Goal: Task Accomplishment & Management: Use online tool/utility

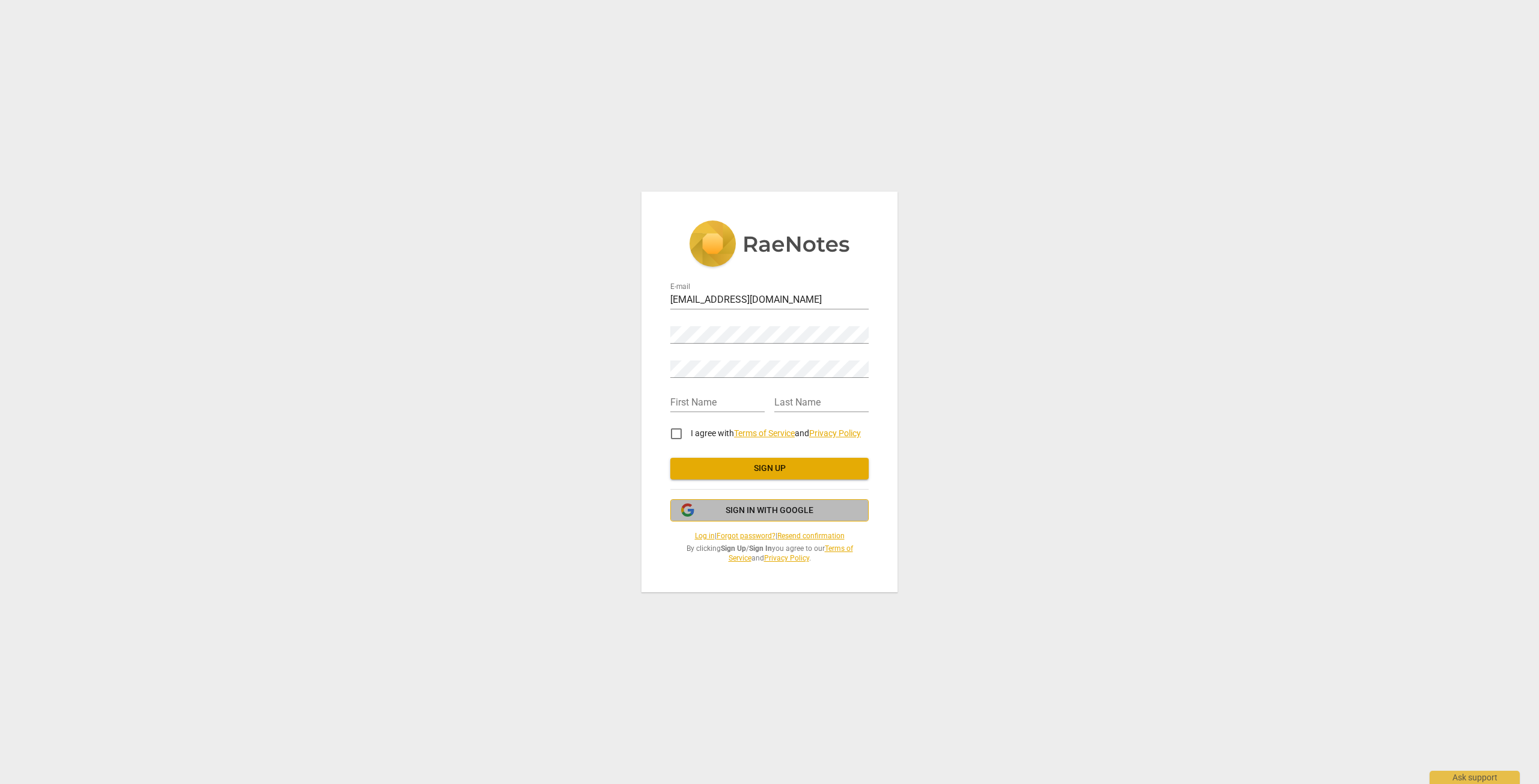
click at [786, 518] on button "Sign in with Google" at bounding box center [769, 511] width 199 height 23
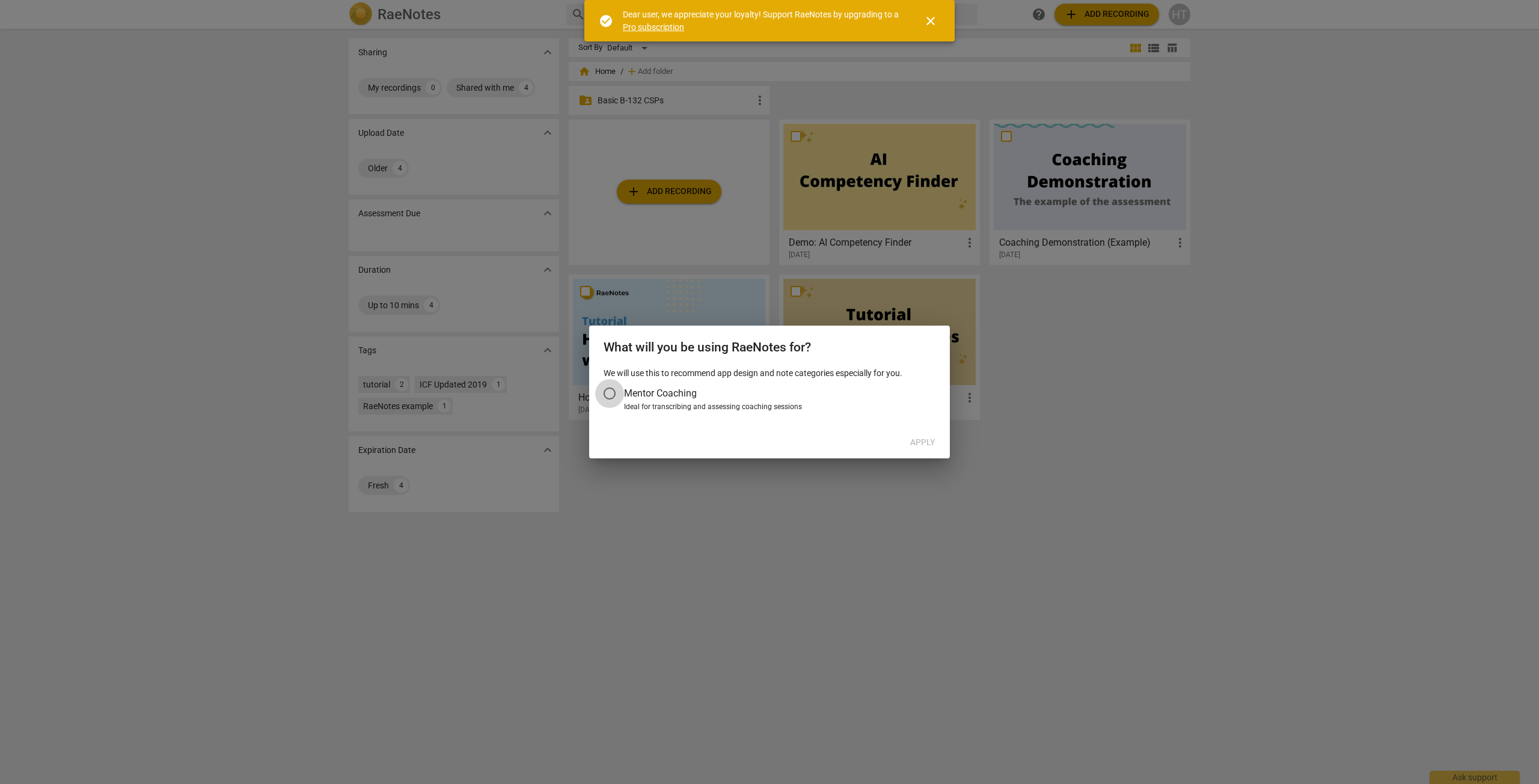
click at [616, 396] on input "Mentor Coaching" at bounding box center [610, 394] width 29 height 29
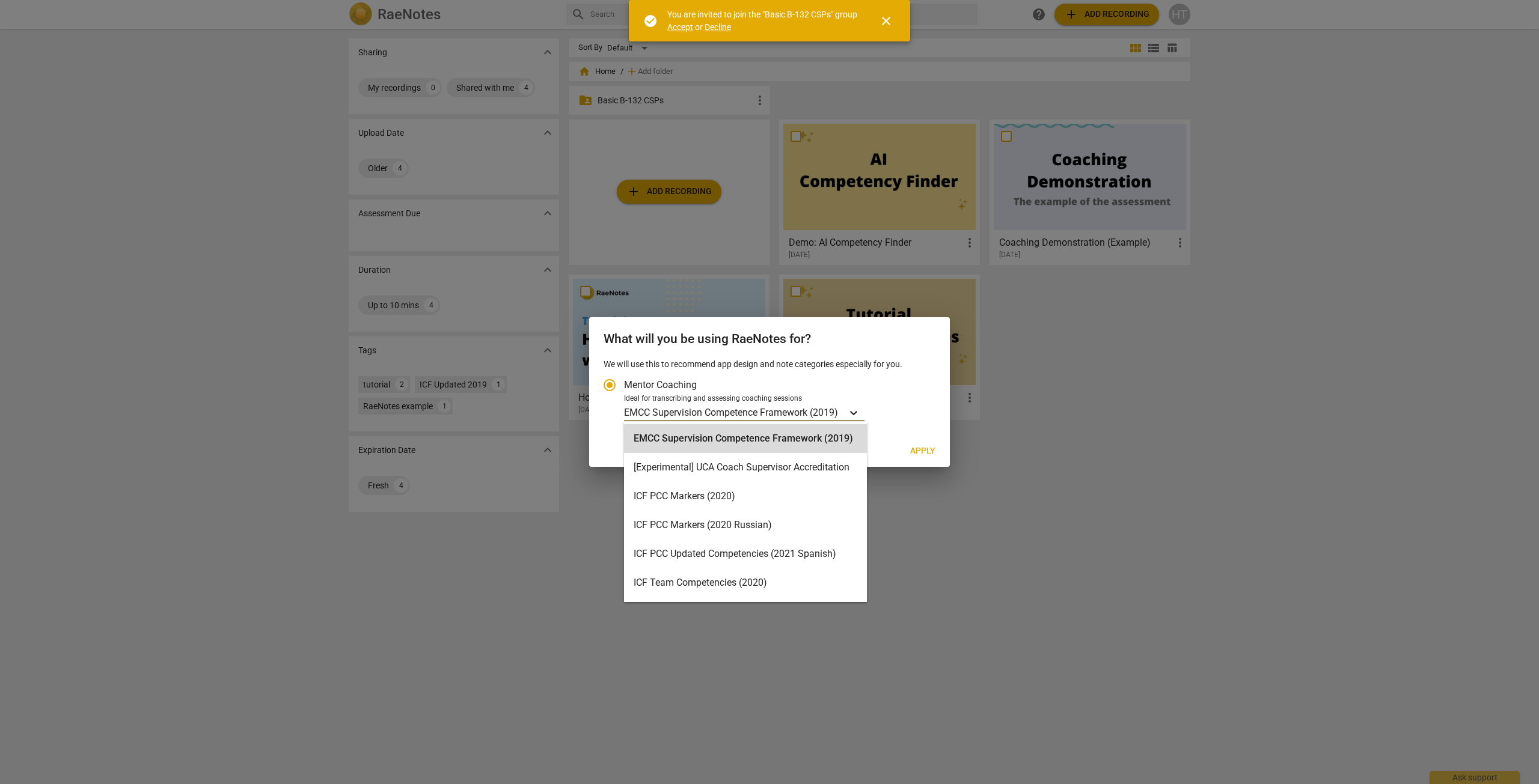
click at [860, 413] on icon "Account type" at bounding box center [854, 413] width 12 height 12
click at [0, 0] on input "Ideal for transcribing and assessing coaching sessions 16 results available. Us…" at bounding box center [0, 0] width 0 height 0
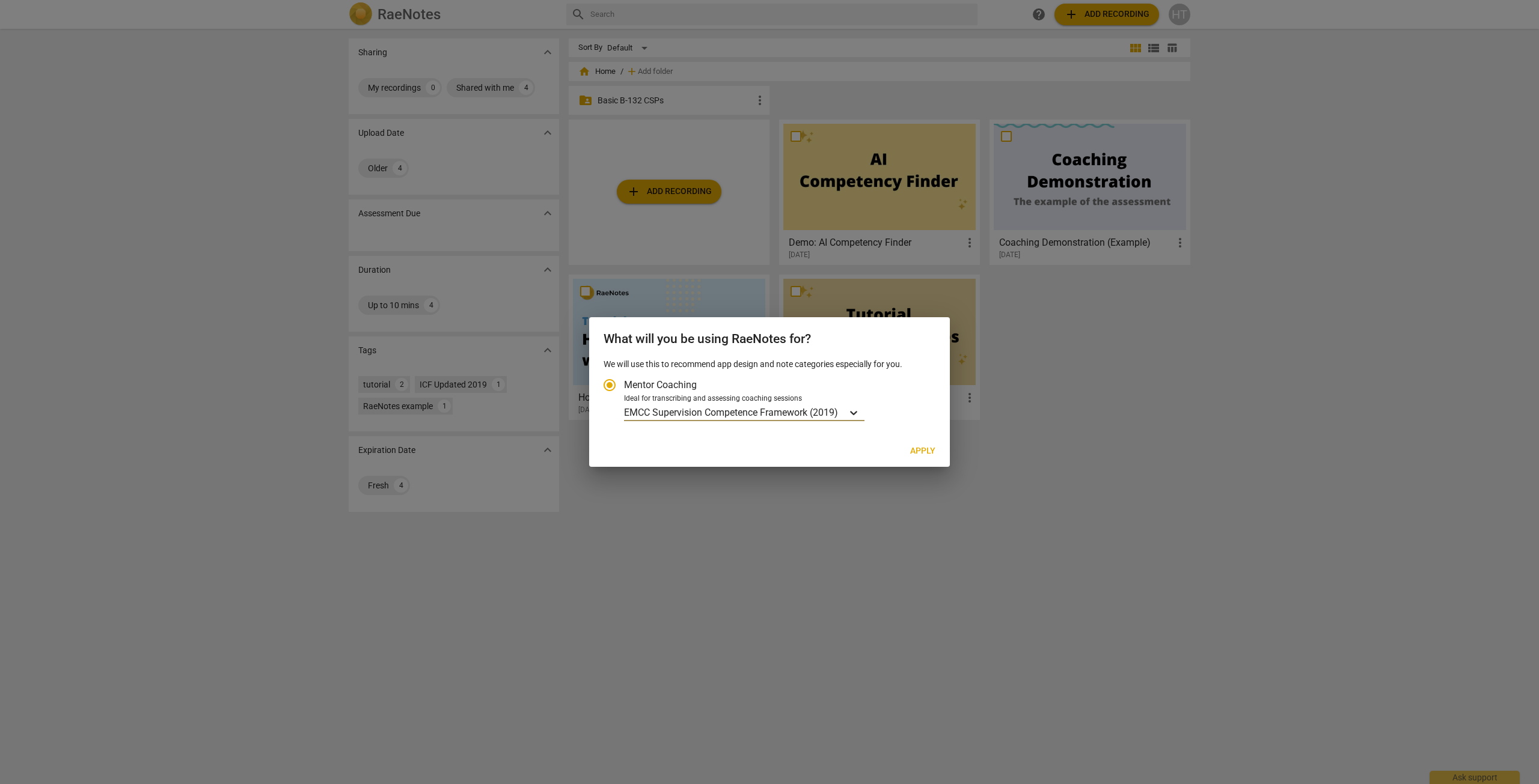
click at [857, 413] on icon "Account type" at bounding box center [853, 413] width 7 height 4
click at [0, 0] on input "Ideal for transcribing and assessing coaching sessions option EMCC Supervision …" at bounding box center [0, 0] width 0 height 0
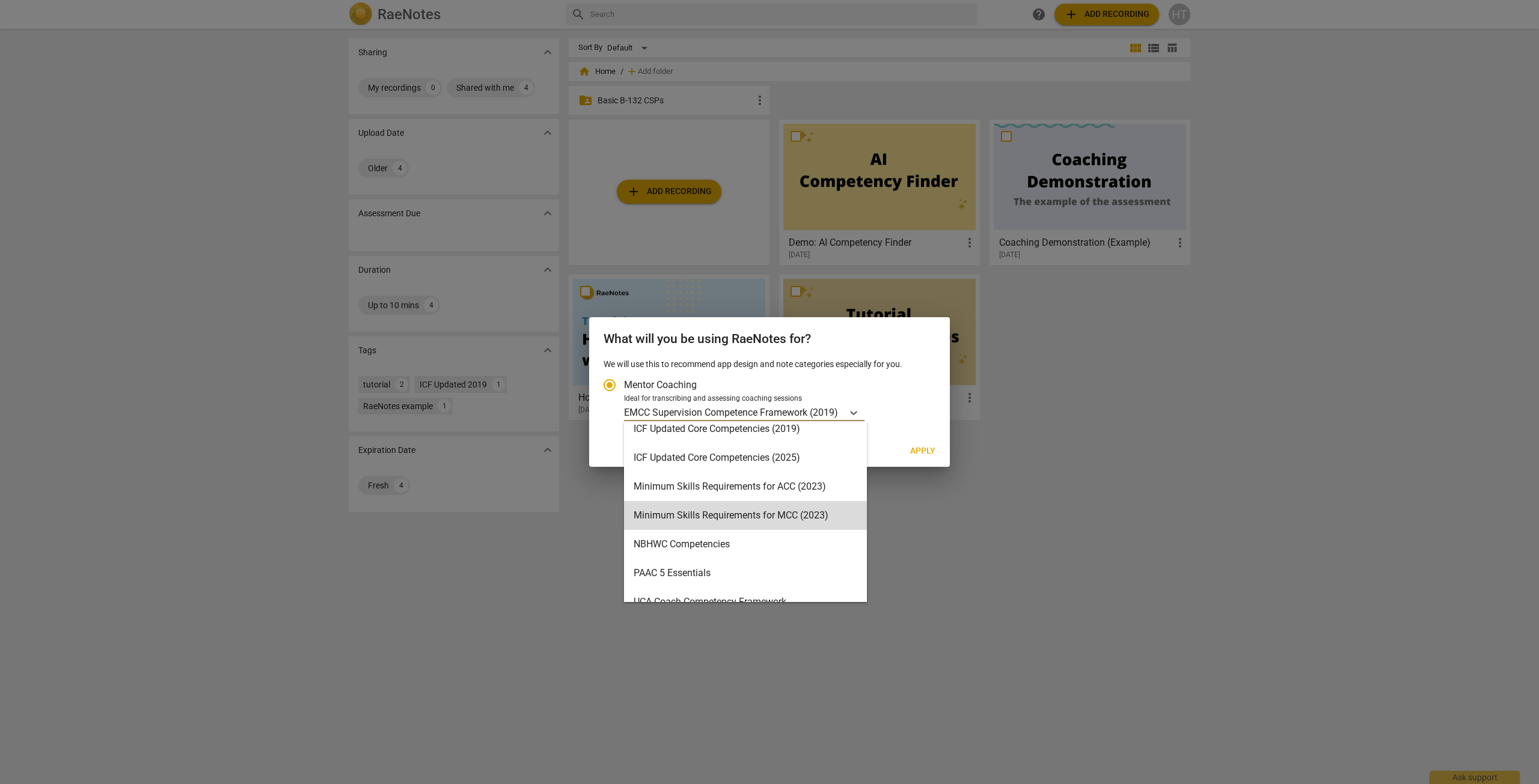
scroll to position [286, 0]
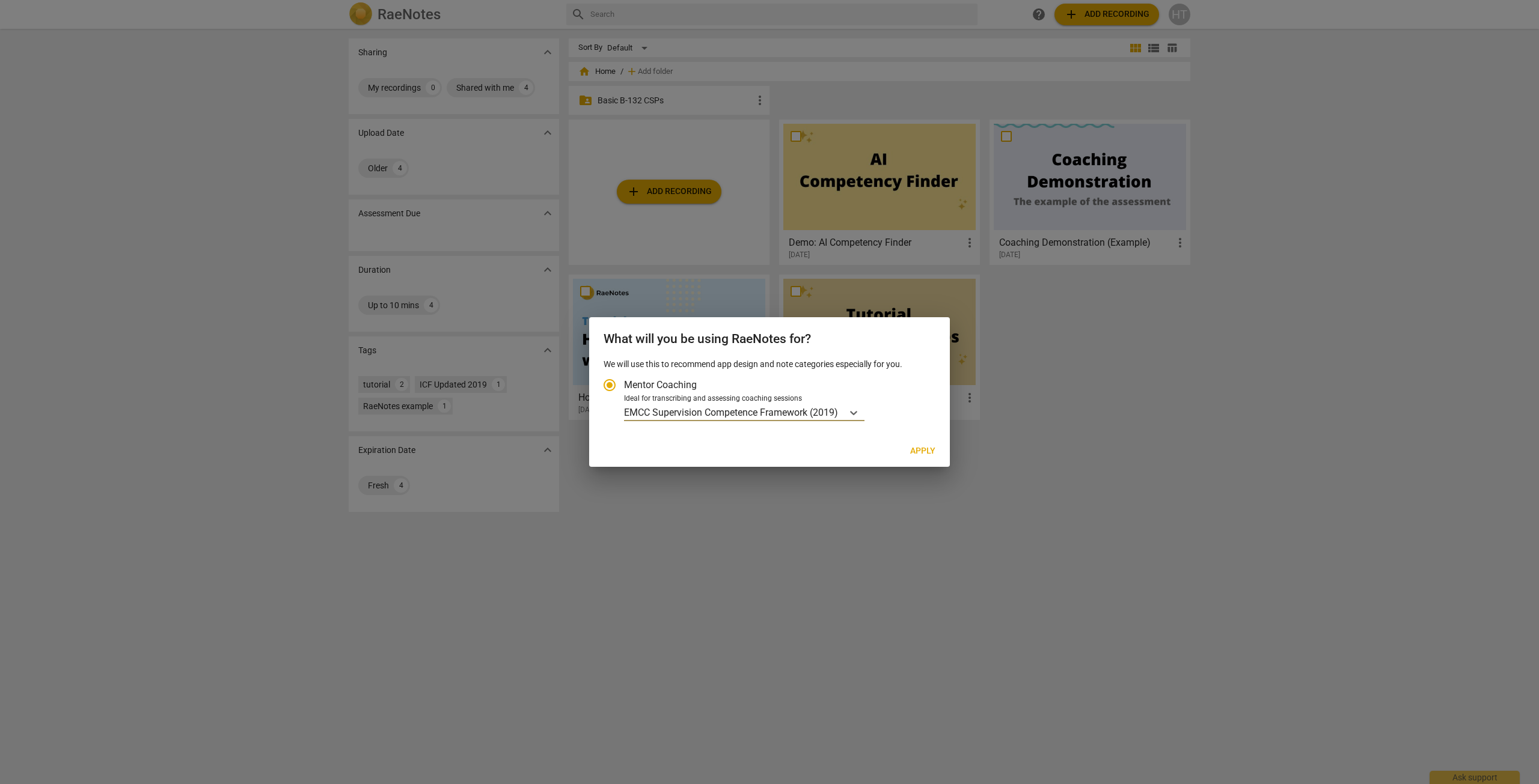
click at [916, 448] on span "Apply" at bounding box center [922, 451] width 25 height 12
radio input "false"
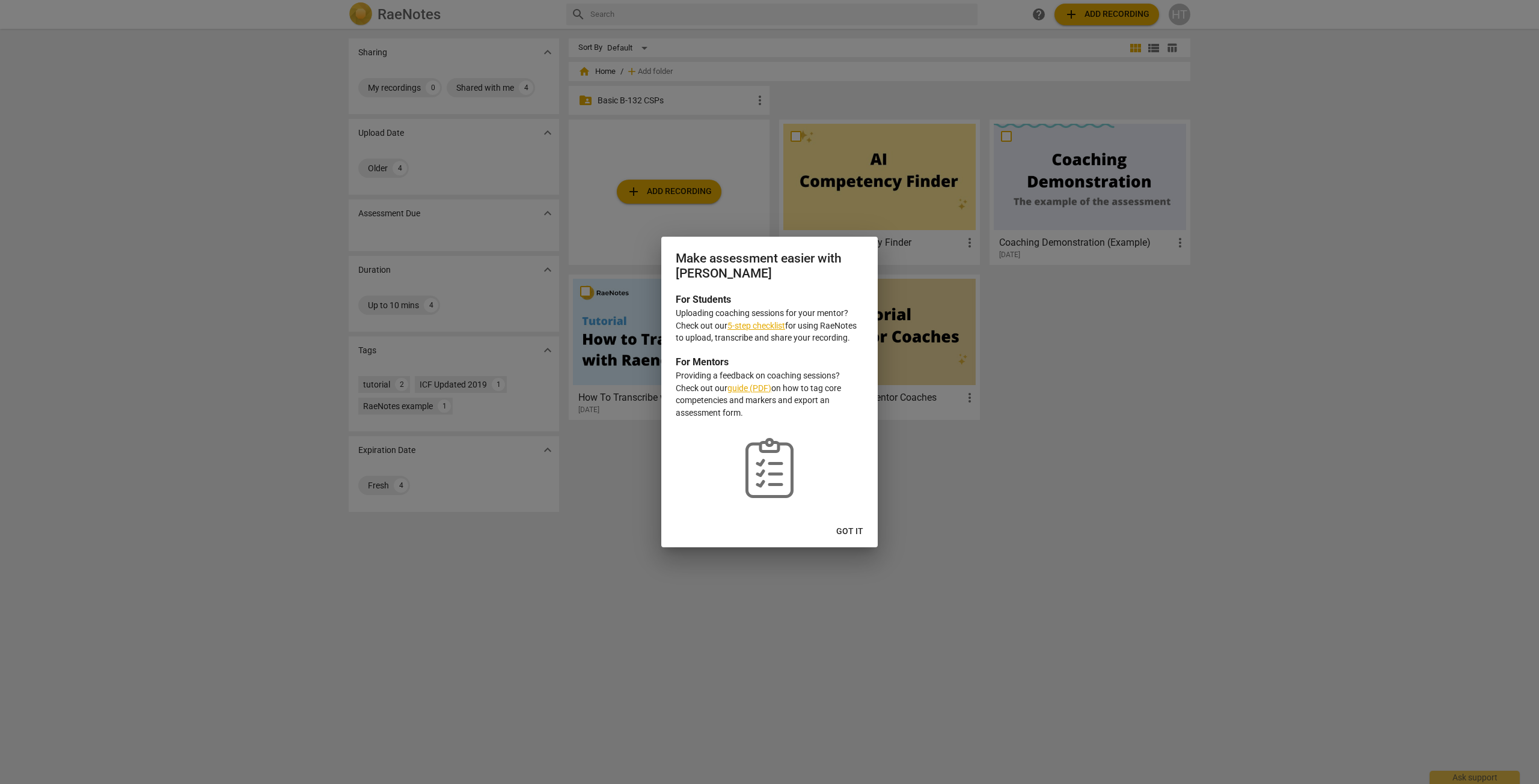
click at [858, 535] on span "Got it" at bounding box center [849, 532] width 27 height 12
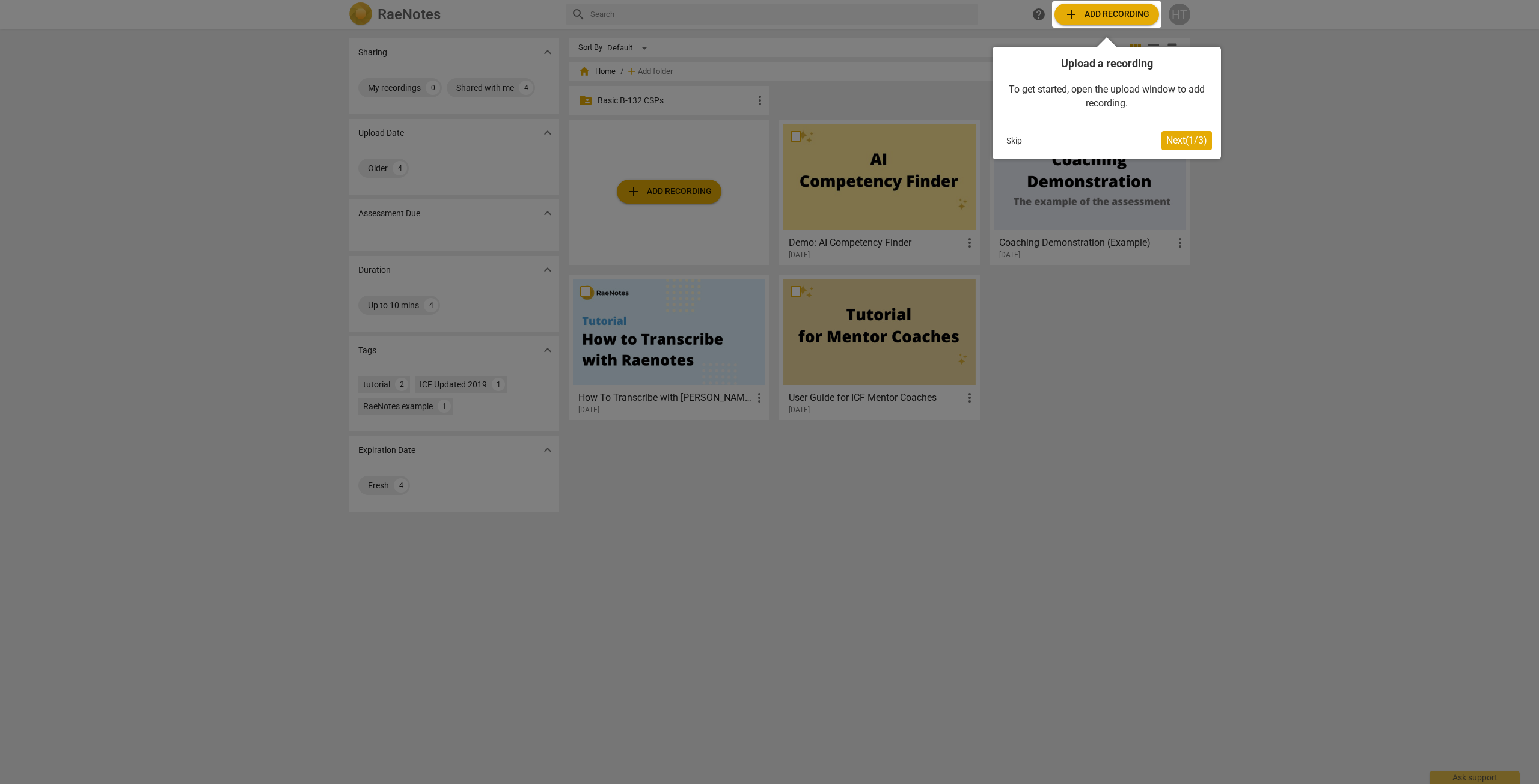
click at [1176, 141] on span "Next ( 1 / 3 )" at bounding box center [1186, 140] width 41 height 11
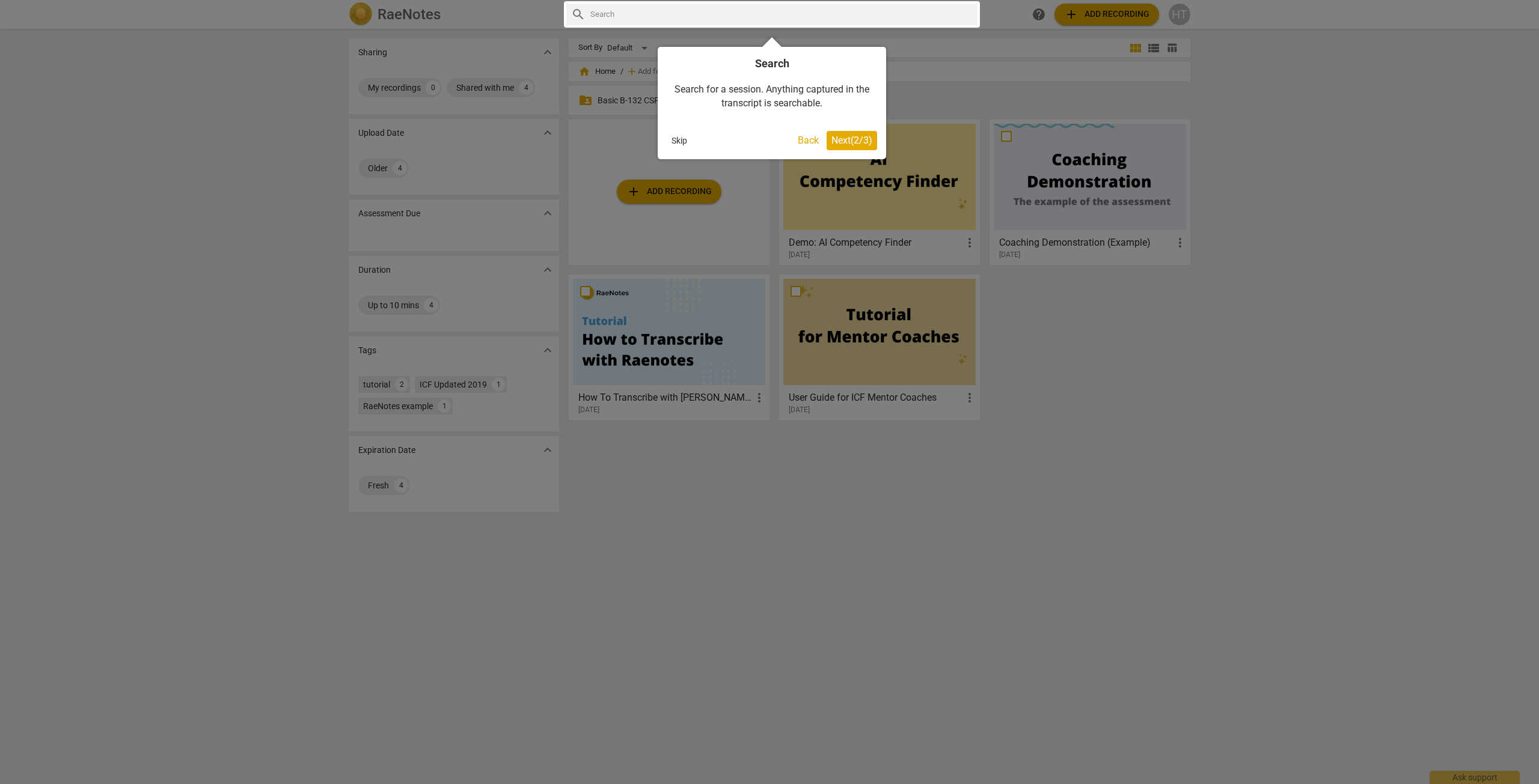
click at [852, 141] on span "Next ( 2 / 3 )" at bounding box center [852, 140] width 41 height 11
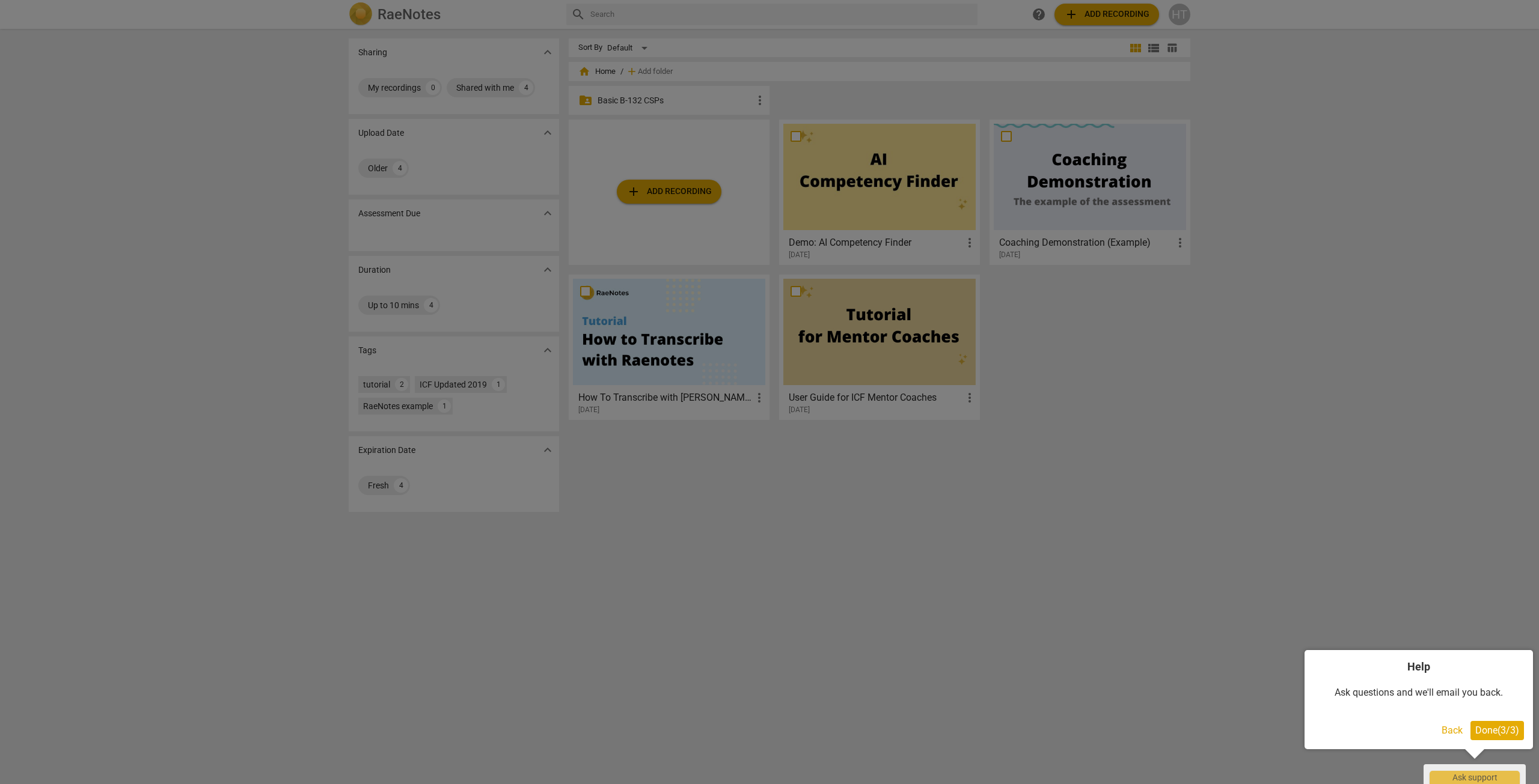
click at [1491, 724] on button "Done ( 3 / 3 )" at bounding box center [1497, 731] width 53 height 19
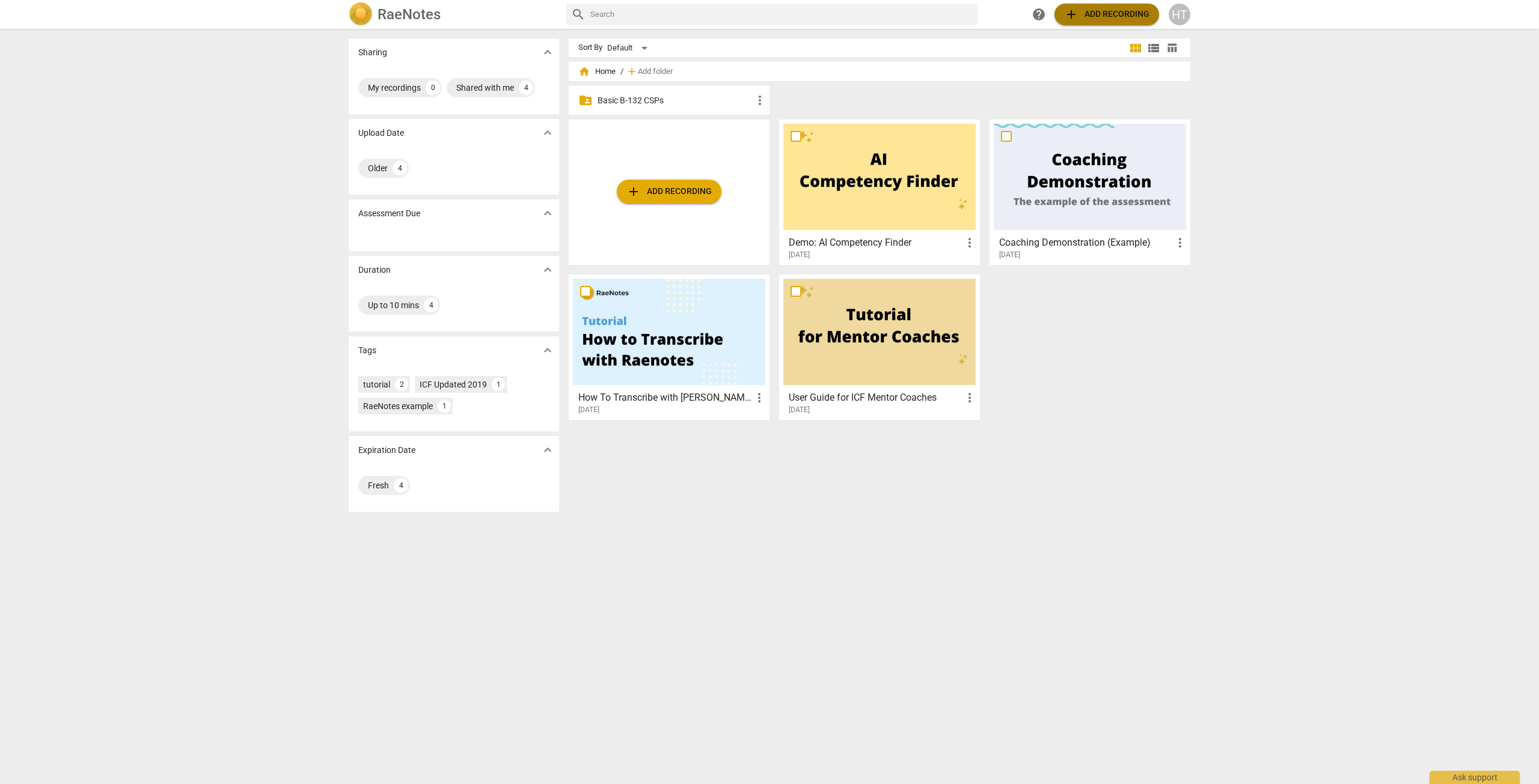
click at [1094, 13] on span "add Add recording" at bounding box center [1106, 14] width 85 height 15
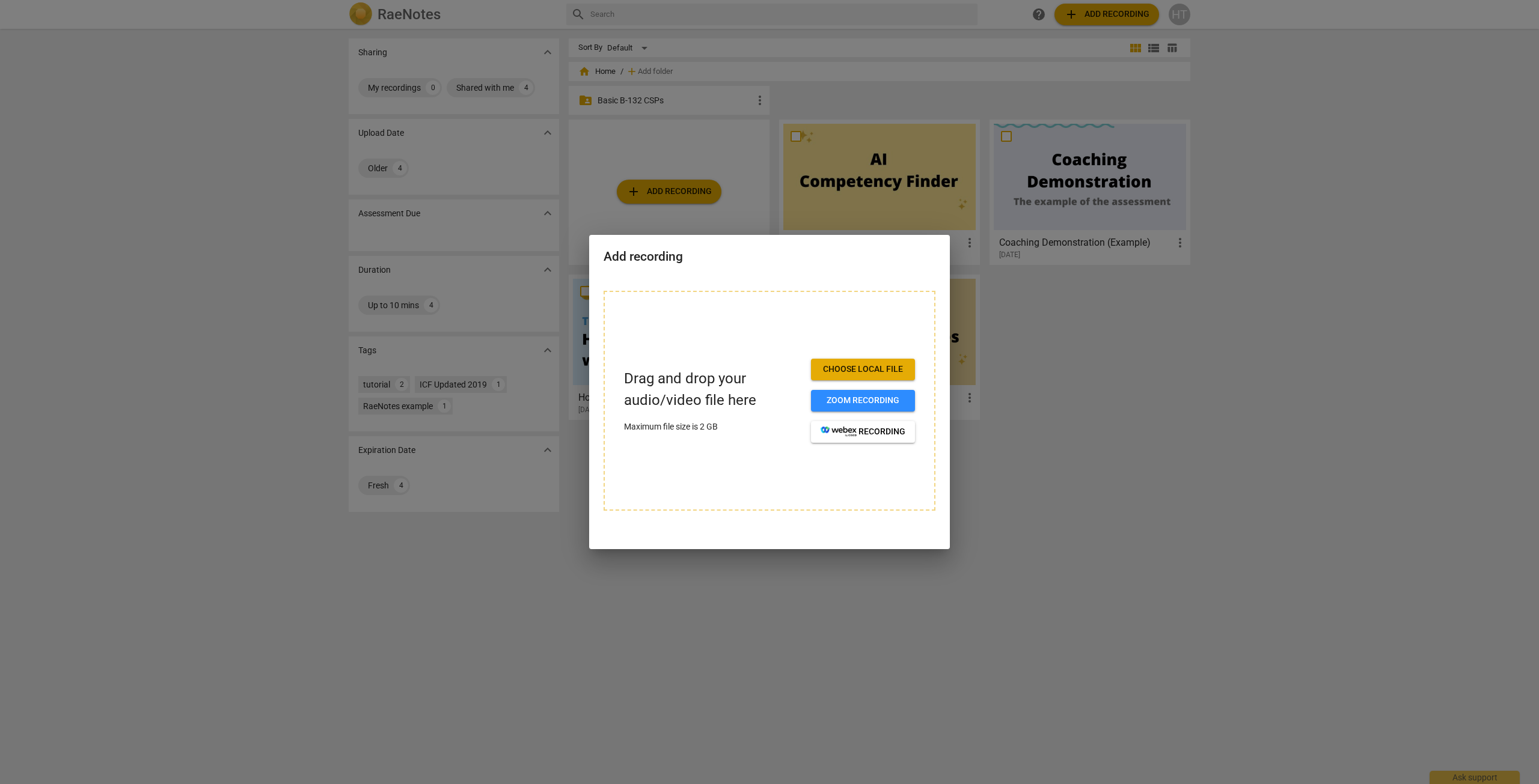
click at [893, 371] on span "Choose local file" at bounding box center [862, 370] width 85 height 12
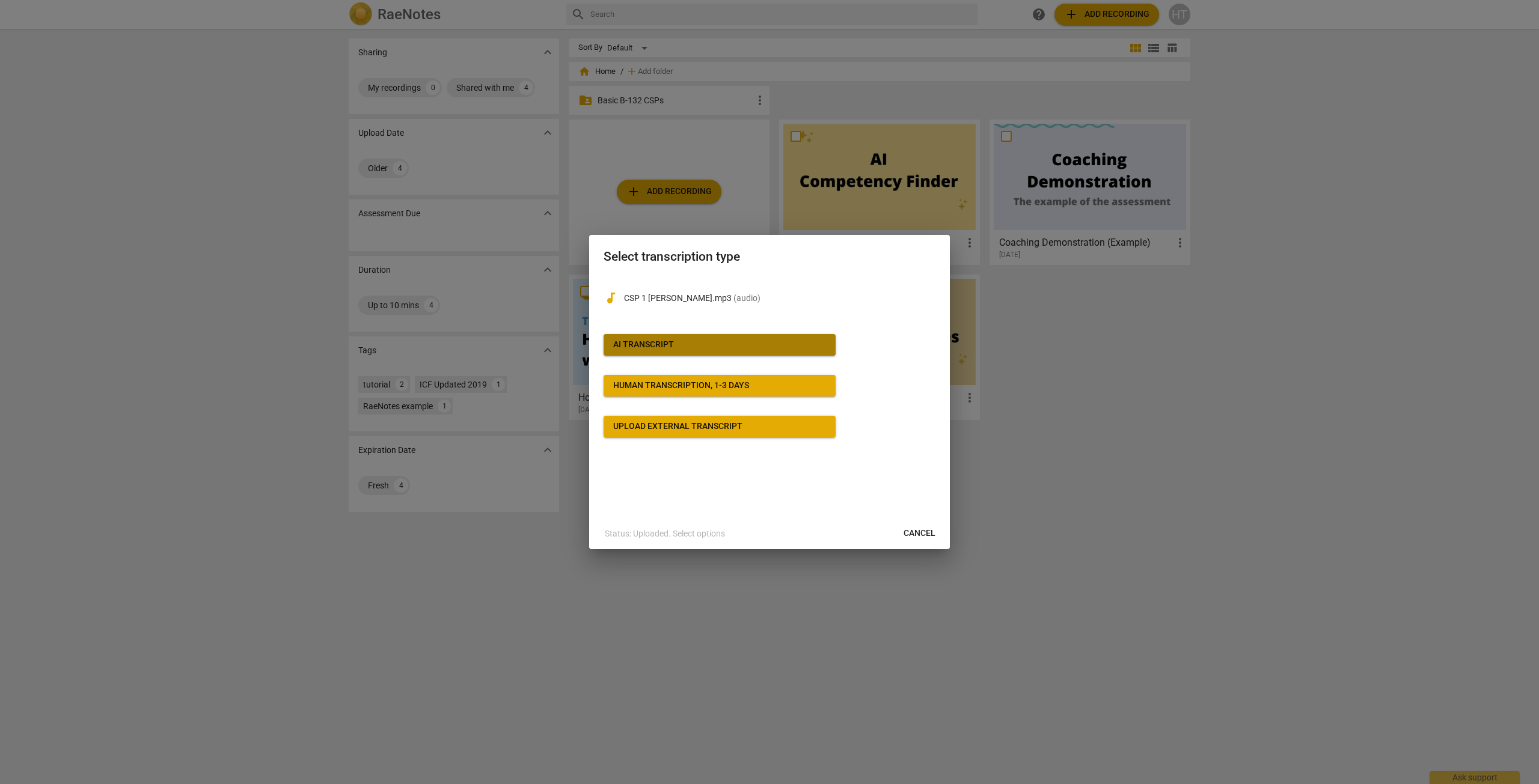
click at [661, 342] on div "AI Transcript" at bounding box center [643, 345] width 61 height 12
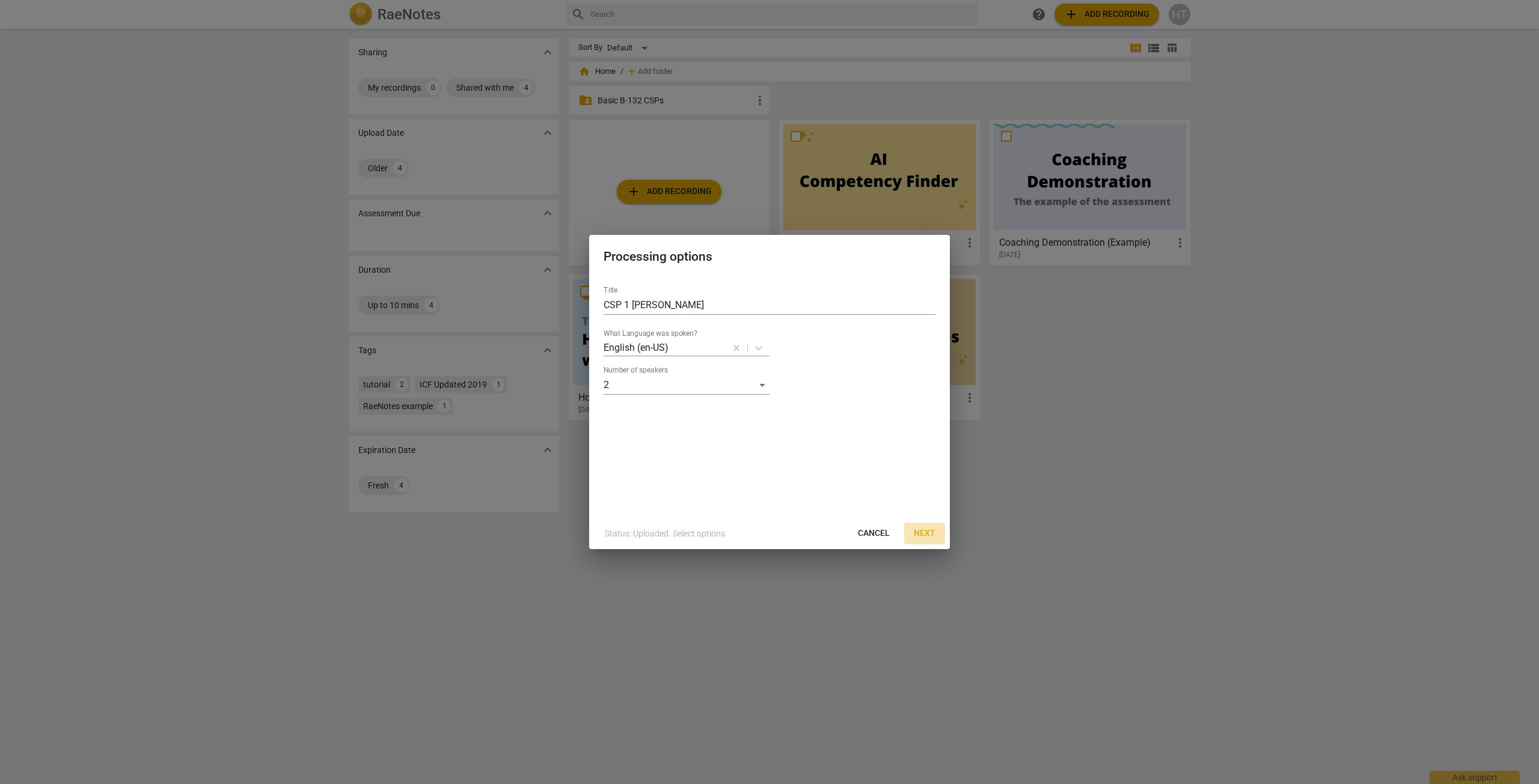
click at [928, 530] on span "Next" at bounding box center [924, 534] width 21 height 12
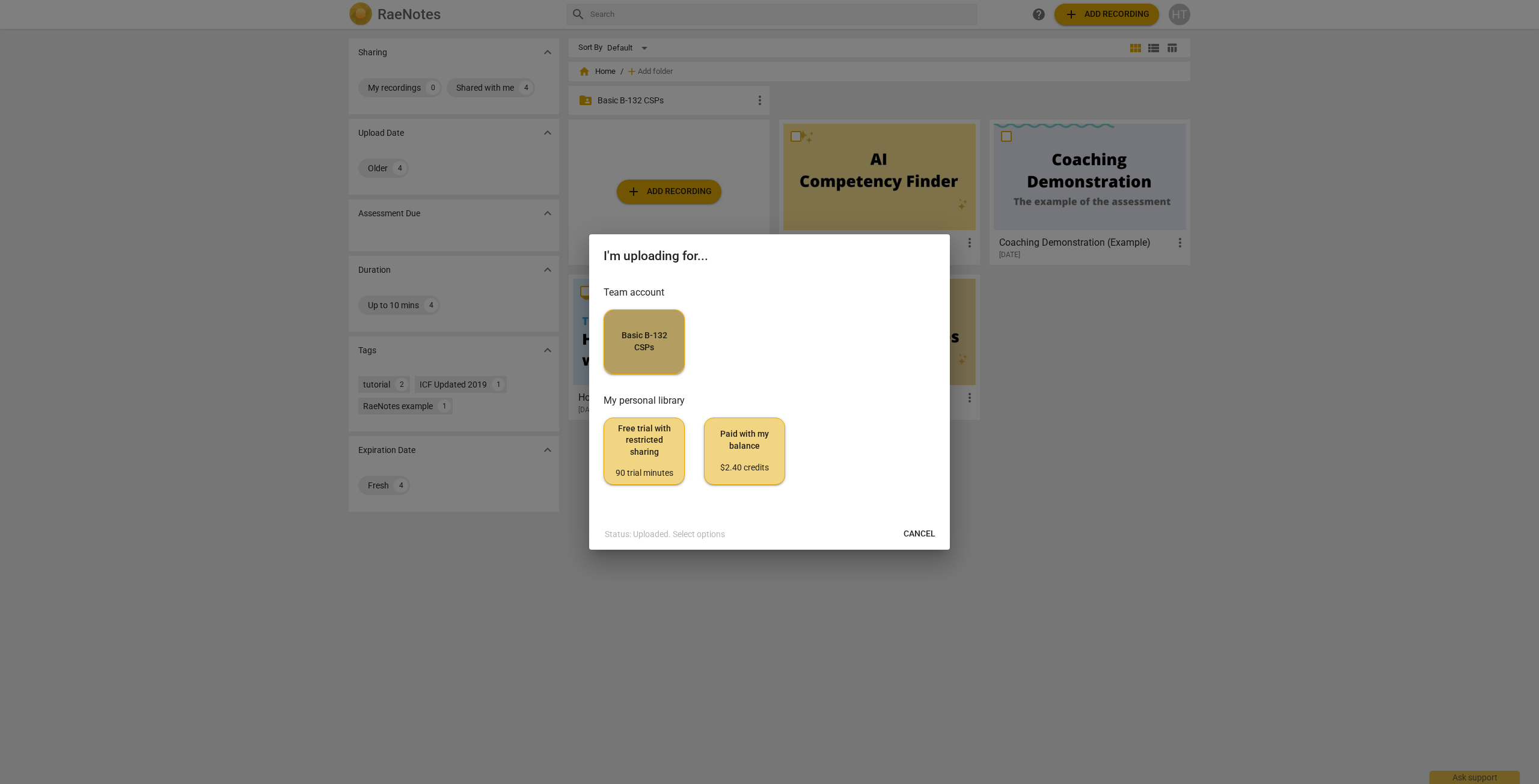
click at [648, 348] on span "Basic B-132 CSPs" at bounding box center [644, 341] width 61 height 23
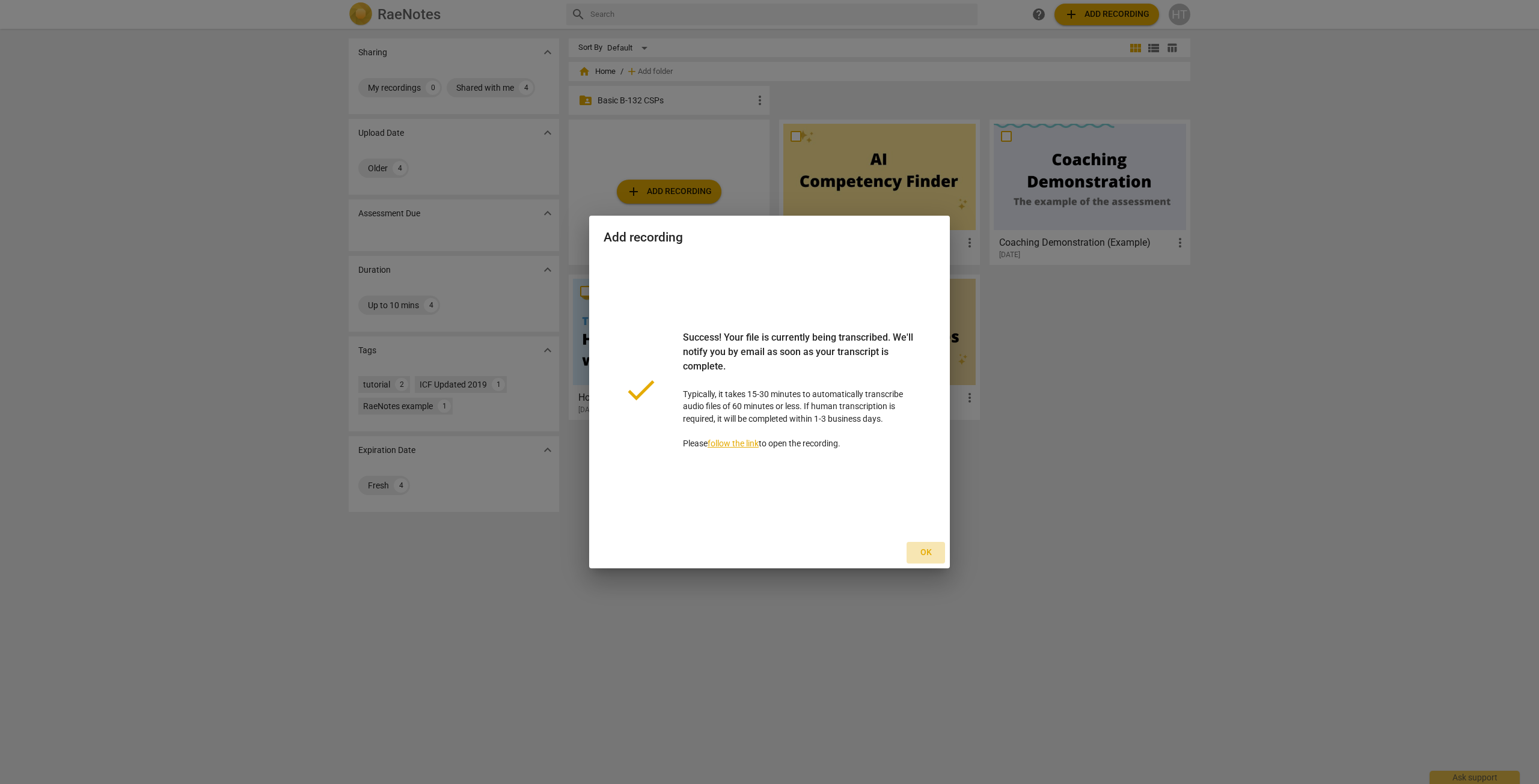
click at [928, 548] on span "Ok" at bounding box center [925, 553] width 19 height 12
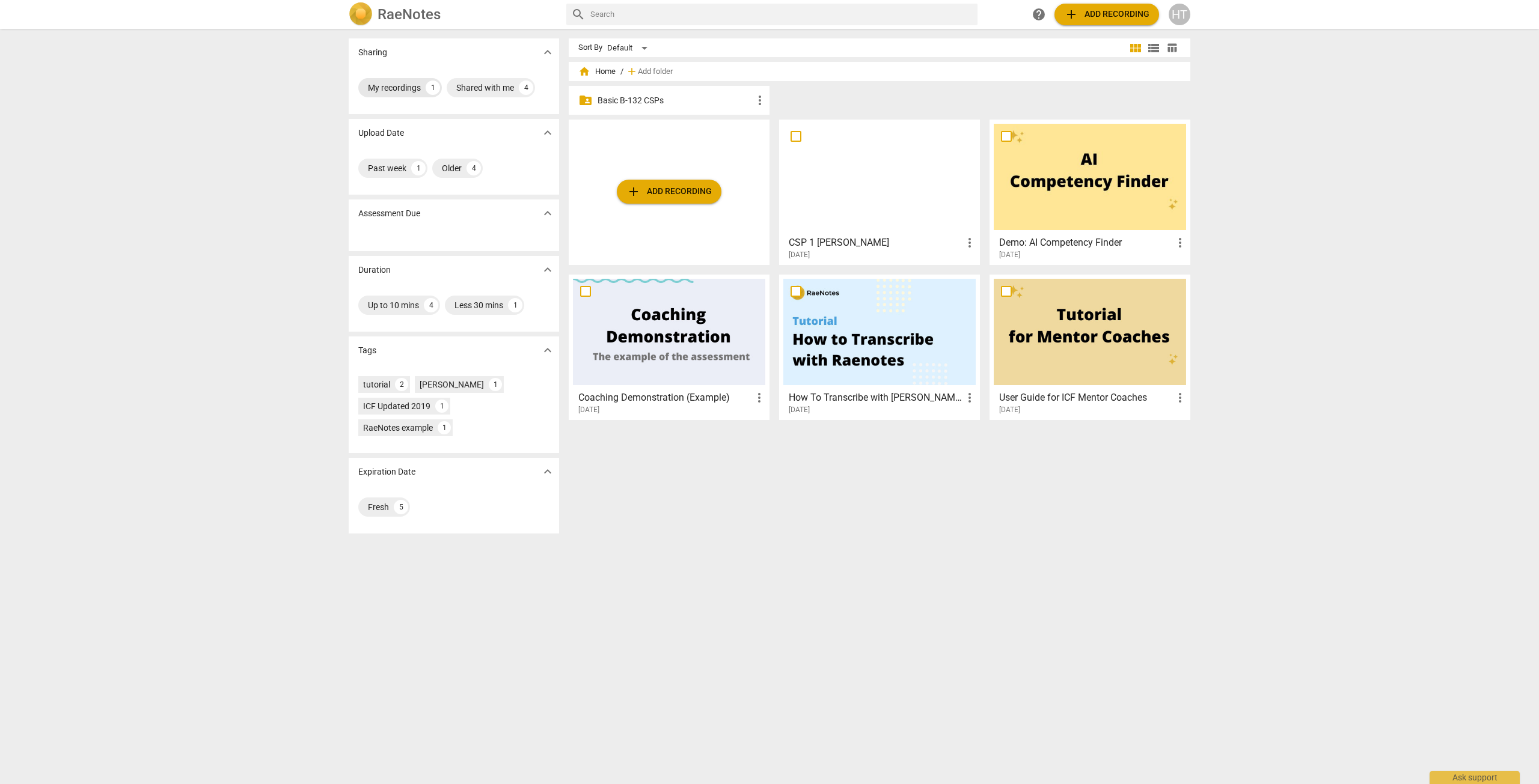
click at [380, 89] on div "My recordings" at bounding box center [395, 88] width 53 height 12
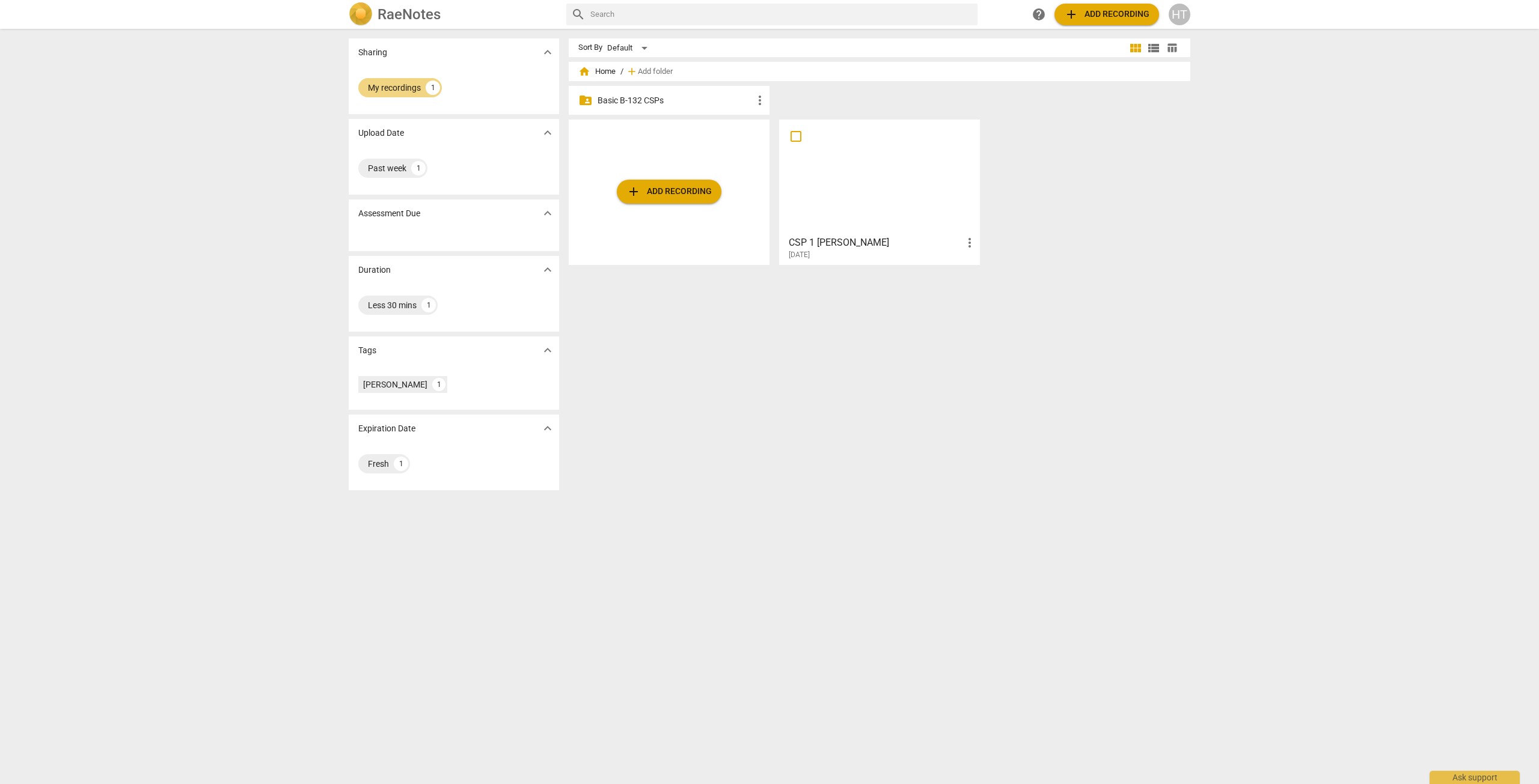
click at [924, 203] on div at bounding box center [880, 177] width 193 height 107
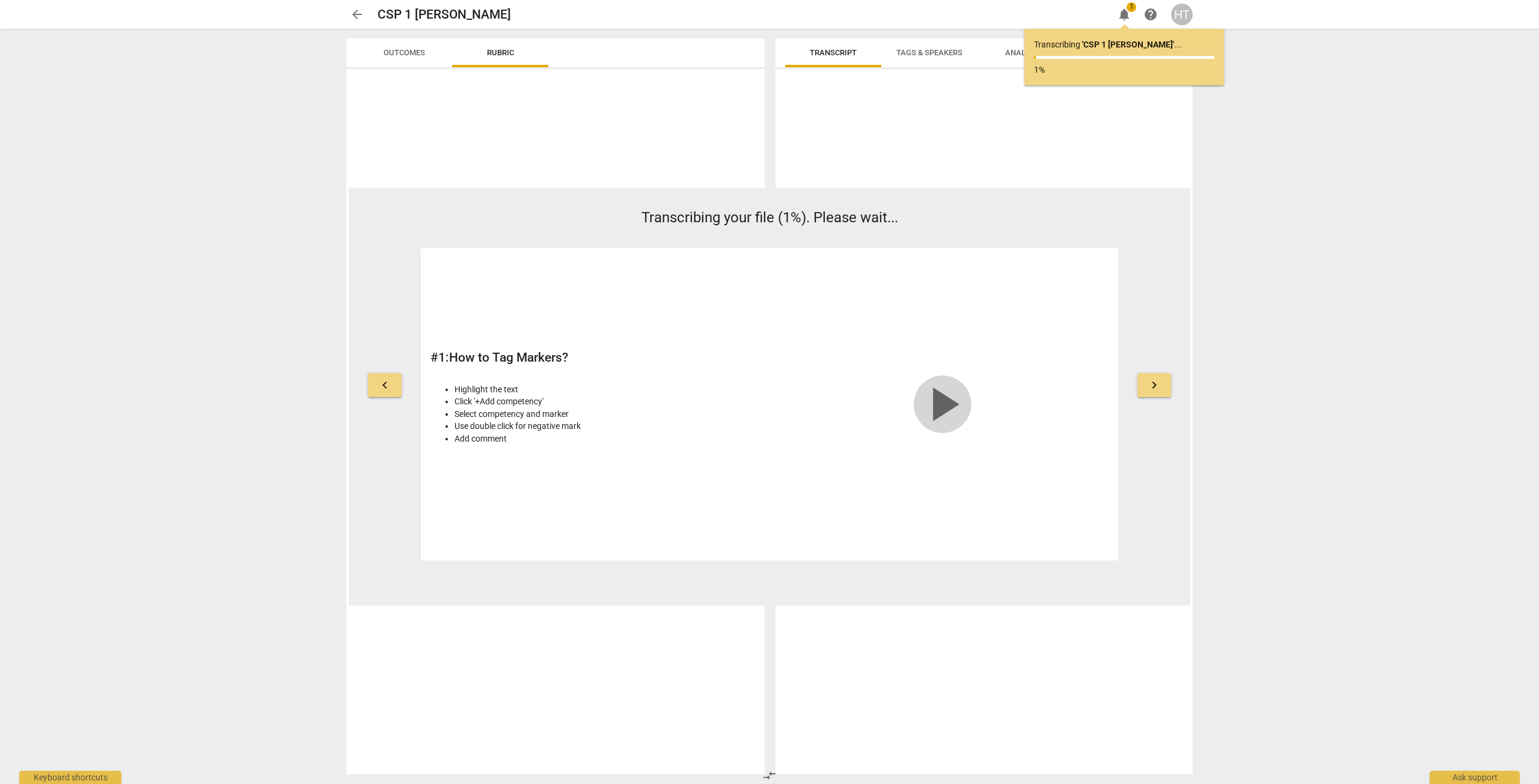
click at [941, 402] on span "play_arrow" at bounding box center [942, 404] width 58 height 58
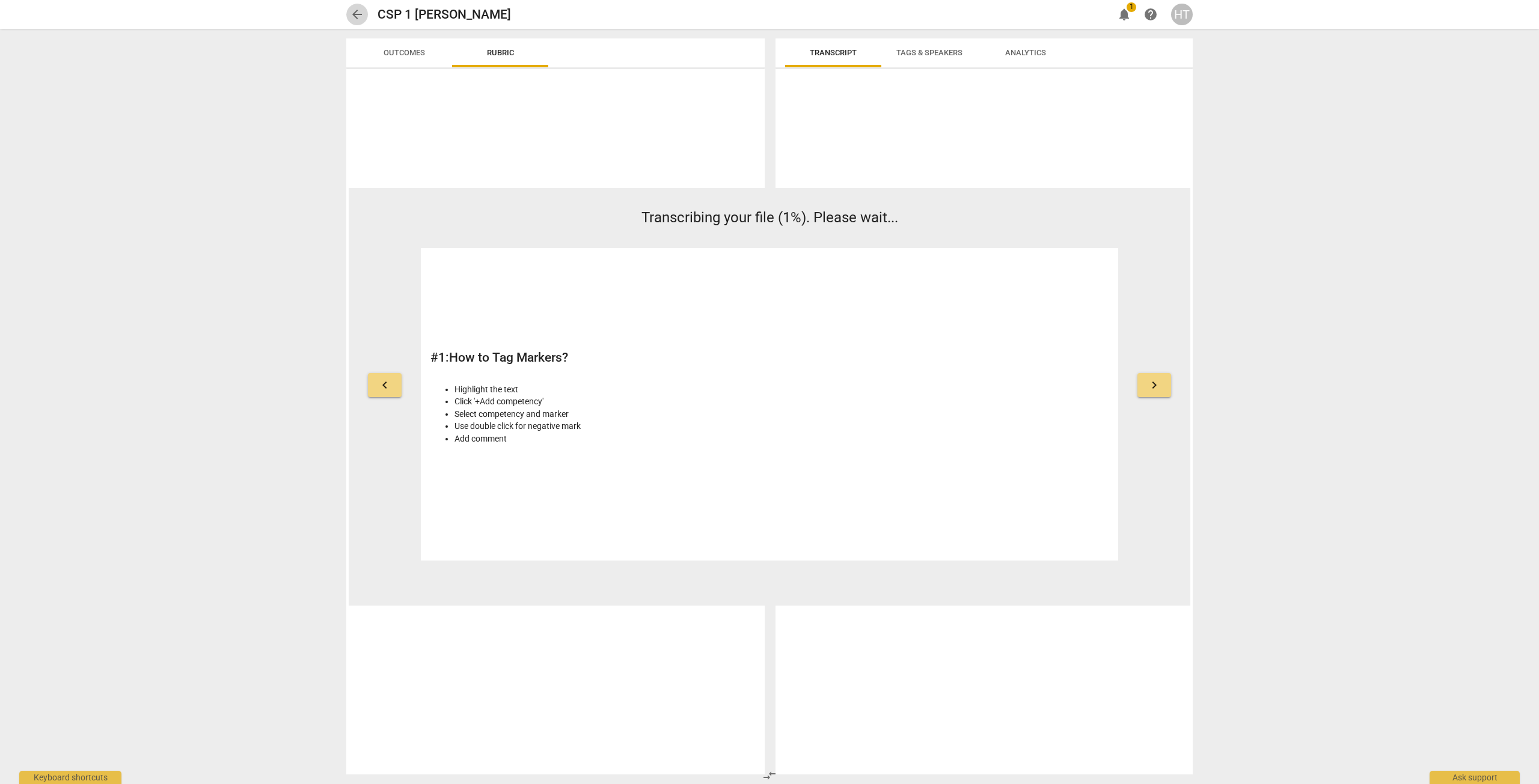
click at [355, 11] on span "arrow_back" at bounding box center [357, 14] width 15 height 15
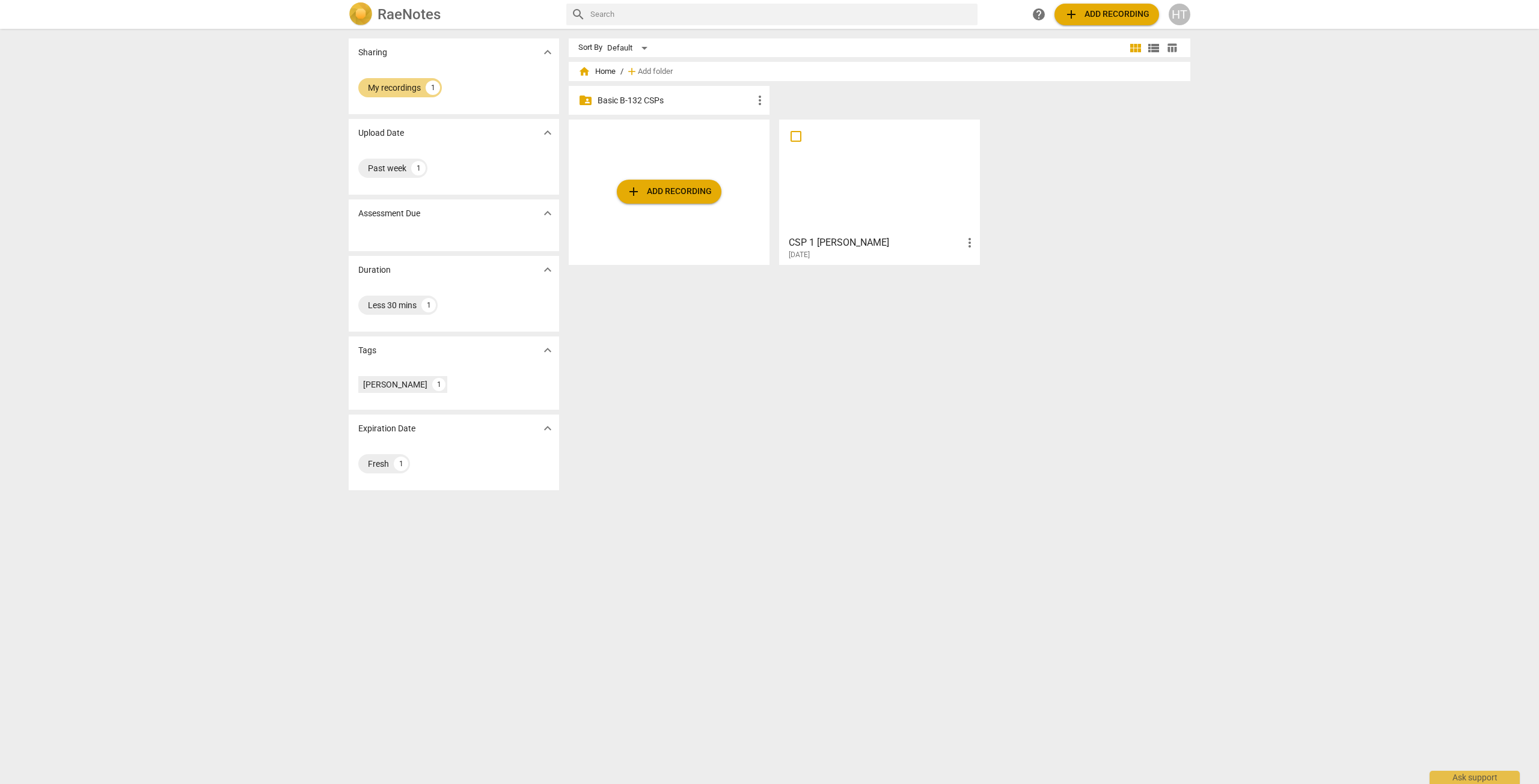
click at [641, 99] on p "Basic B-132 CSPs" at bounding box center [675, 101] width 155 height 13
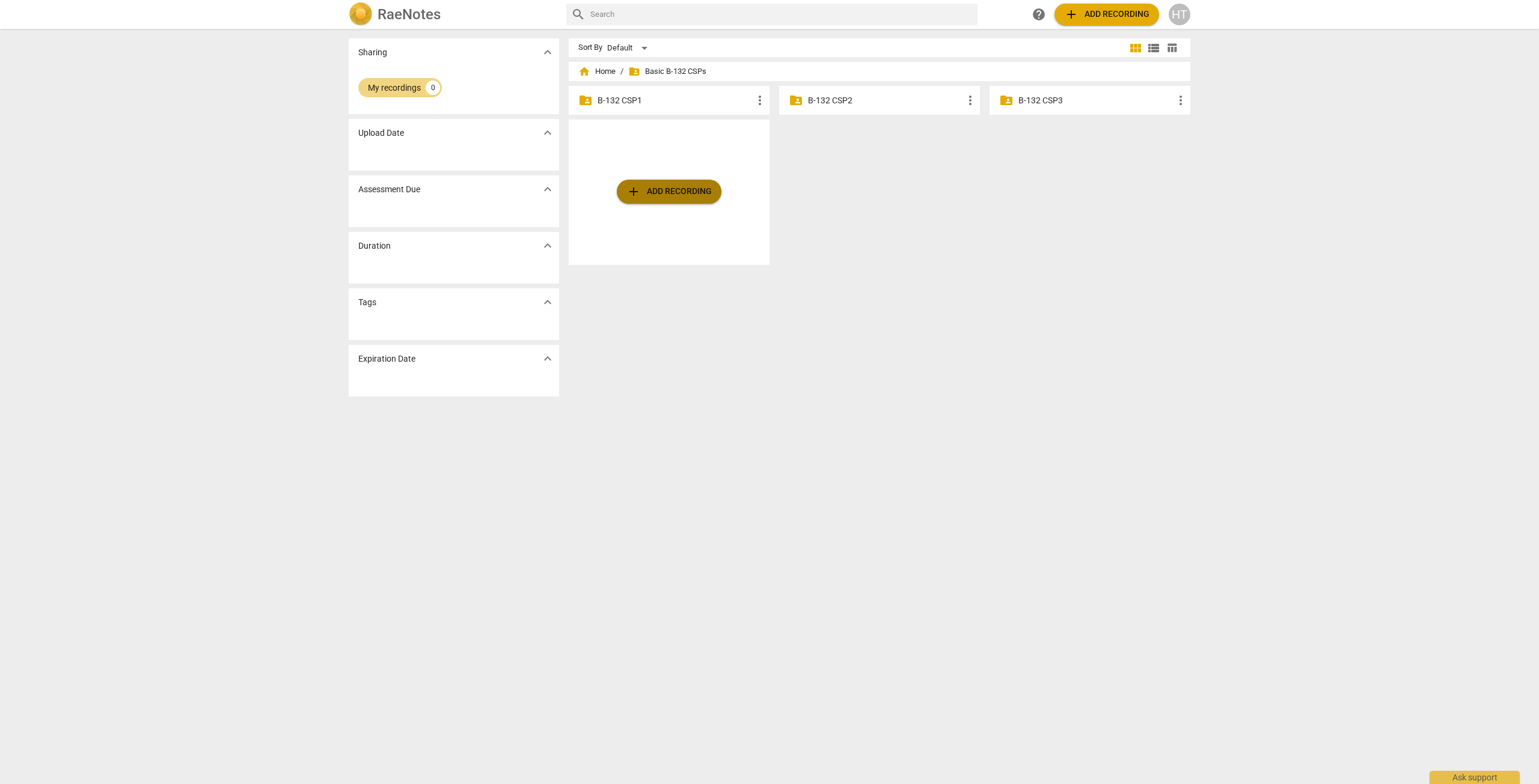
click at [659, 193] on span "add Add recording" at bounding box center [668, 192] width 85 height 15
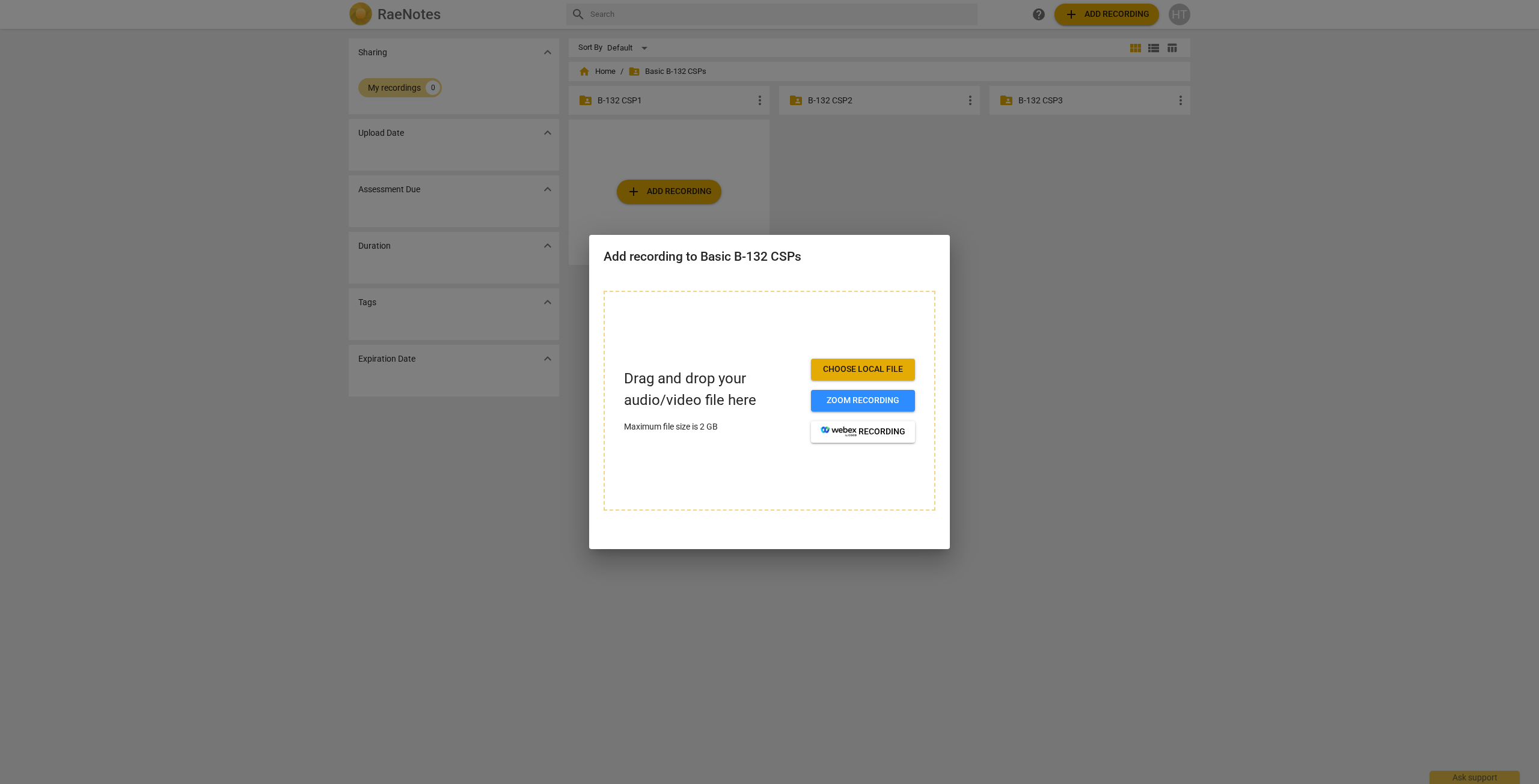
click at [847, 371] on span "Choose local file" at bounding box center [862, 370] width 85 height 12
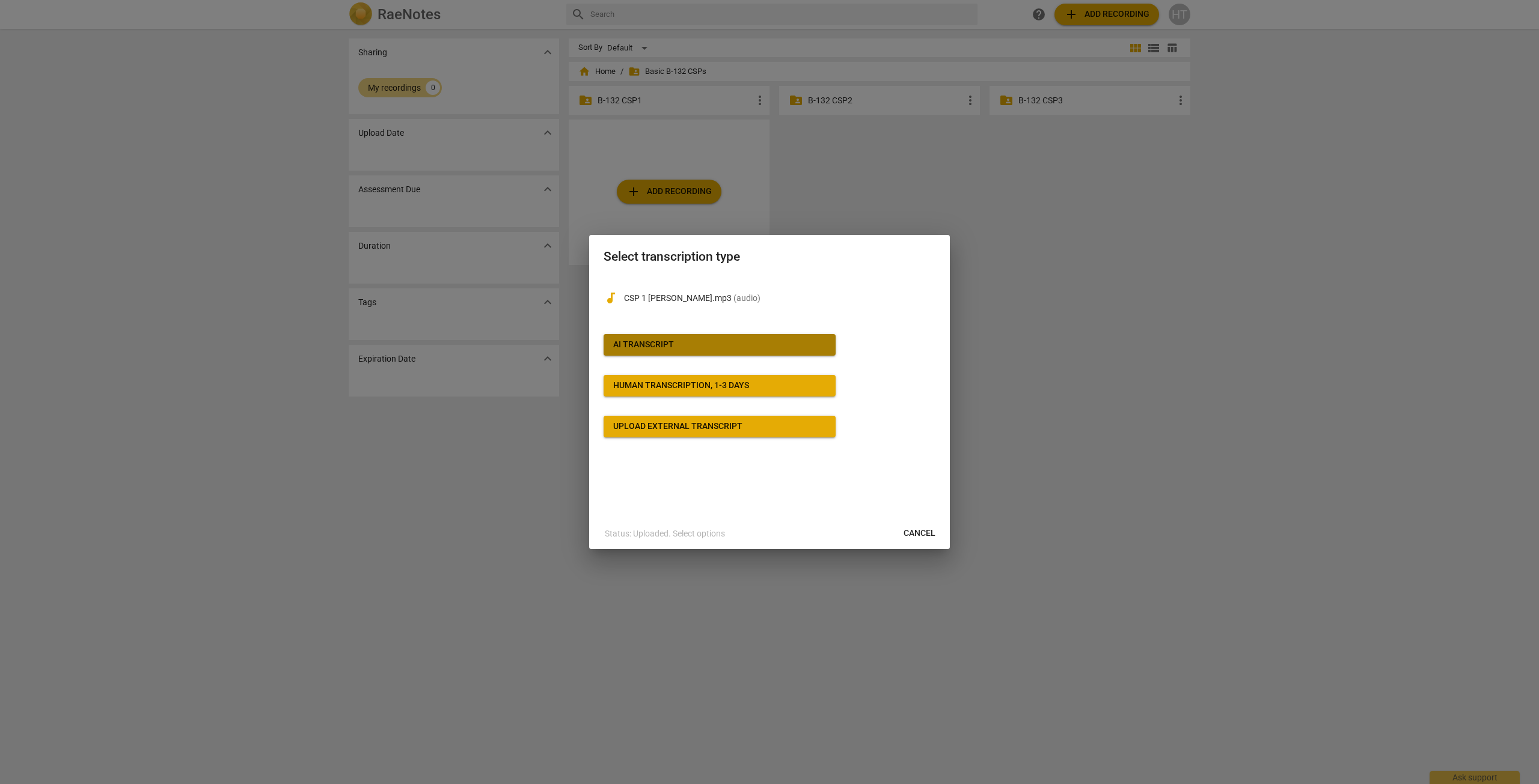
click at [650, 350] on div "AI Transcript" at bounding box center [643, 345] width 61 height 12
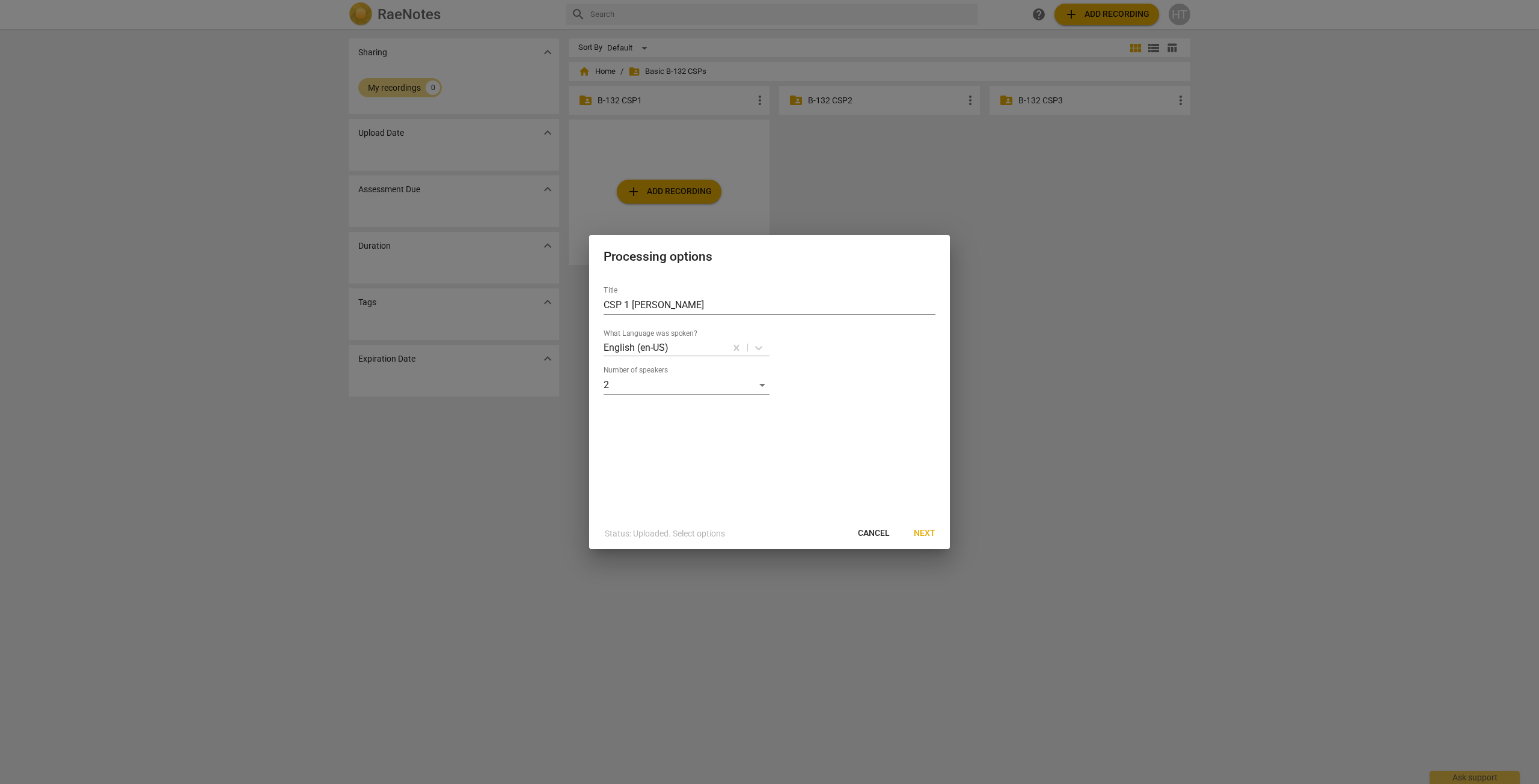
click at [926, 529] on span "Next" at bounding box center [924, 534] width 21 height 12
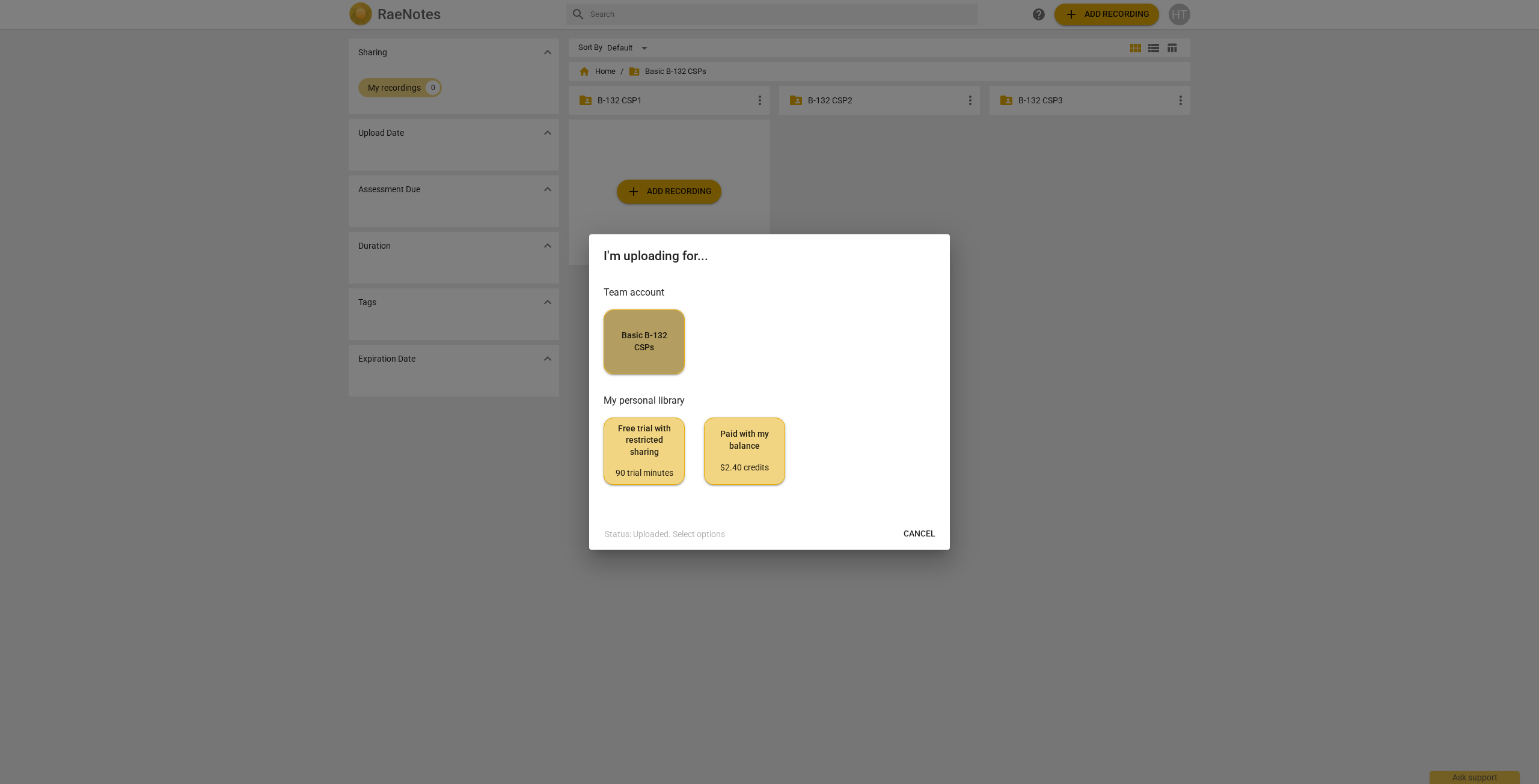
click at [662, 345] on span "Basic B-132 CSPs" at bounding box center [644, 341] width 61 height 23
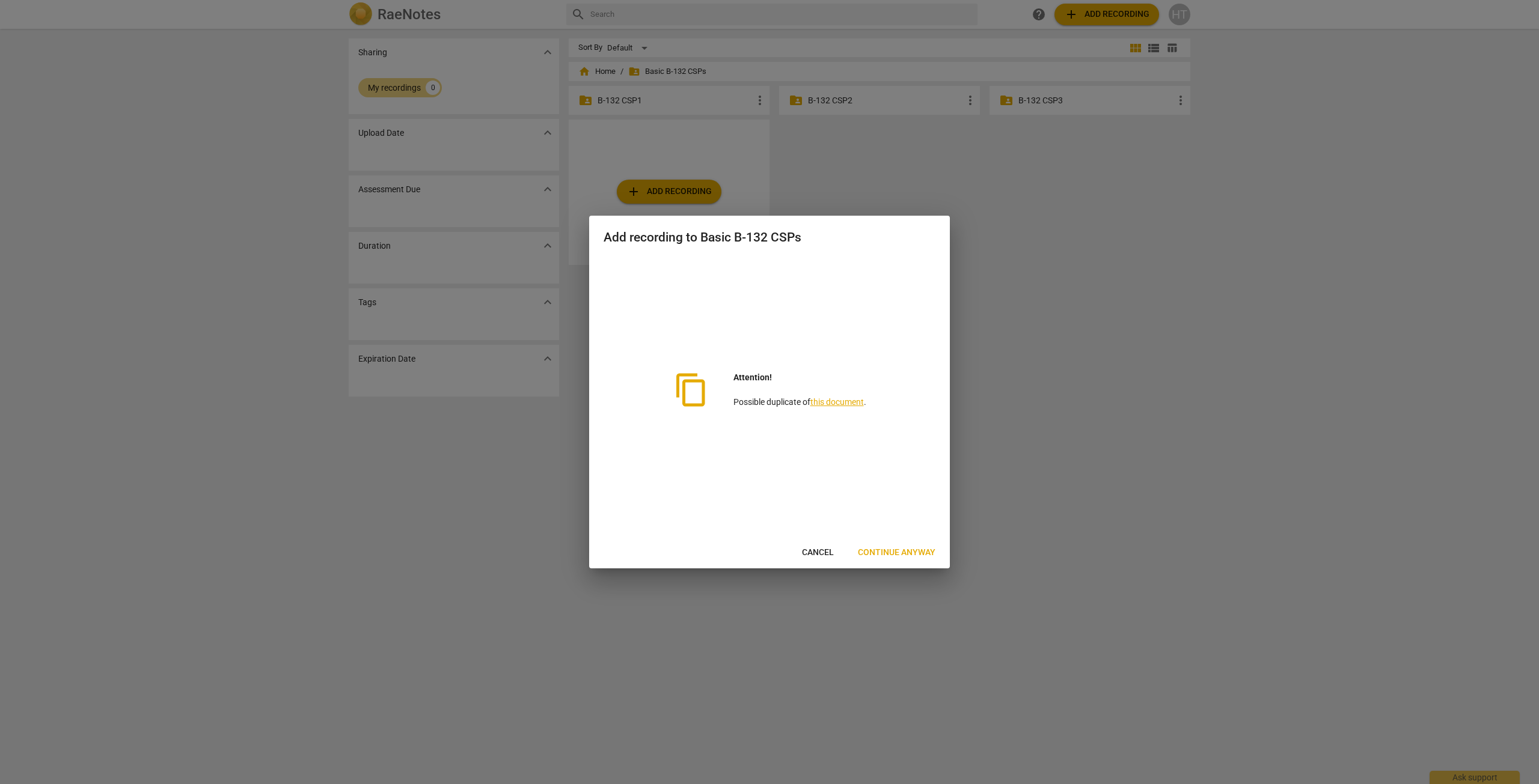
click at [908, 553] on span "Continue anyway" at bounding box center [897, 553] width 77 height 12
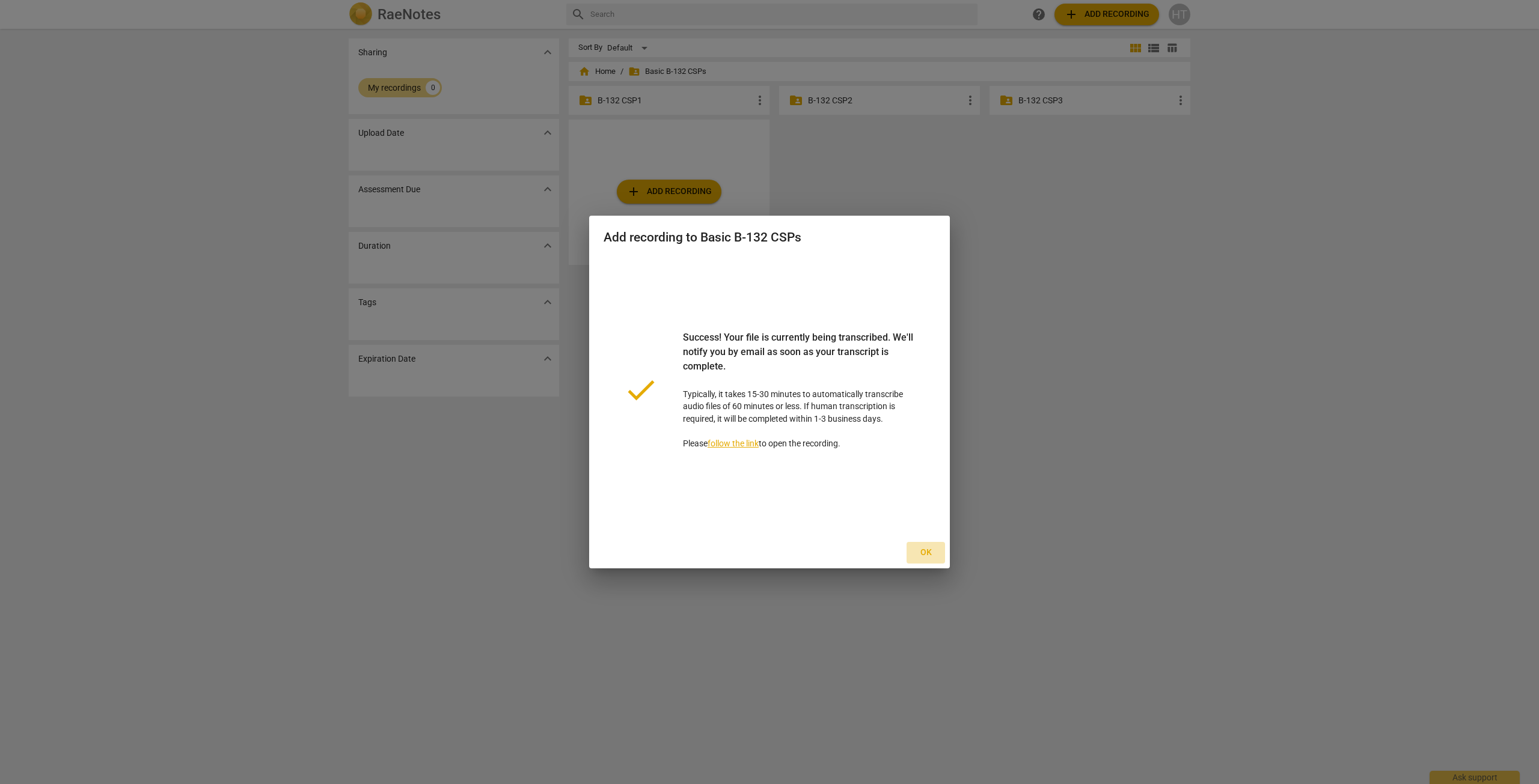
click at [928, 549] on span "Ok" at bounding box center [925, 553] width 19 height 12
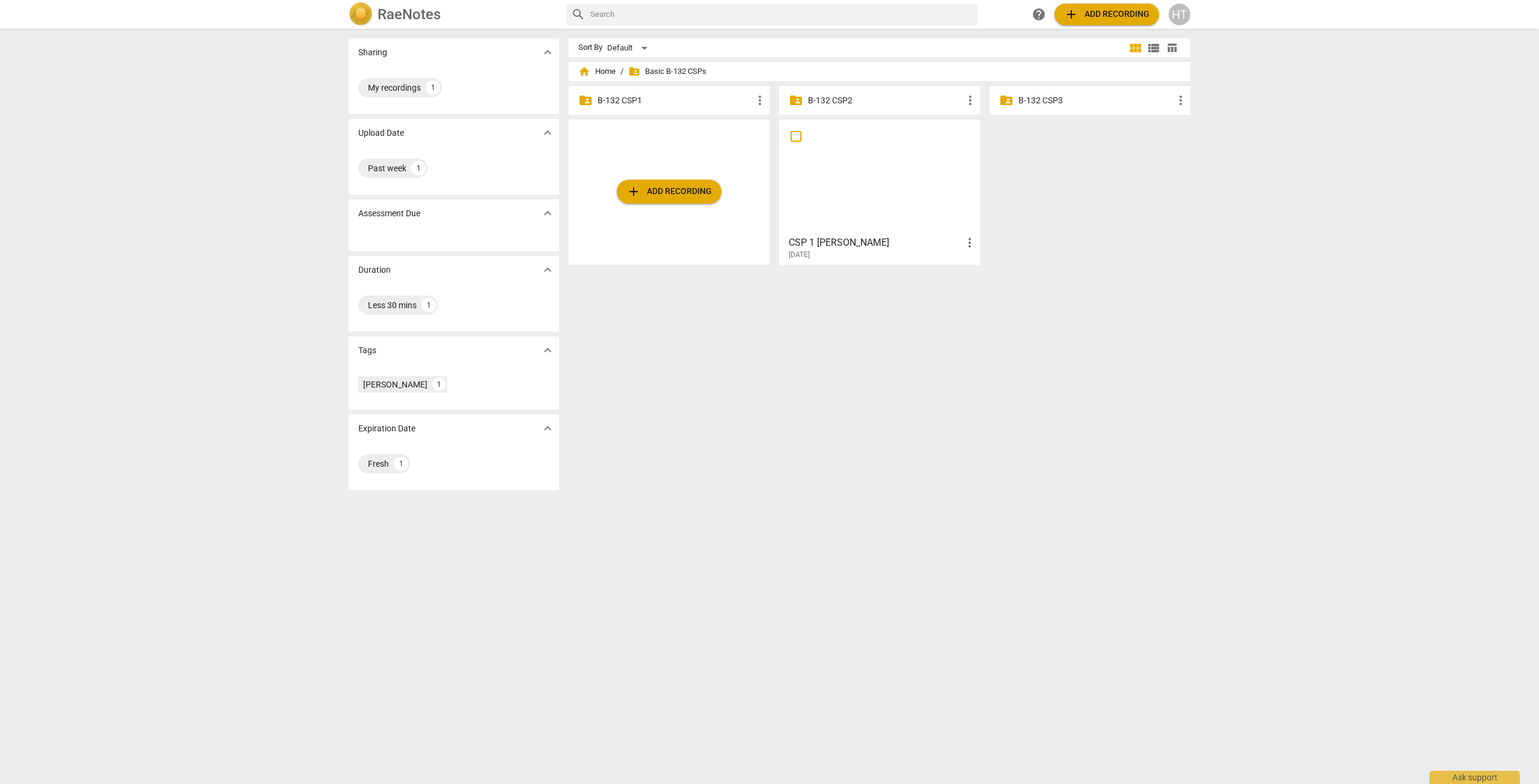
click at [606, 99] on p "B-132 CSP1" at bounding box center [675, 101] width 155 height 13
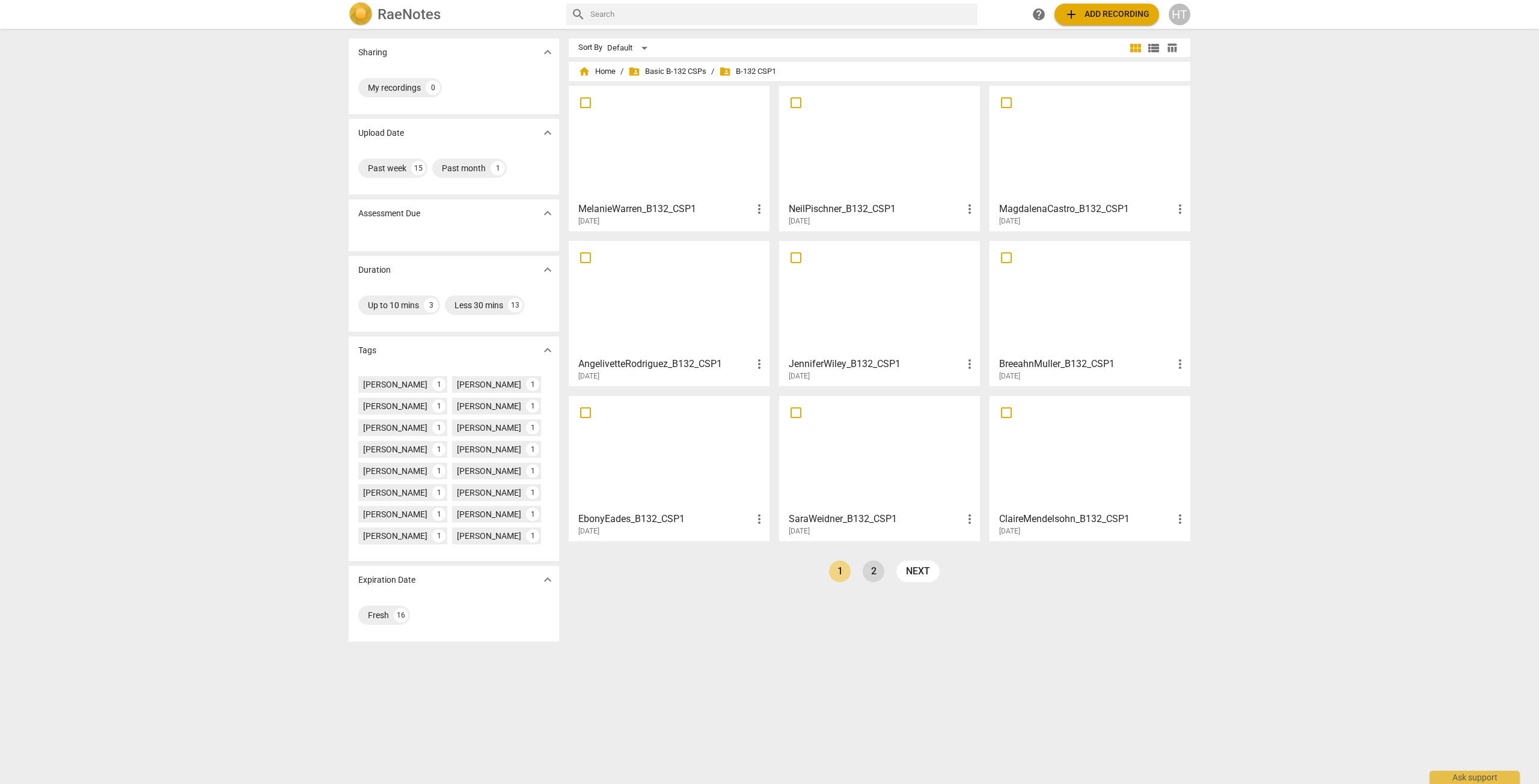
click at [865, 577] on link "2" at bounding box center [873, 571] width 21 height 21
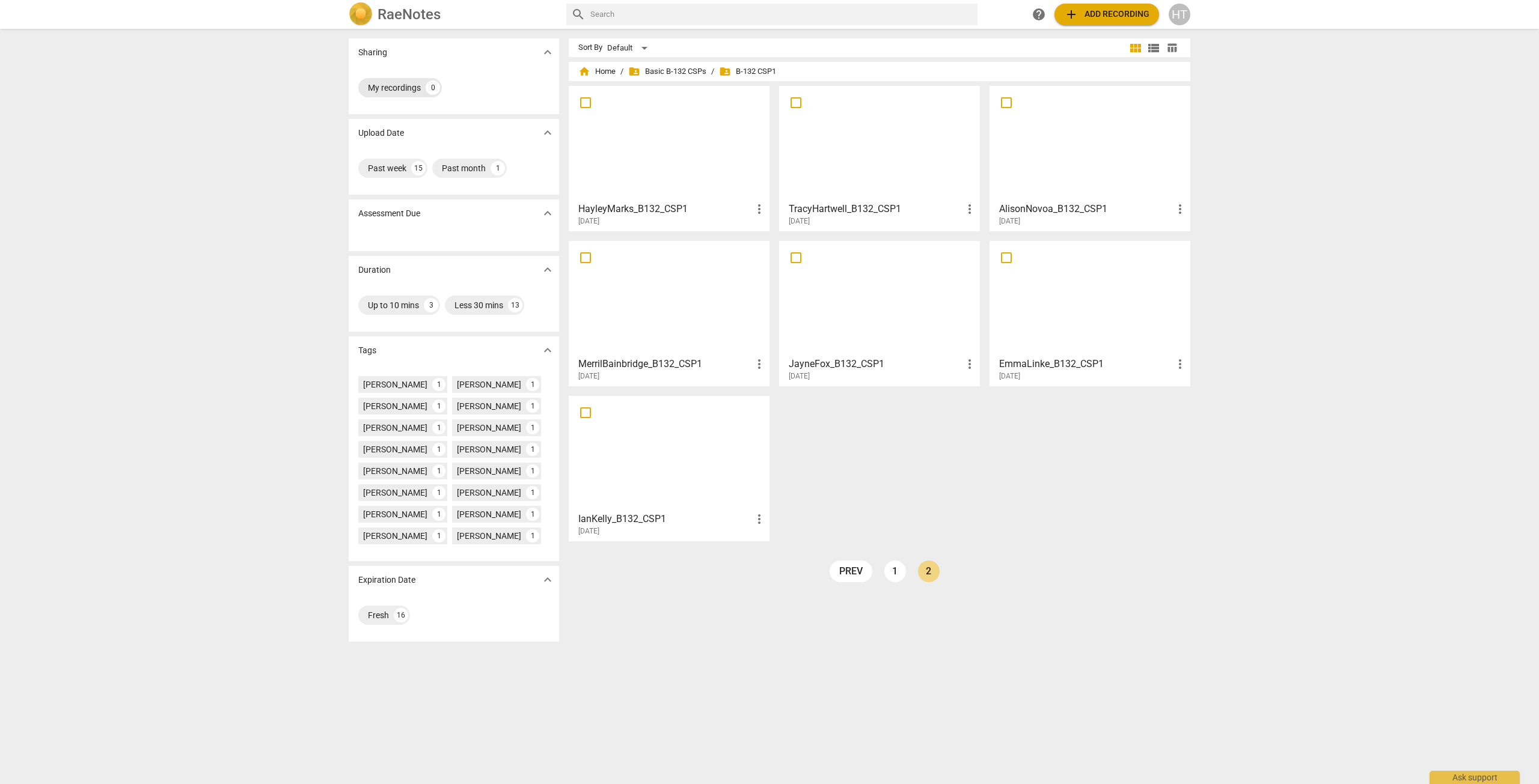
click at [373, 83] on div "My recordings" at bounding box center [395, 88] width 53 height 12
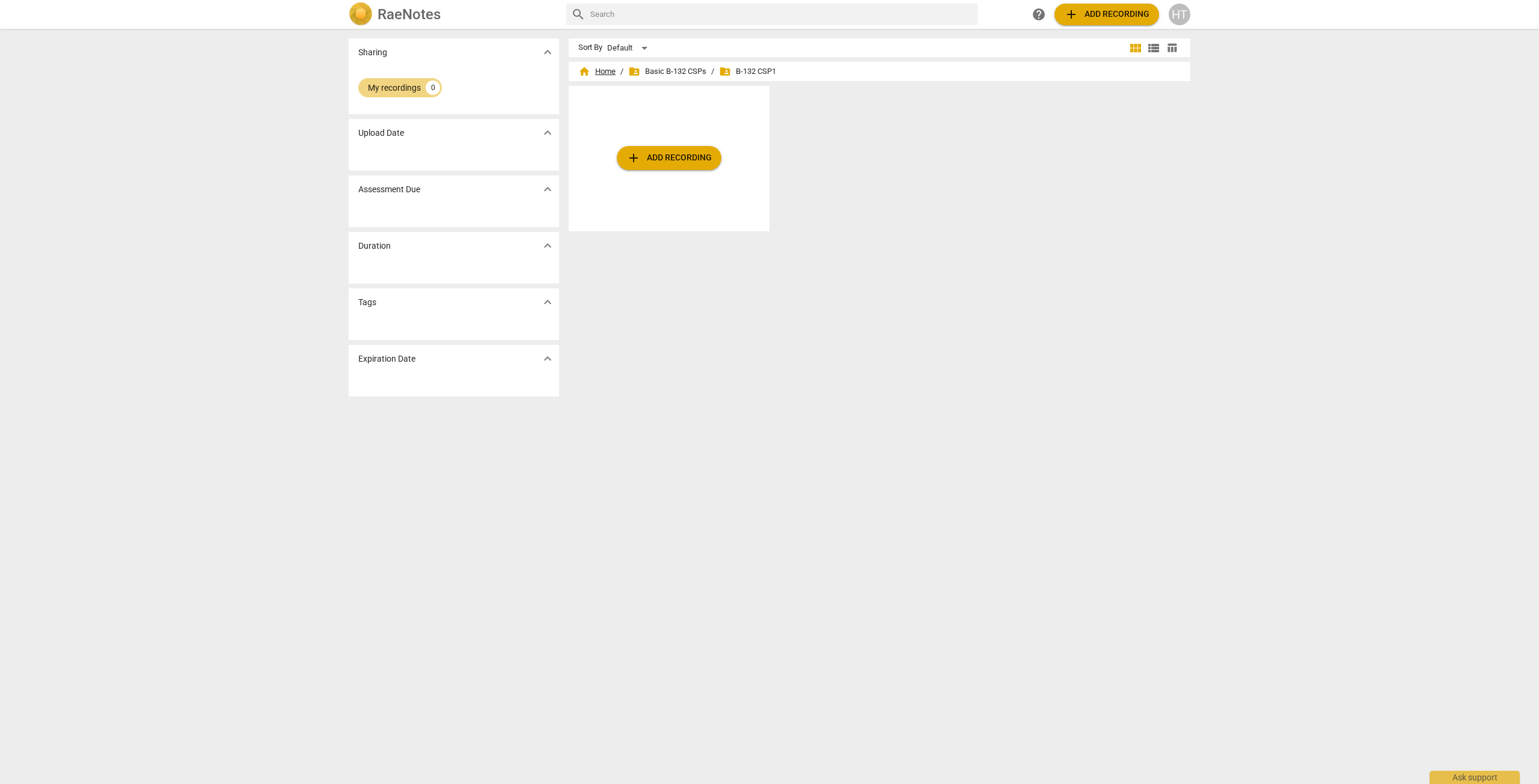
click at [596, 70] on span "home Home" at bounding box center [596, 71] width 37 height 12
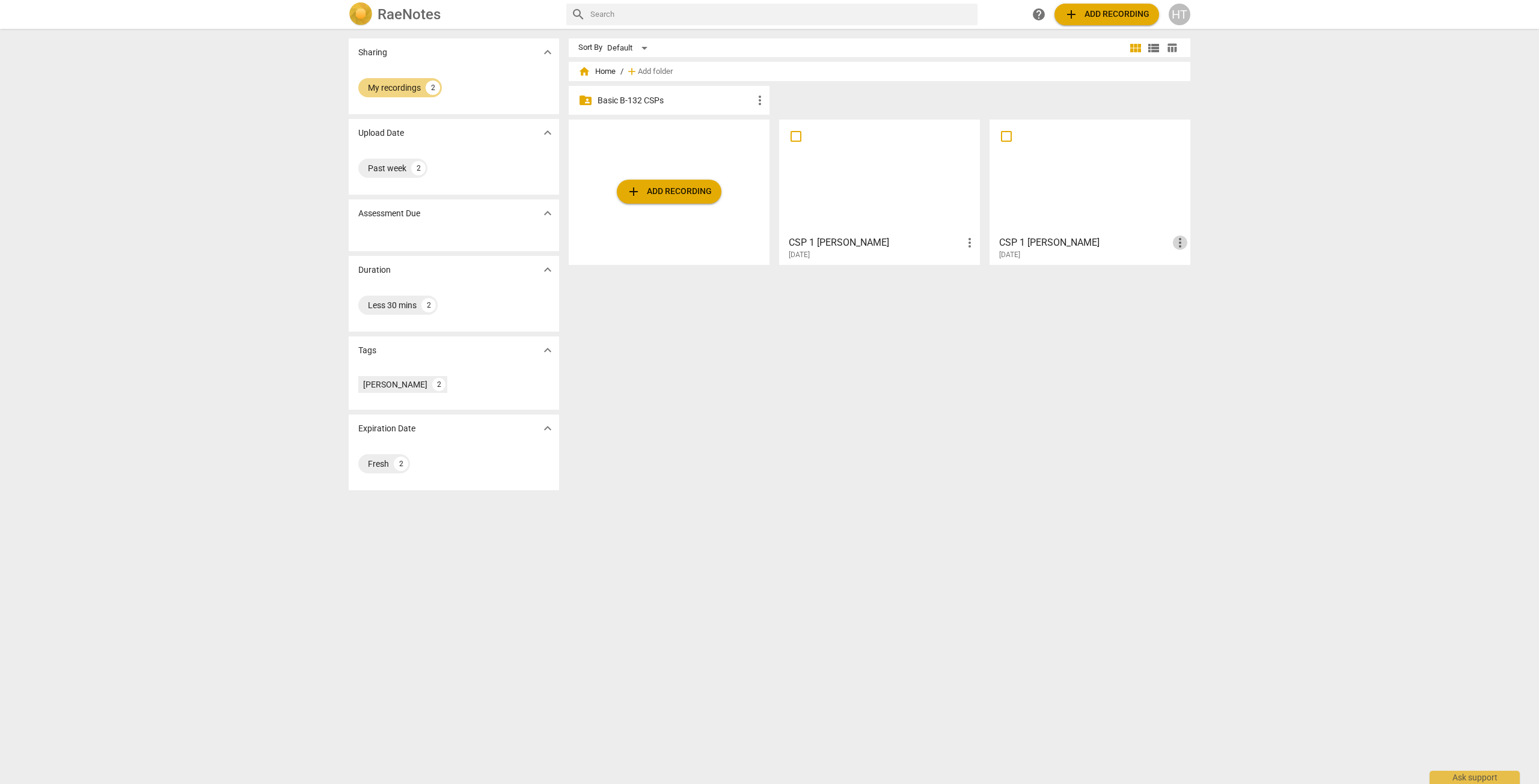
click at [1182, 236] on span "more_vert" at bounding box center [1180, 242] width 15 height 15
click at [1197, 270] on li "Delete" at bounding box center [1193, 272] width 46 height 29
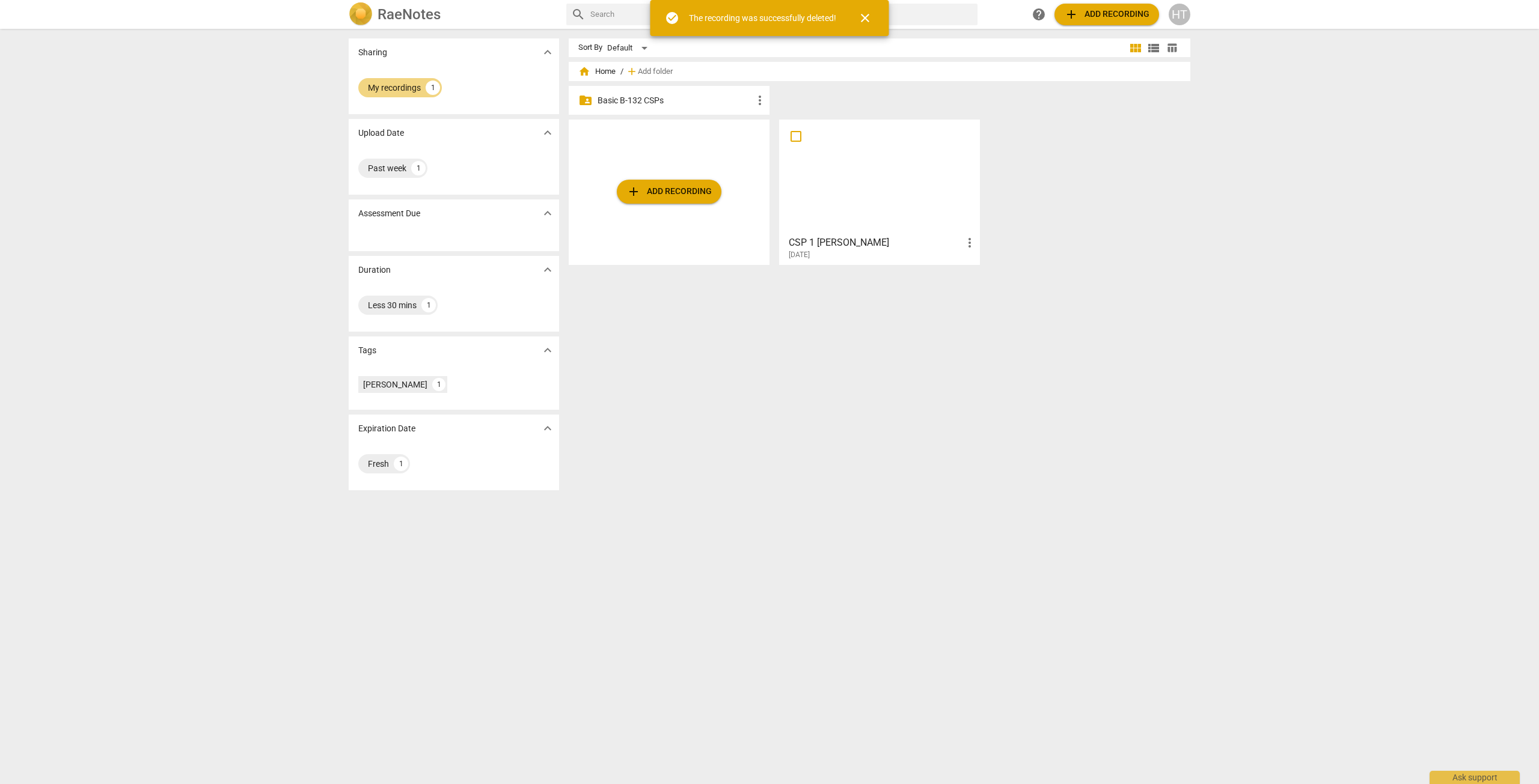
click at [669, 379] on div "Sort By Default view_module view_list table_chart home Home / add Add folder fo…" at bounding box center [884, 407] width 631 height 736
click at [967, 240] on span "more_vert" at bounding box center [969, 242] width 15 height 15
click at [978, 272] on li "Delete" at bounding box center [982, 272] width 46 height 29
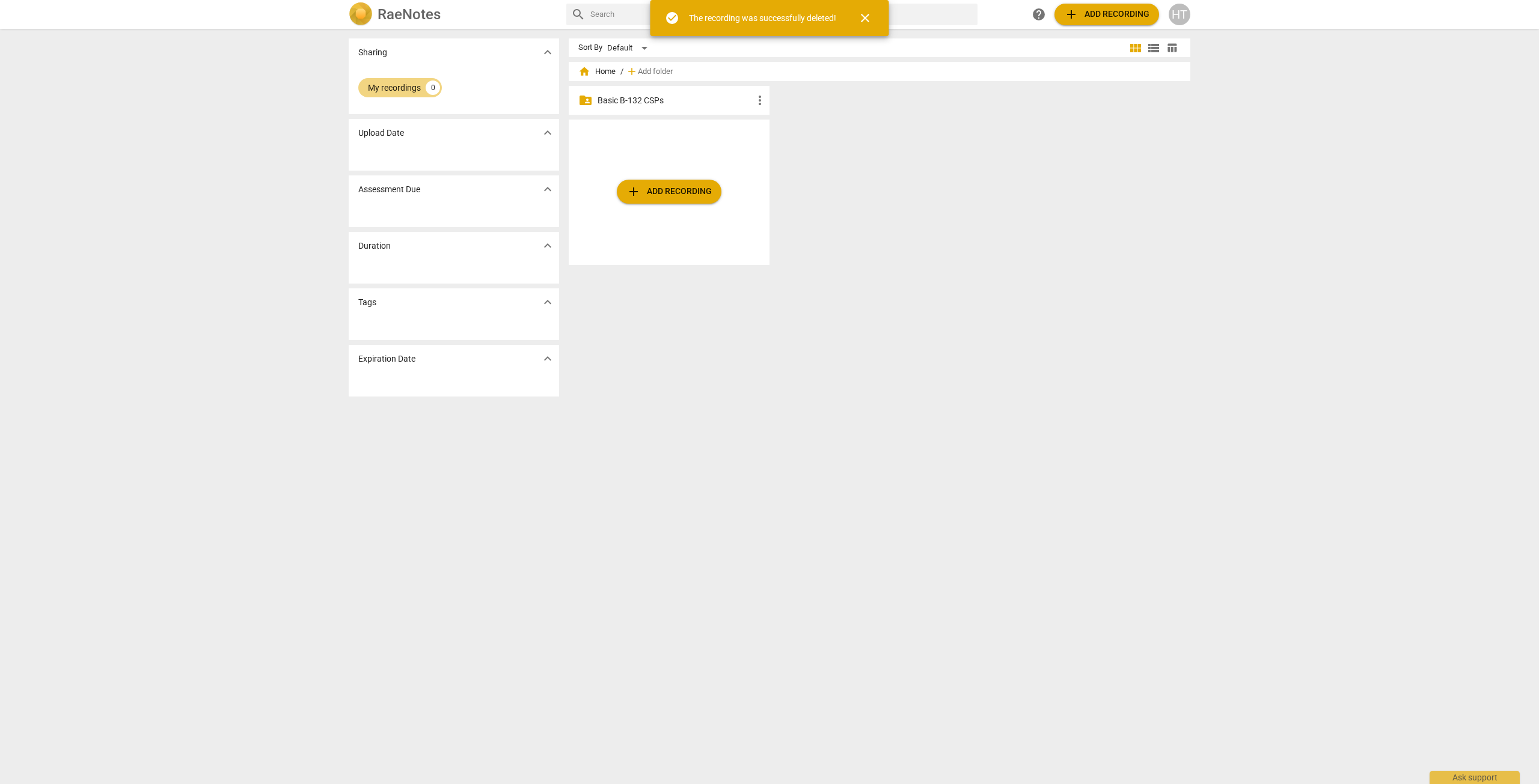
click at [652, 98] on p "Basic B-132 CSPs" at bounding box center [675, 101] width 155 height 13
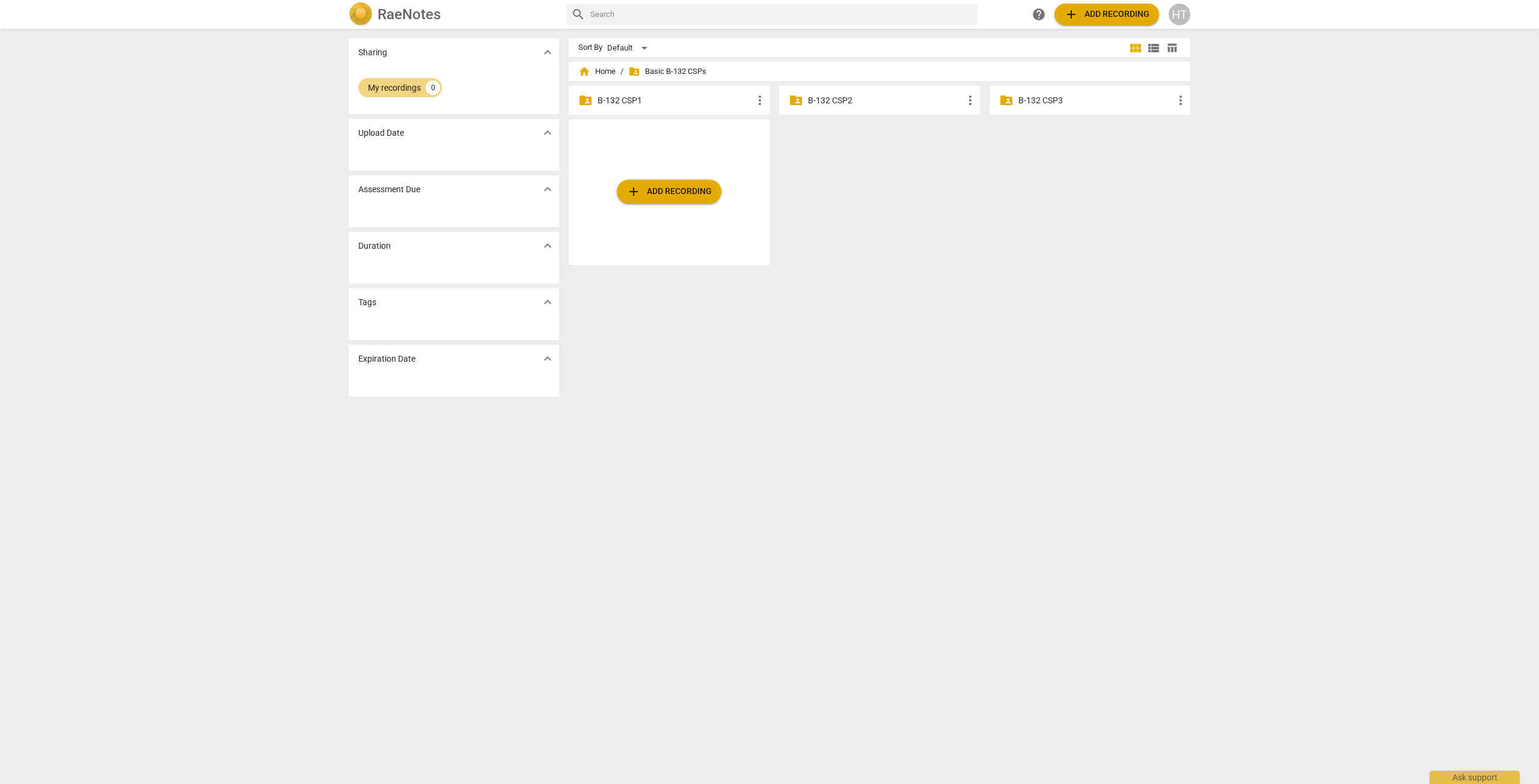
click at [720, 101] on p "B-132 CSP1" at bounding box center [675, 101] width 155 height 13
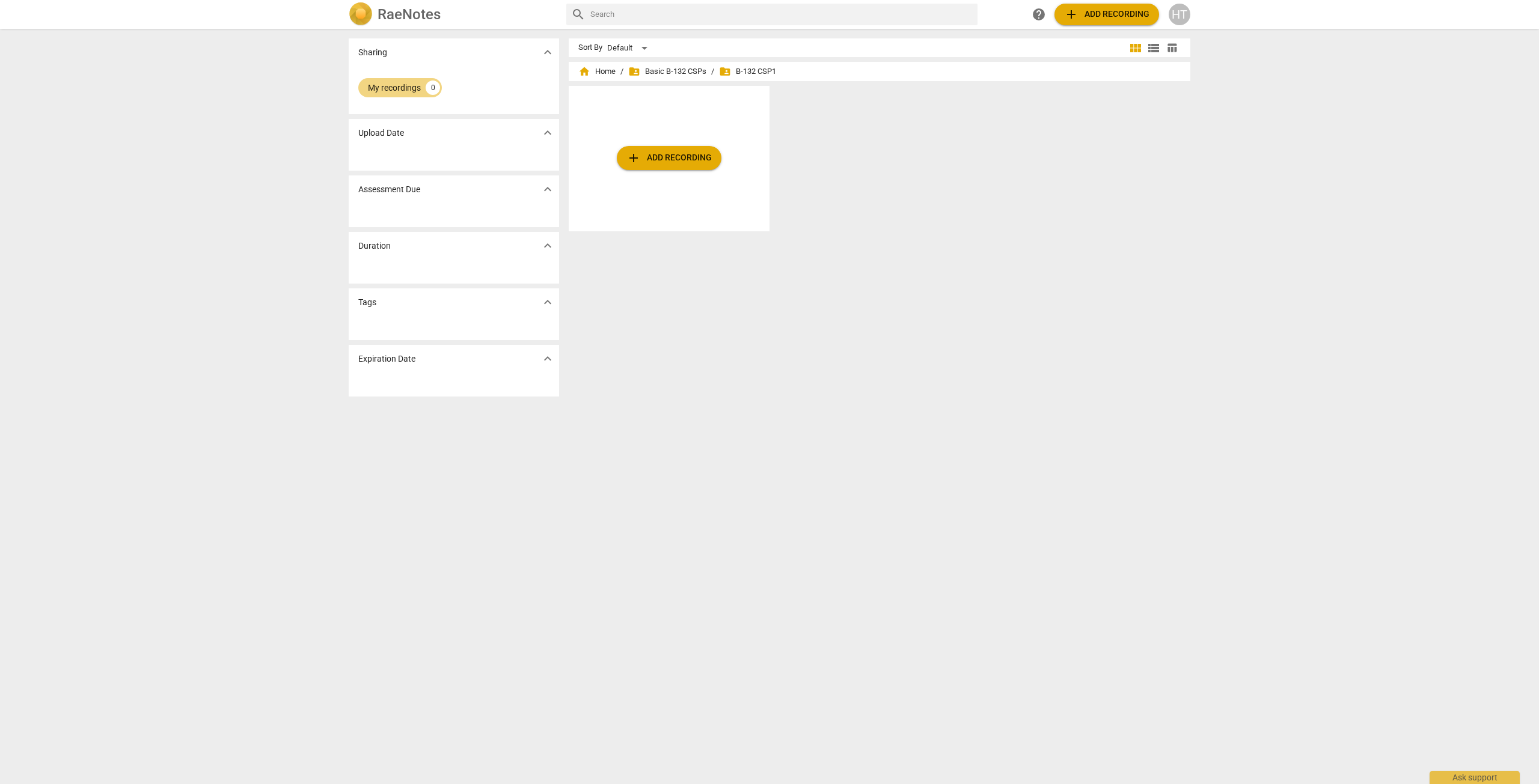
click at [741, 70] on span "folder_shared B-132 CSP1" at bounding box center [747, 71] width 57 height 12
click at [684, 73] on span "folder_shared Basic B-132 CSPs" at bounding box center [666, 71] width 78 height 12
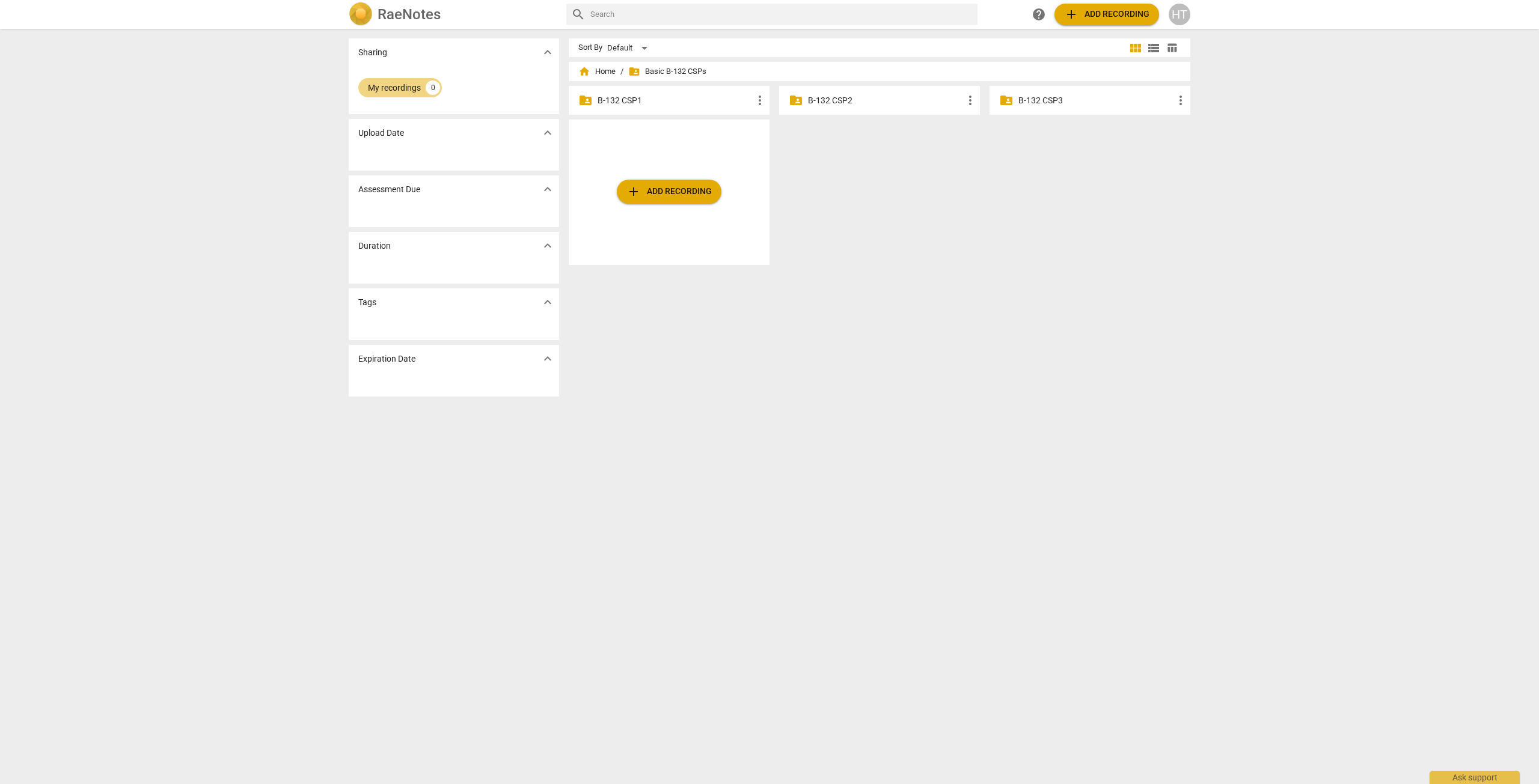
click at [831, 101] on p "B-132 CSP2" at bounding box center [886, 101] width 155 height 13
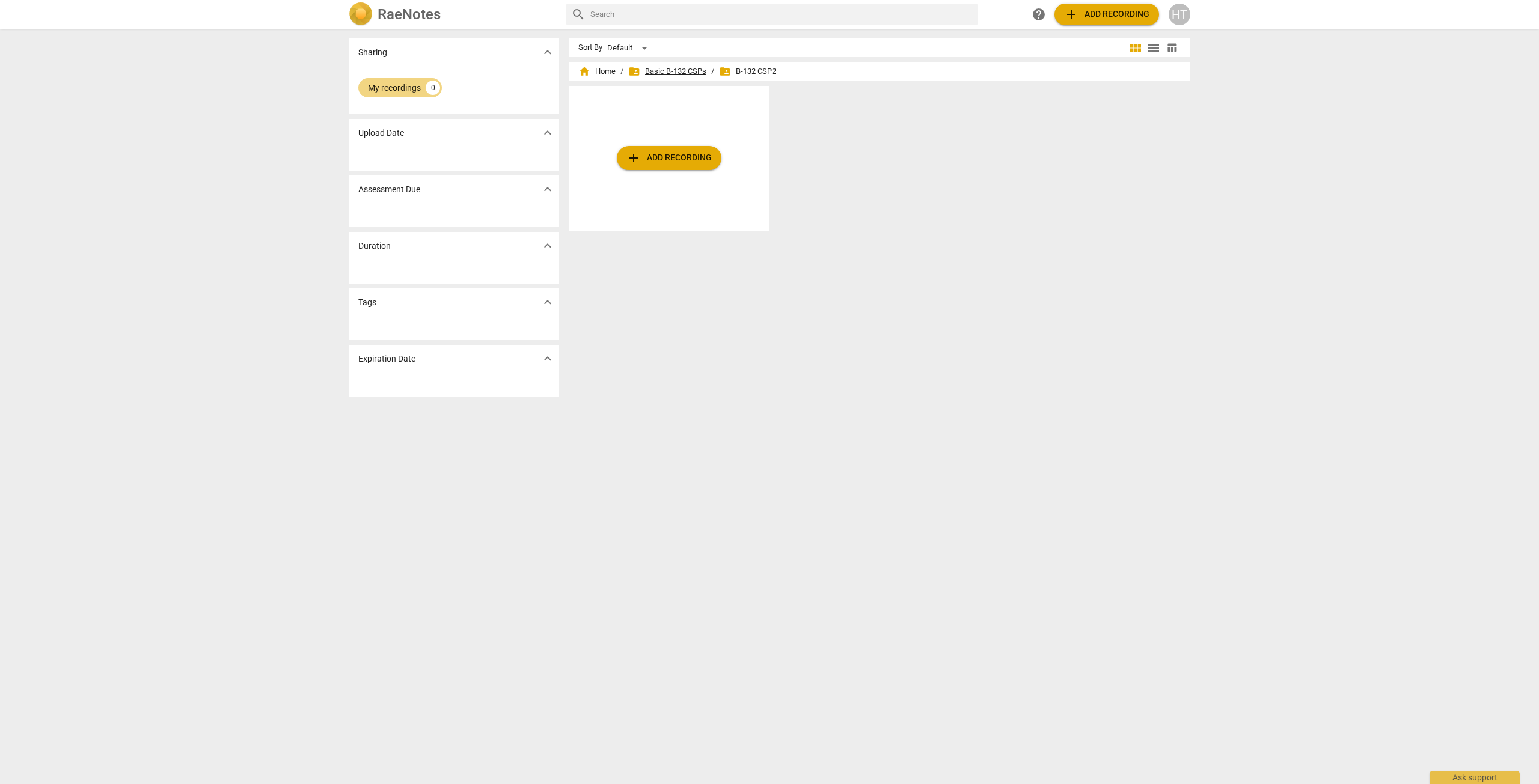
click at [671, 72] on span "folder_shared Basic B-132 CSPs" at bounding box center [666, 71] width 78 height 12
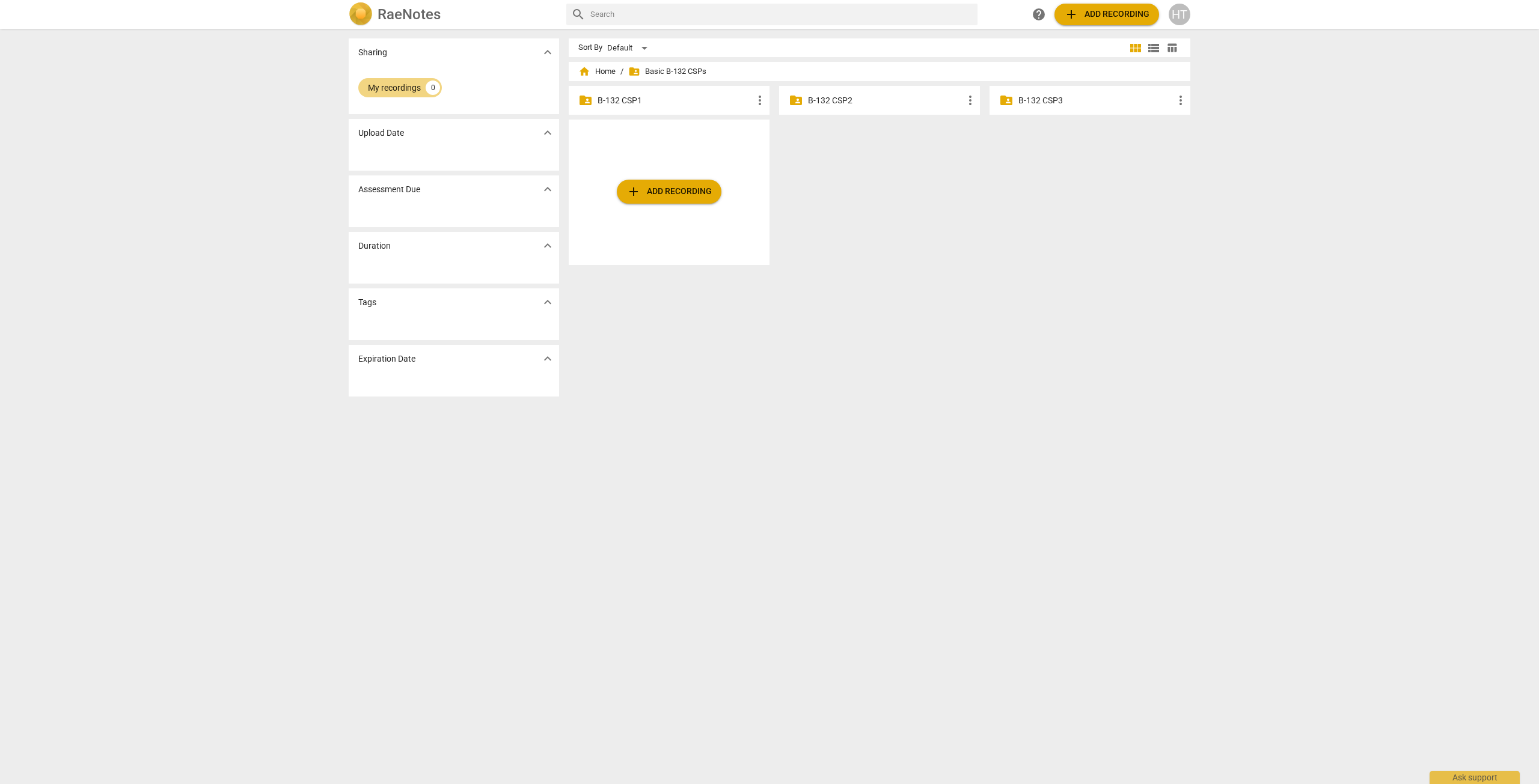
click at [624, 103] on p "B-132 CSP1" at bounding box center [675, 101] width 155 height 13
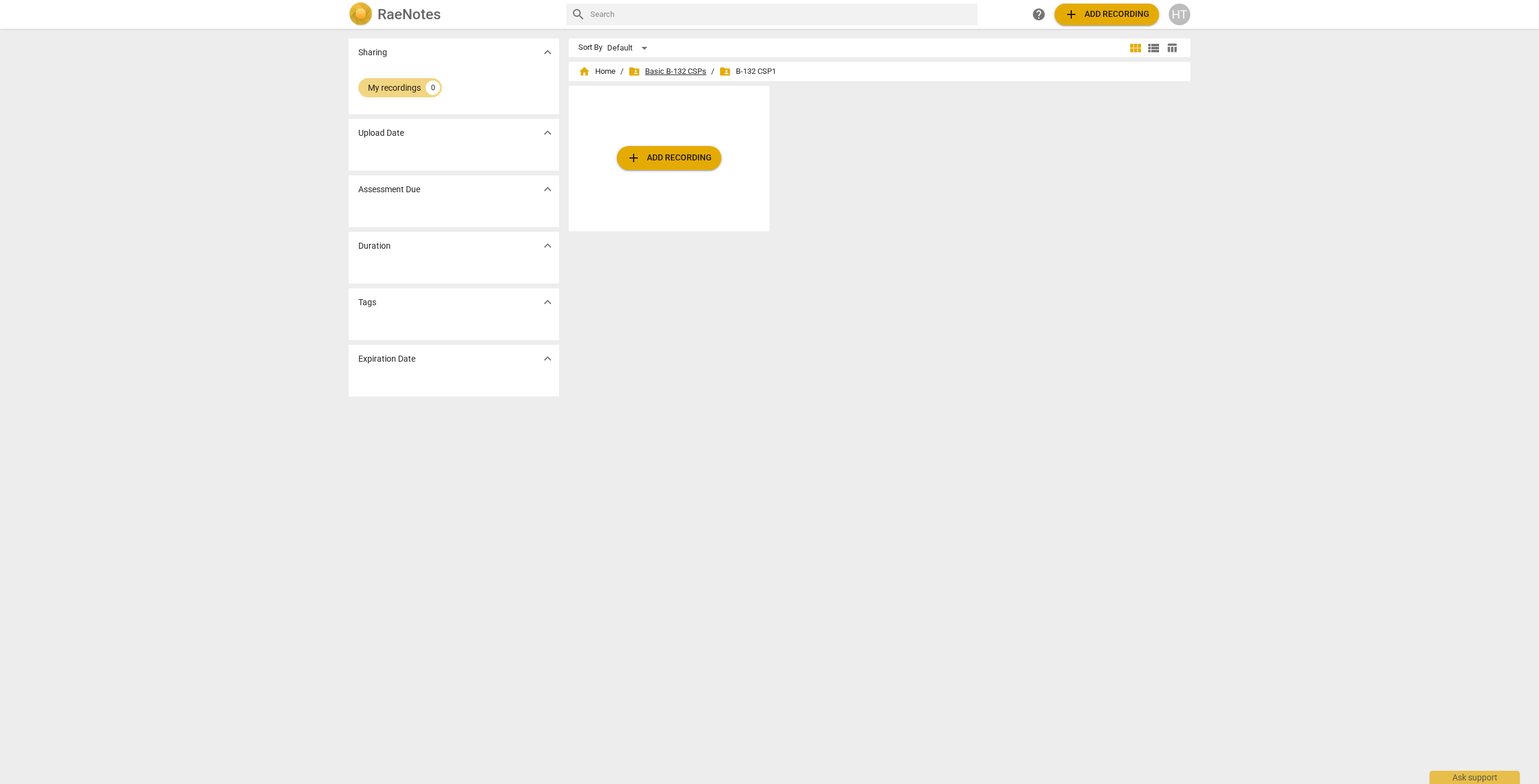
click at [661, 66] on span "folder_shared Basic B-132 CSPs" at bounding box center [666, 71] width 78 height 12
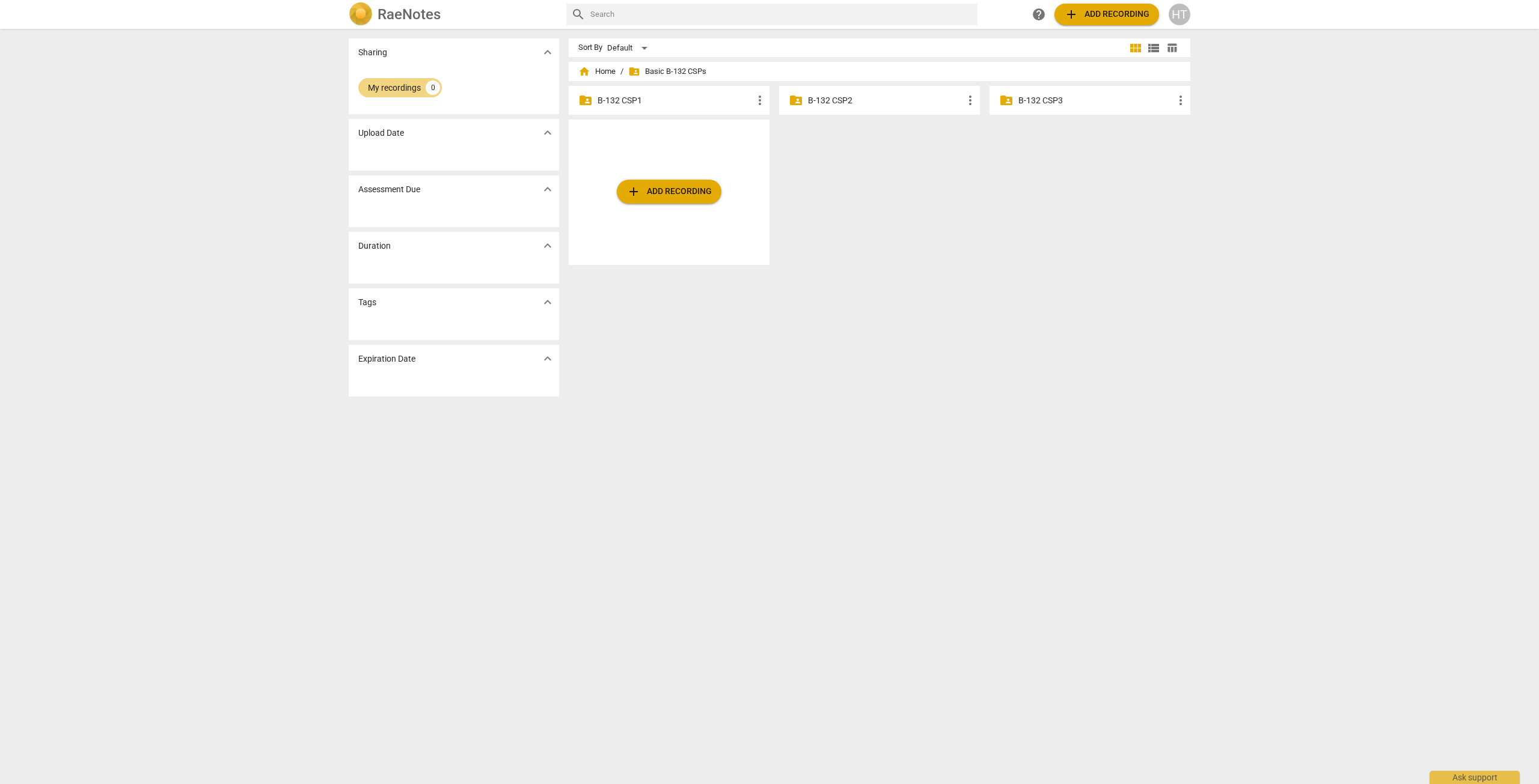
click at [1096, 106] on p "B-132 CSP3" at bounding box center [1095, 101] width 155 height 13
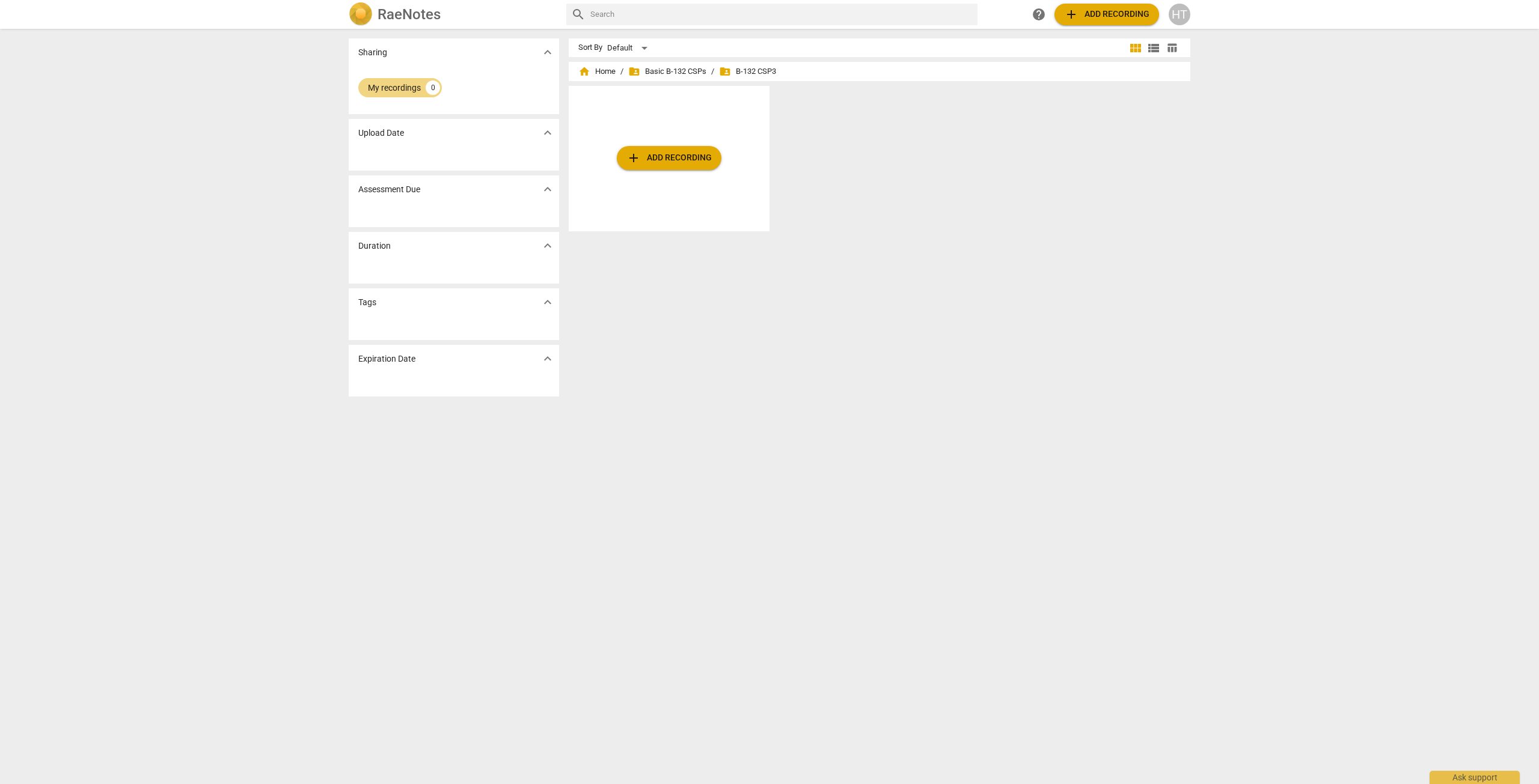
click at [682, 77] on div "home Home / folder_shared Basic B-132 CSPs / folder_shared B-132 CSP3" at bounding box center [879, 71] width 602 height 19
click at [681, 70] on span "folder_shared Basic B-132 CSPs" at bounding box center [666, 71] width 78 height 12
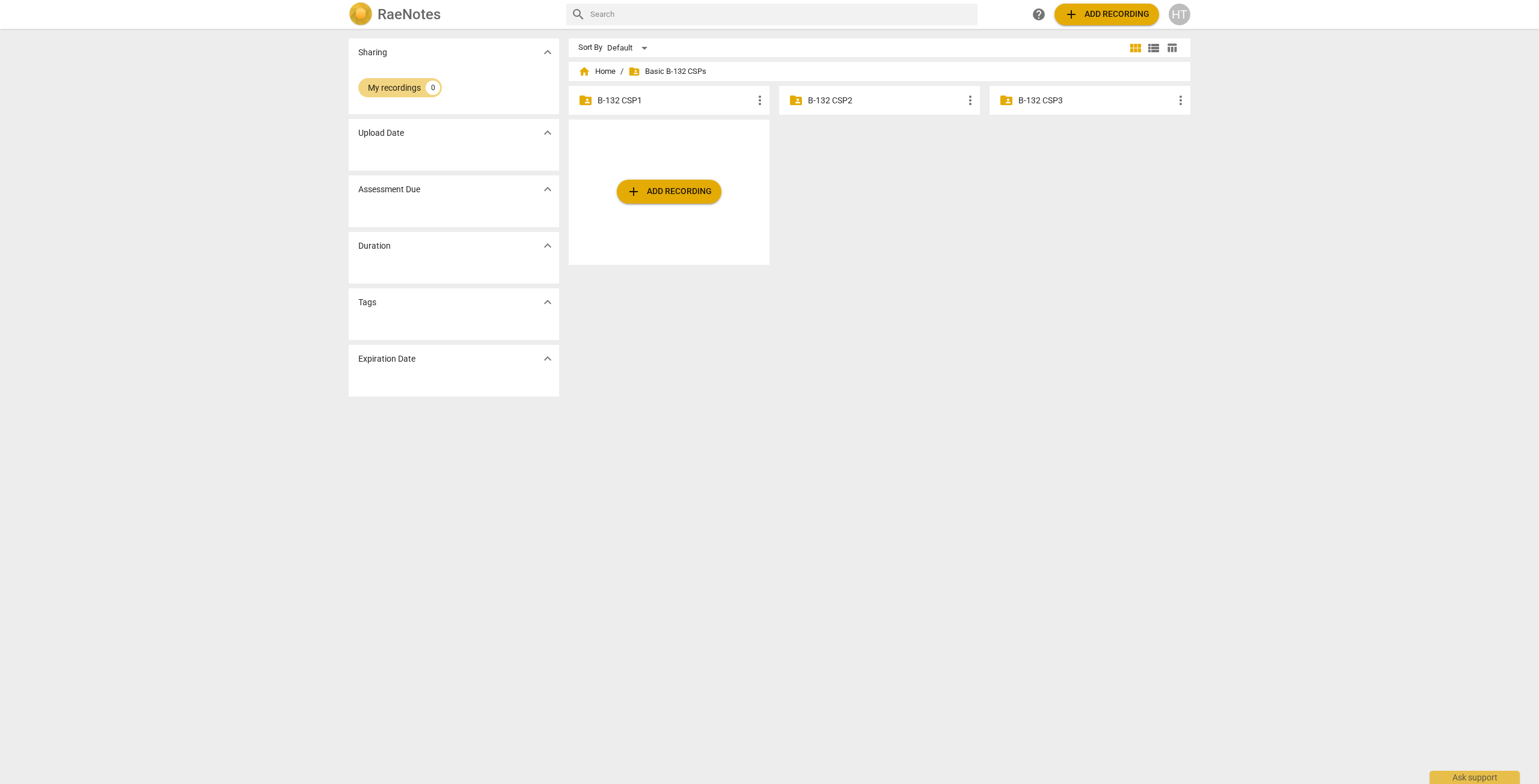
click at [584, 100] on span "folder_shared" at bounding box center [585, 100] width 15 height 15
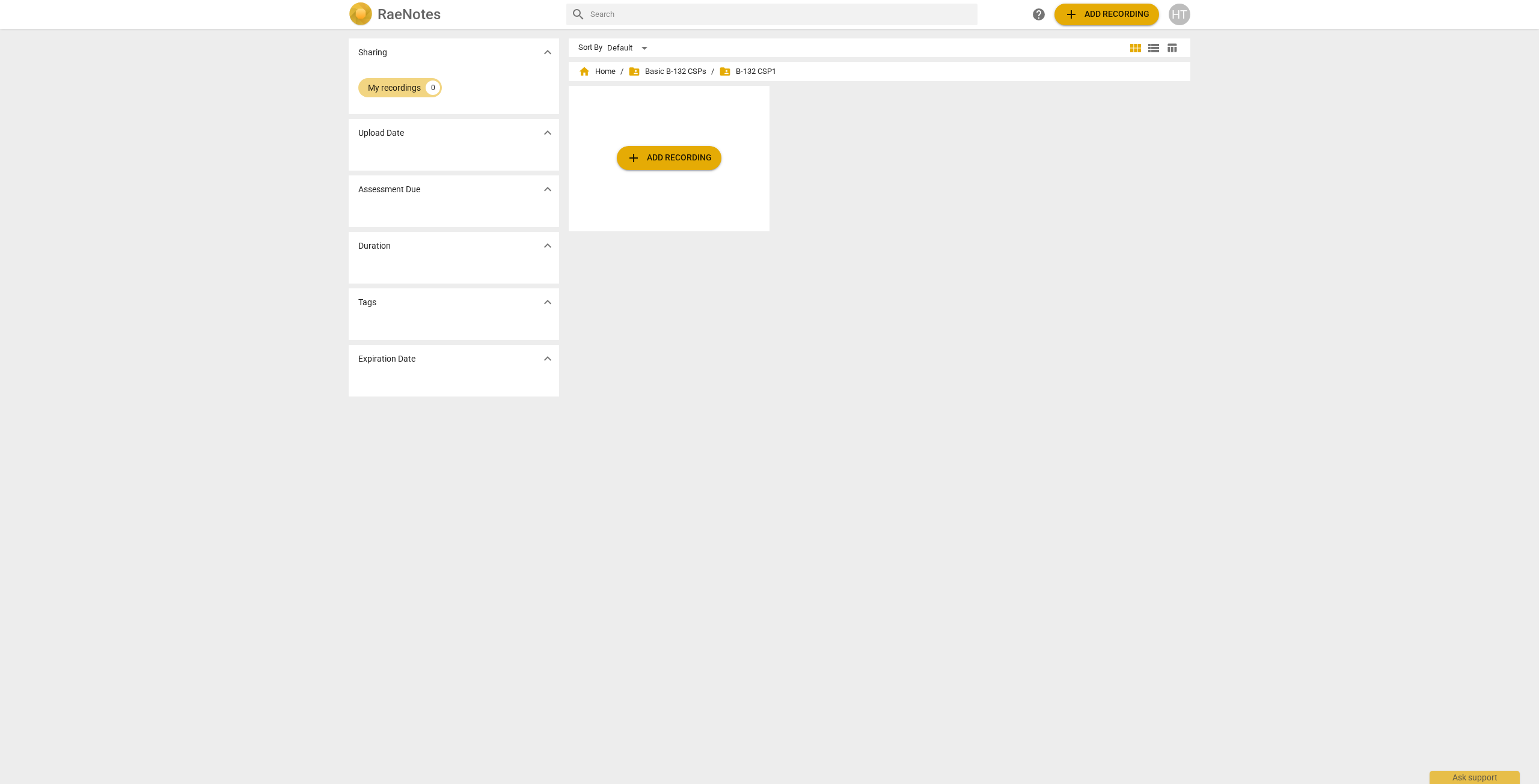
click at [451, 257] on div "Duration expand_more" at bounding box center [453, 246] width 211 height 28
click at [386, 247] on p "Duration" at bounding box center [375, 246] width 33 height 13
click at [390, 132] on p "Upload Date" at bounding box center [381, 132] width 46 height 13
click at [549, 135] on span "expand_more" at bounding box center [547, 132] width 15 height 15
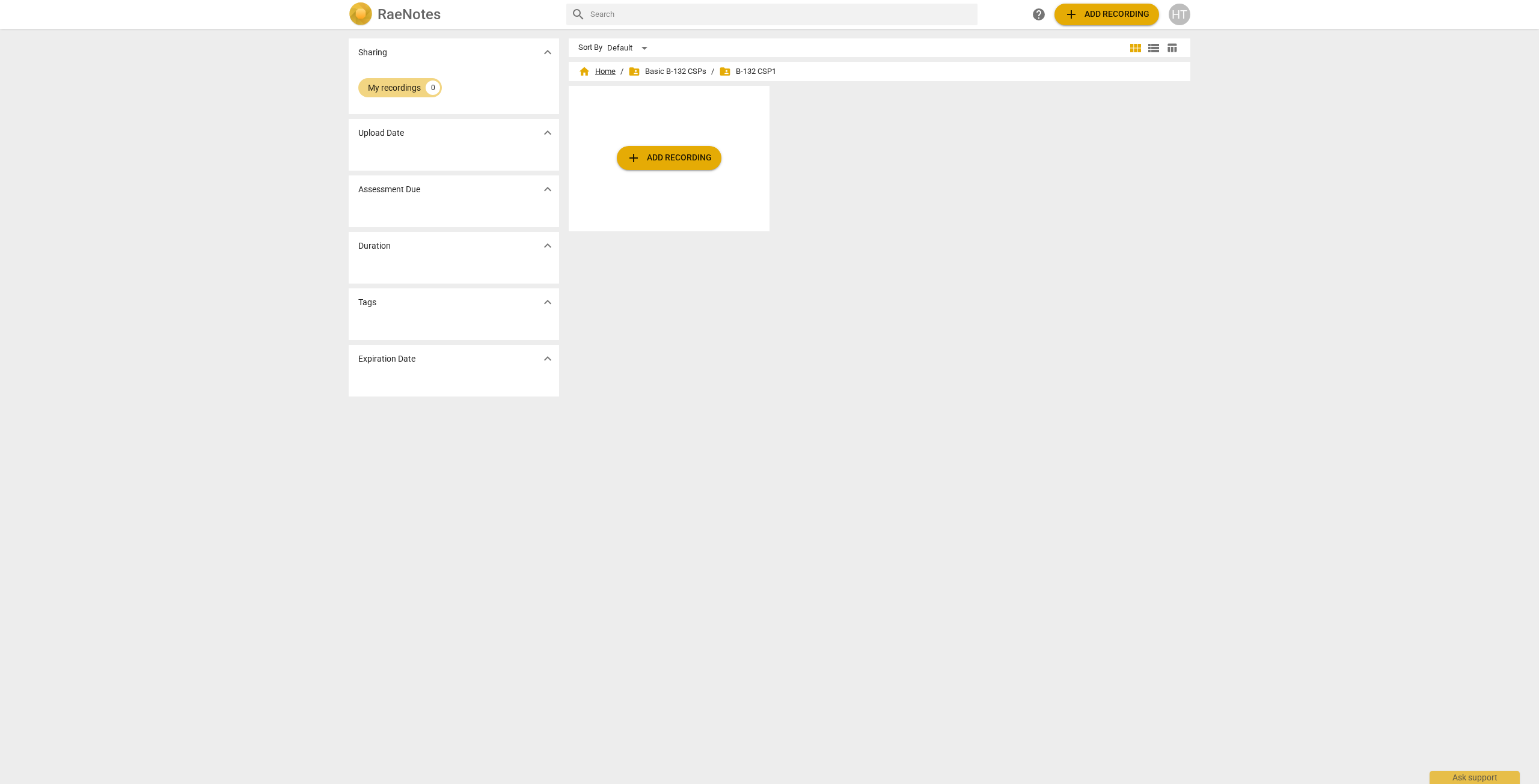
click at [592, 72] on span "home Home" at bounding box center [596, 71] width 37 height 12
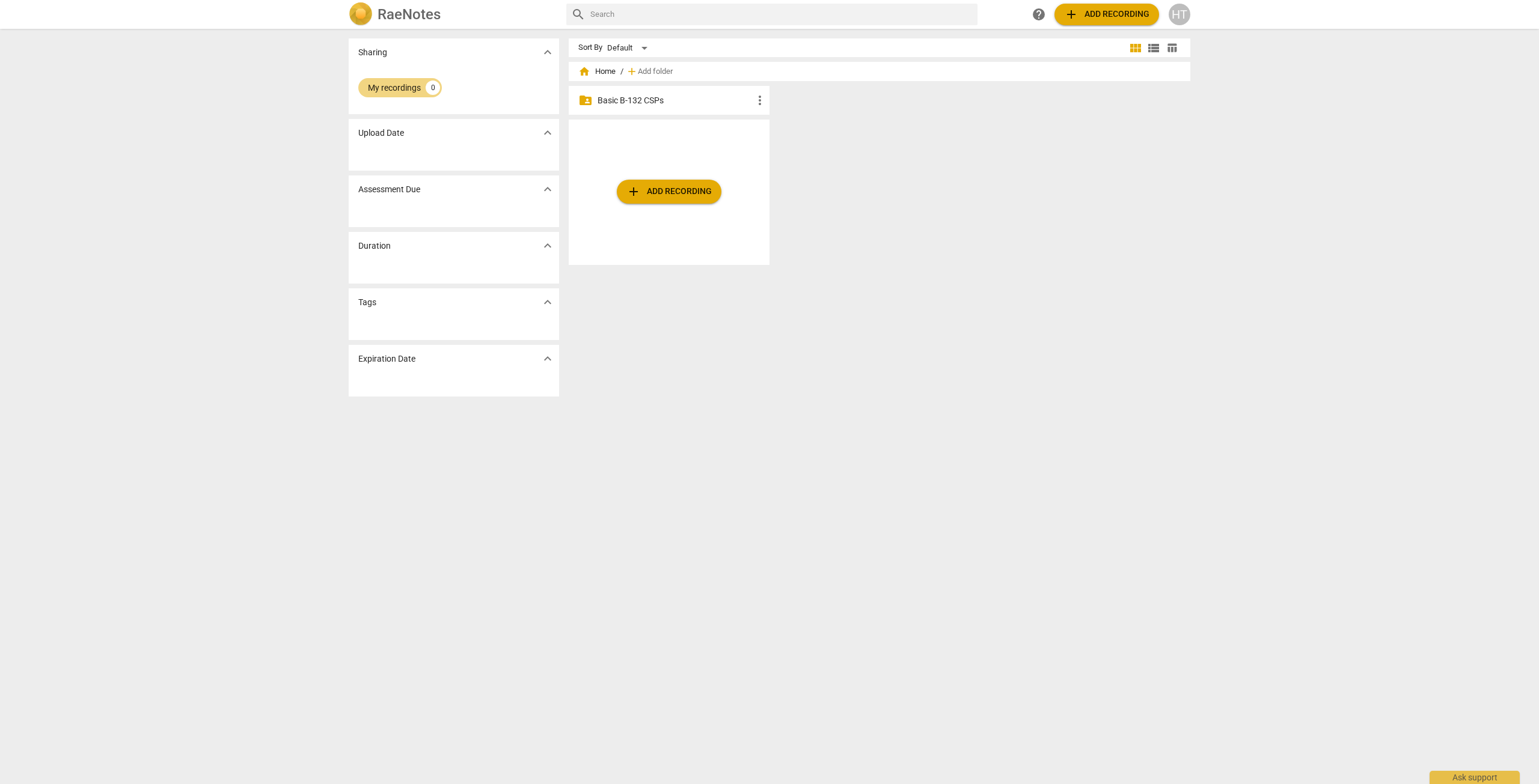
click at [607, 101] on p "Basic B-132 CSPs" at bounding box center [675, 101] width 155 height 13
click at [756, 104] on span "more_vert" at bounding box center [759, 100] width 15 height 15
click at [620, 99] on div at bounding box center [770, 392] width 1539 height 784
click at [594, 101] on div "folder_shared B-132 CSP1 more_vert" at bounding box center [668, 101] width 200 height 29
click at [616, 93] on div "folder_shared B-132 CSP1 more_vert" at bounding box center [668, 101] width 200 height 29
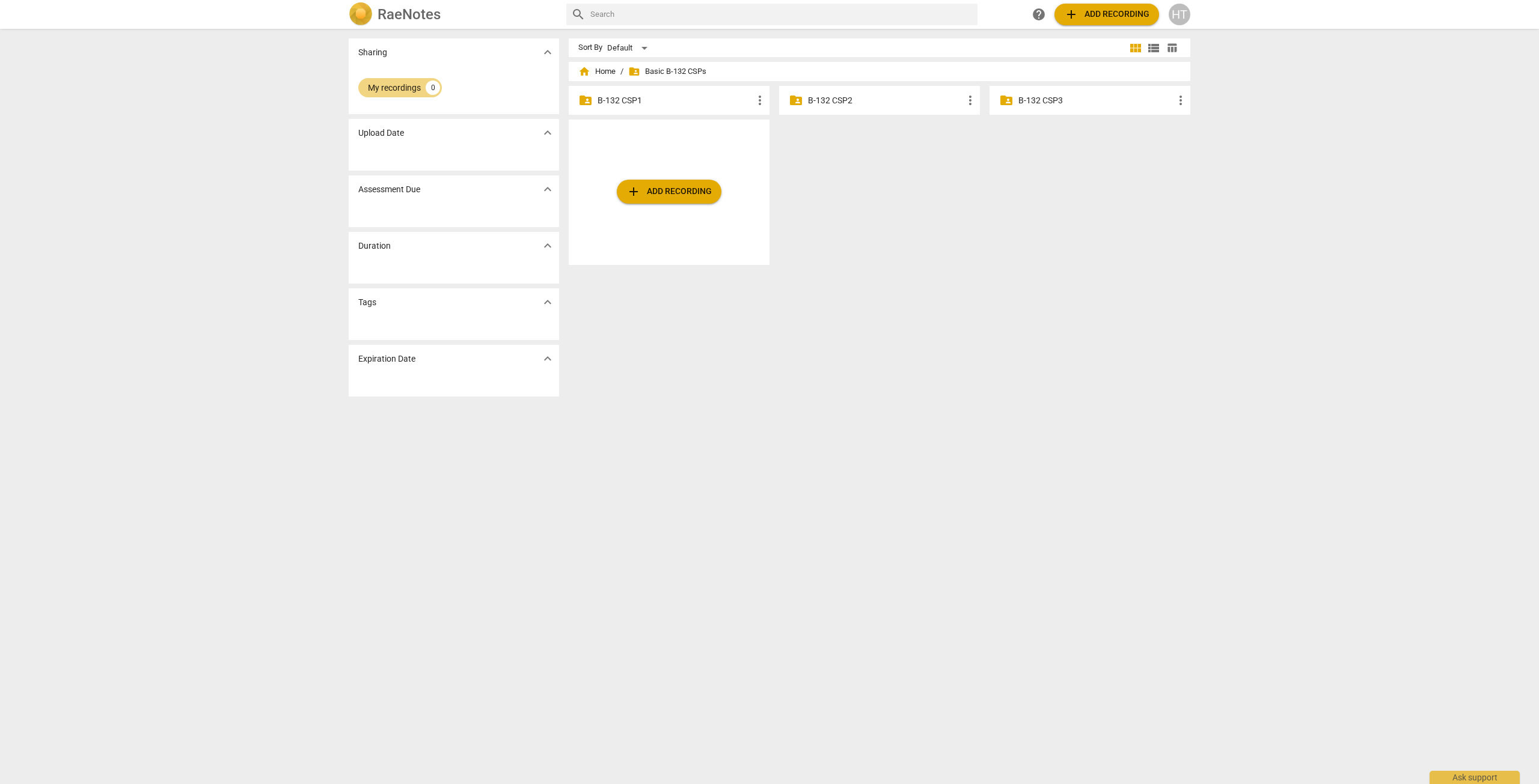
click at [617, 97] on p "B-132 CSP1" at bounding box center [675, 101] width 155 height 13
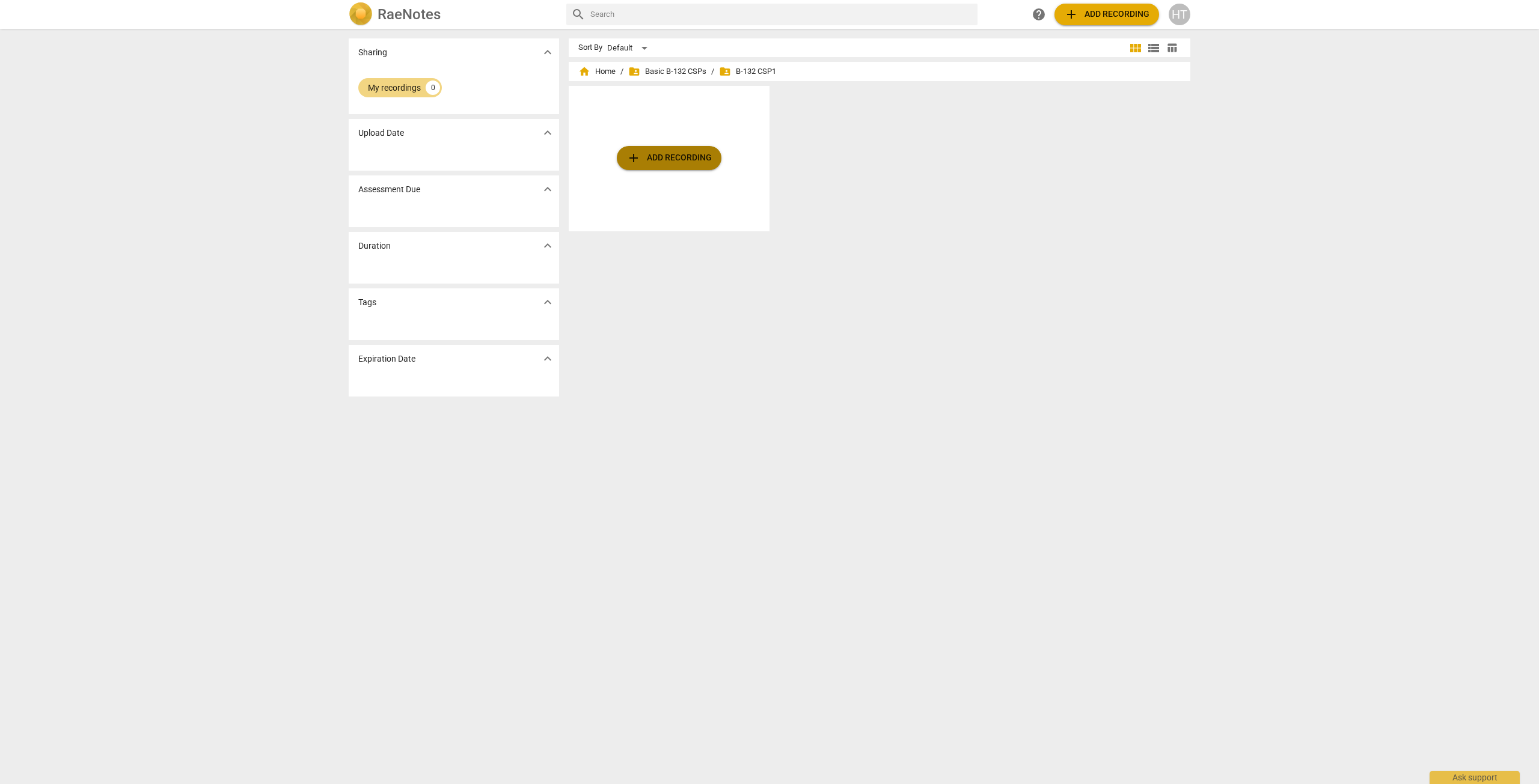
click at [685, 161] on span "add Add recording" at bounding box center [668, 157] width 85 height 15
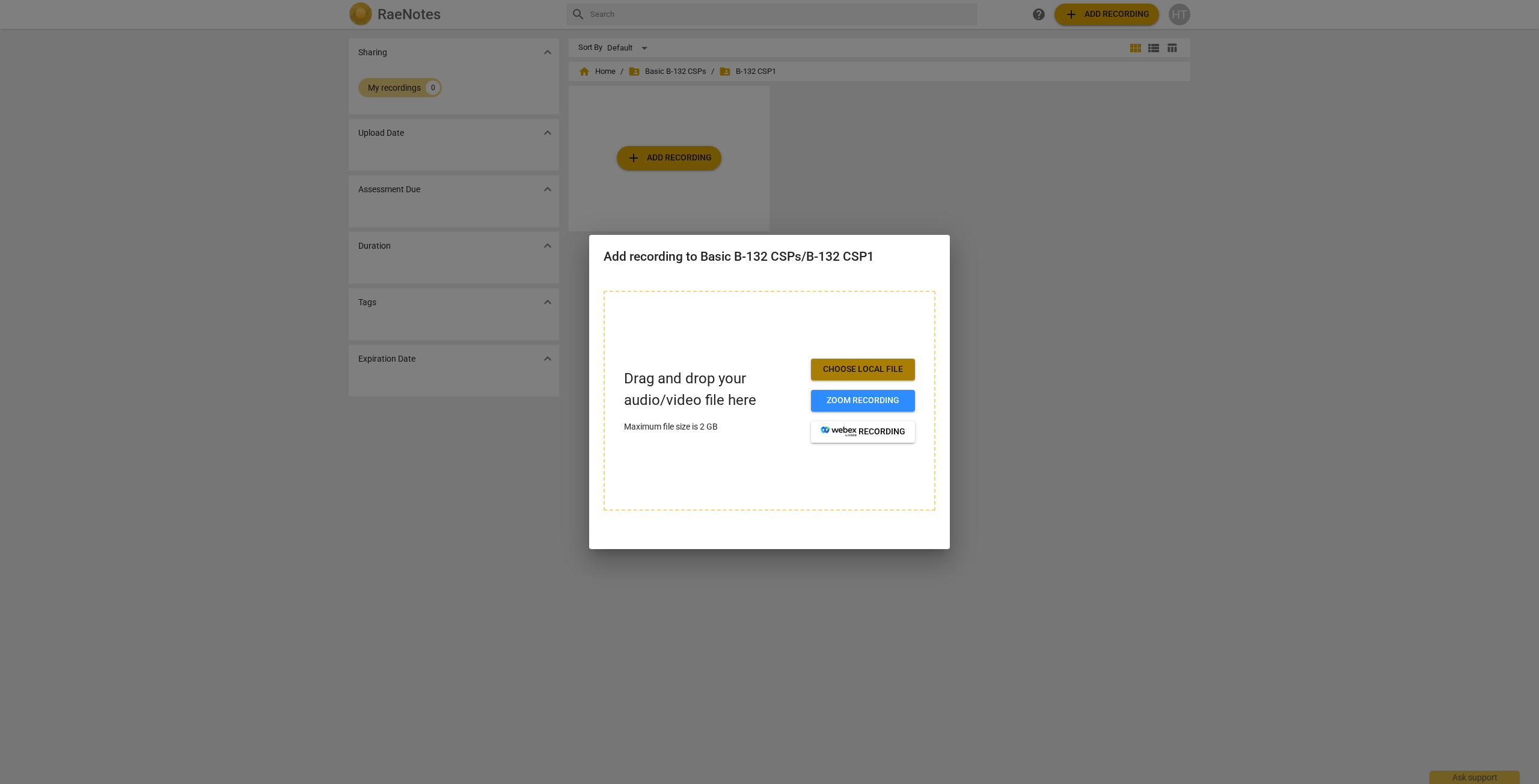
click at [902, 370] on span "Choose local file" at bounding box center [862, 370] width 85 height 12
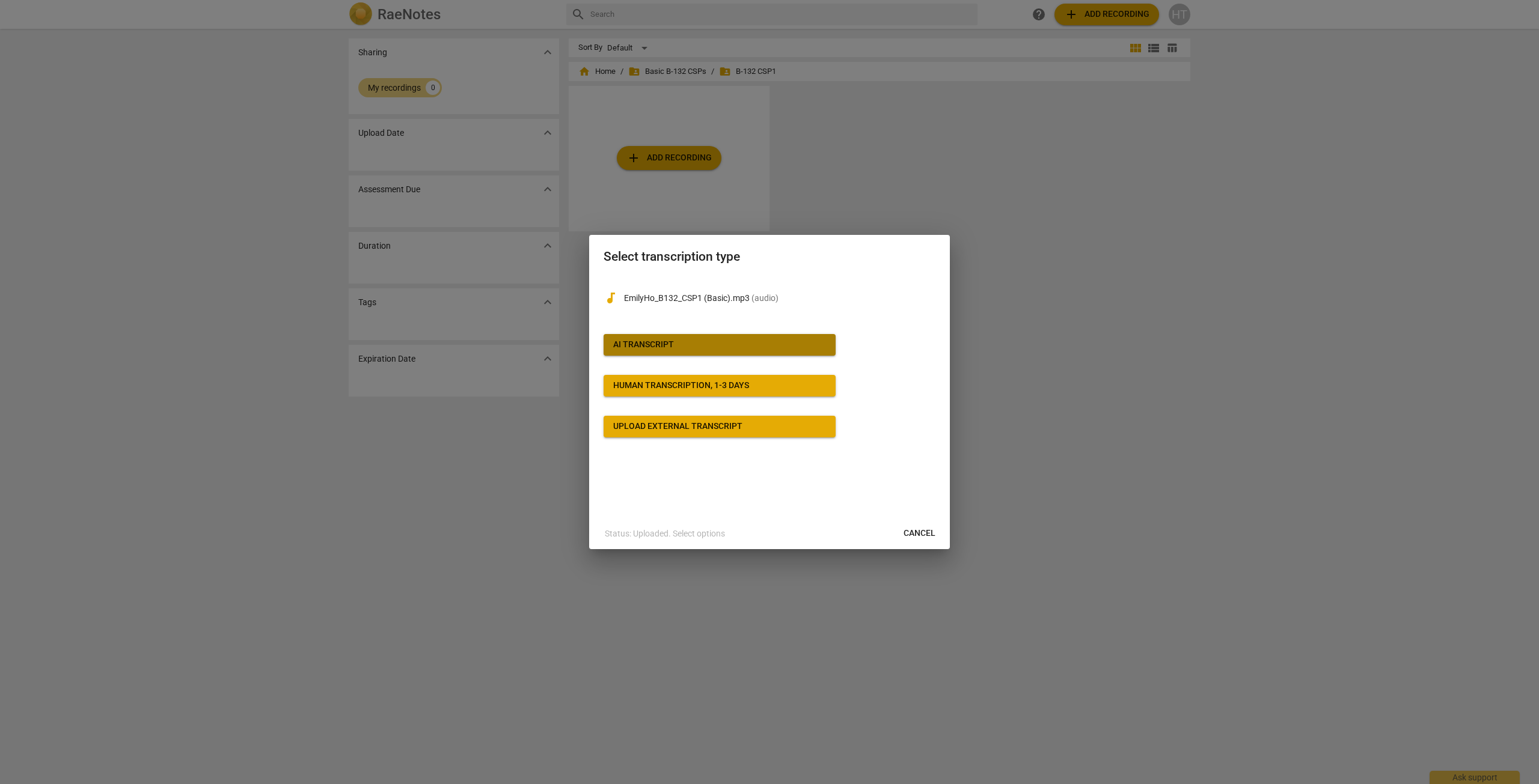
click at [647, 345] on div "AI Transcript" at bounding box center [643, 345] width 61 height 12
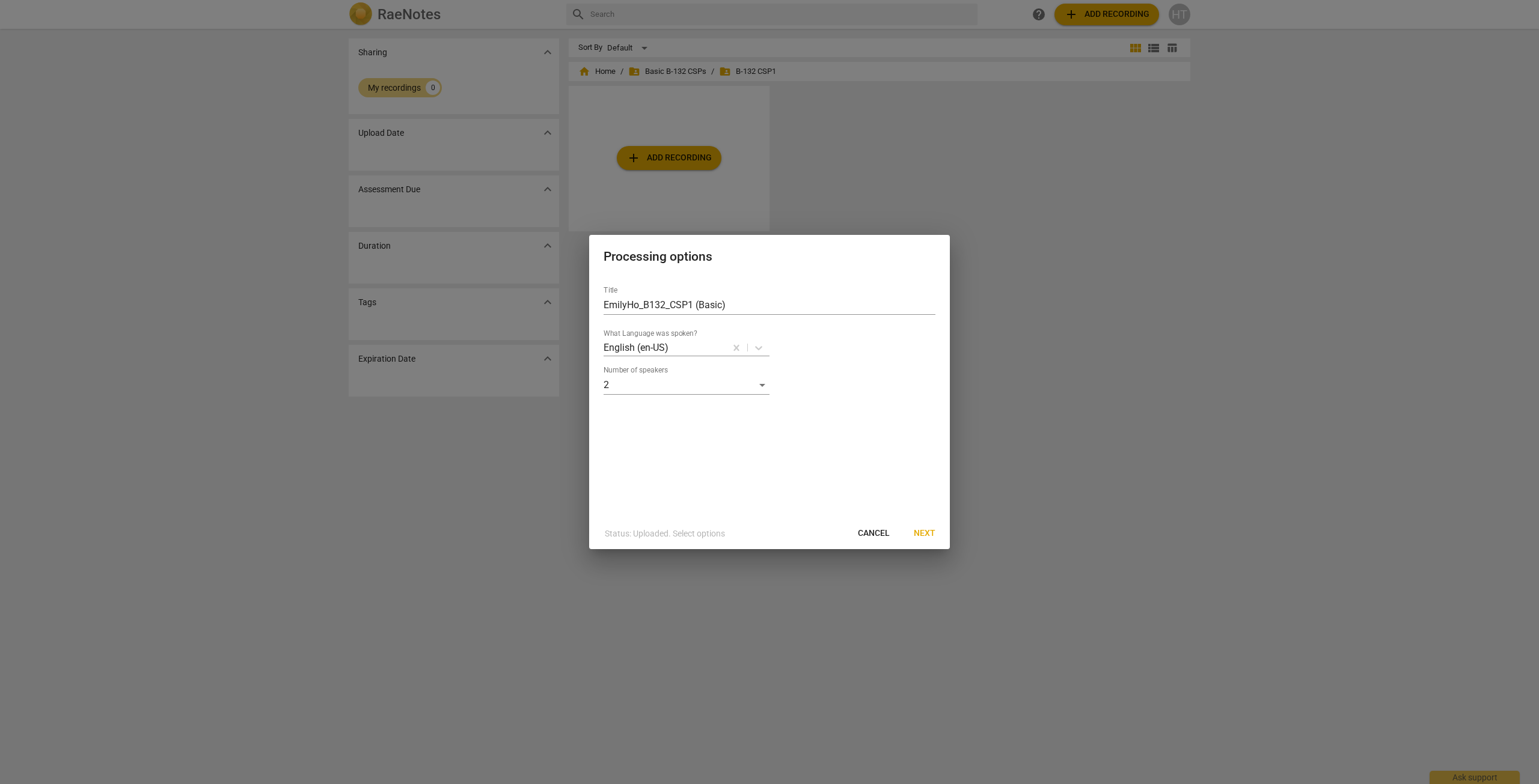
click at [917, 532] on span "Next" at bounding box center [924, 534] width 21 height 12
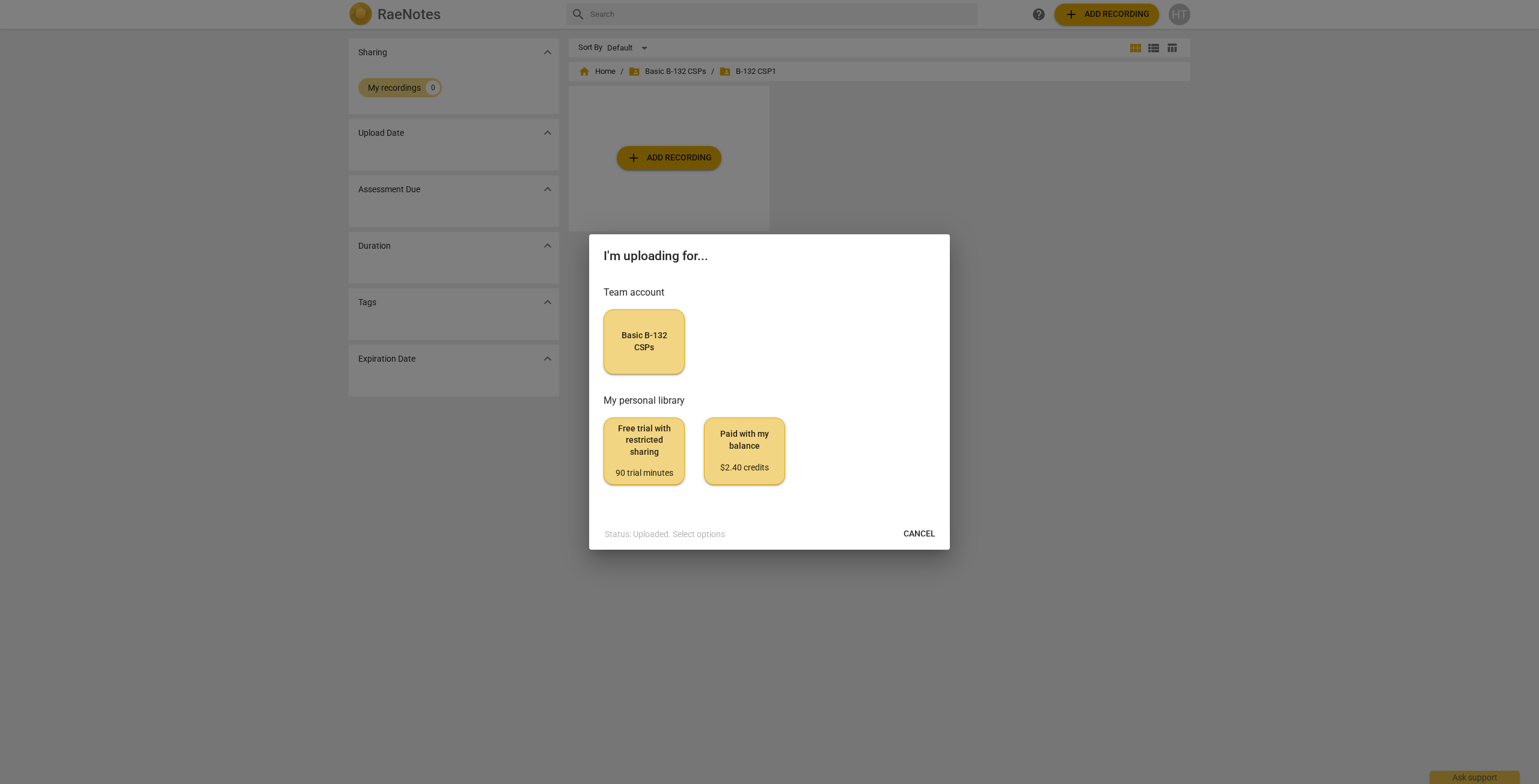
click at [634, 334] on span "Basic B-132 CSPs" at bounding box center [644, 341] width 61 height 23
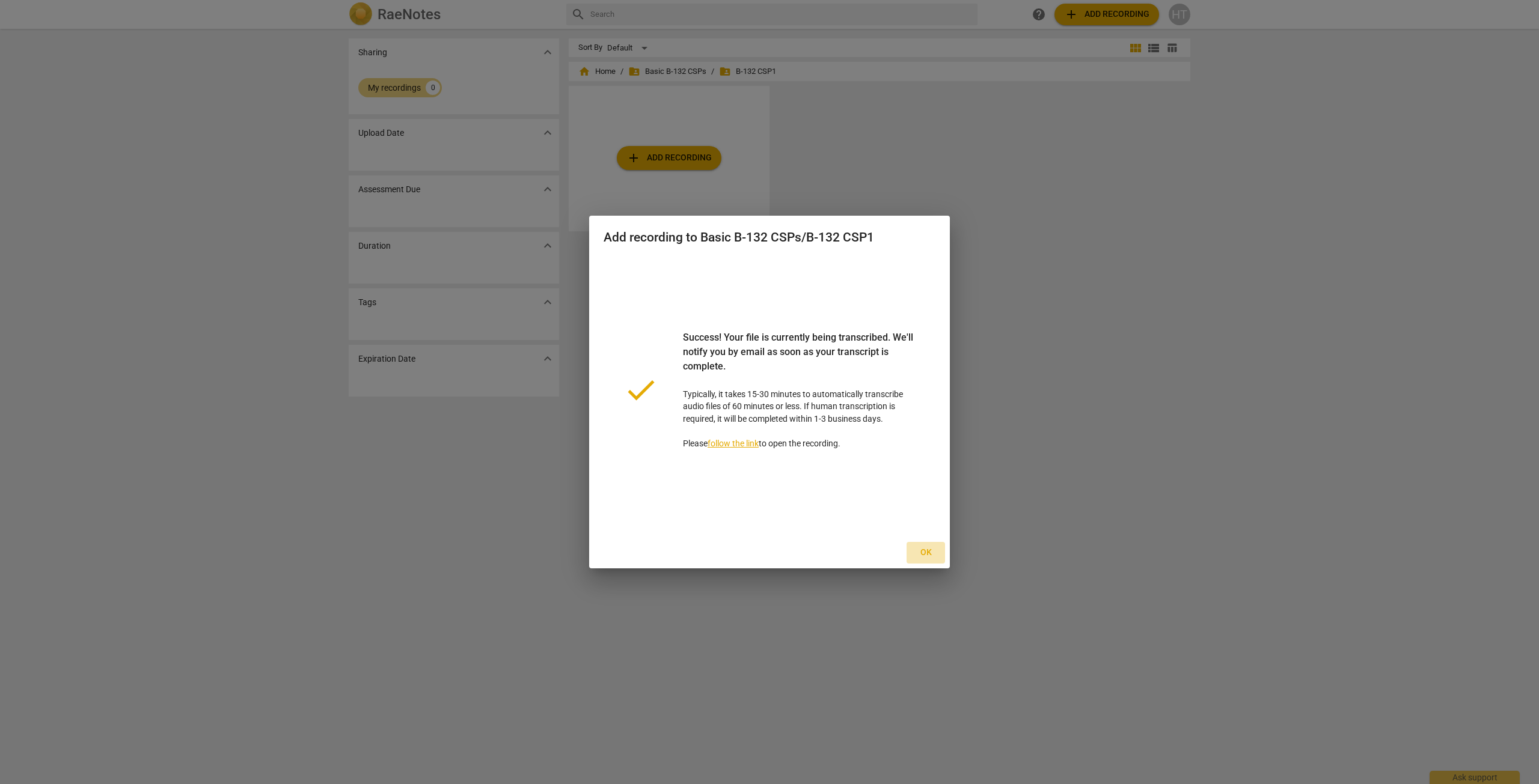
click at [917, 552] on span "Ok" at bounding box center [925, 553] width 19 height 12
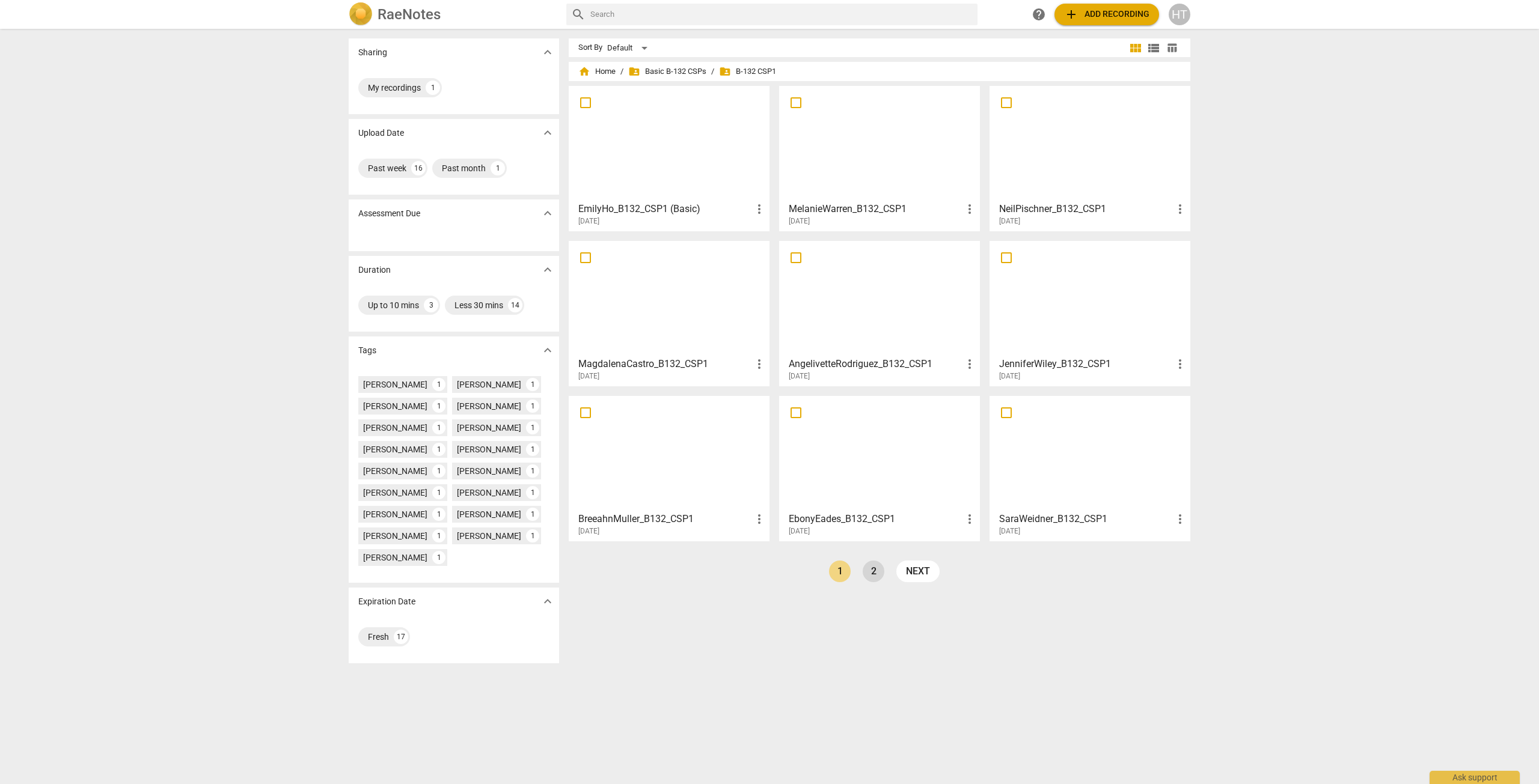
click at [877, 574] on link "2" at bounding box center [873, 571] width 21 height 21
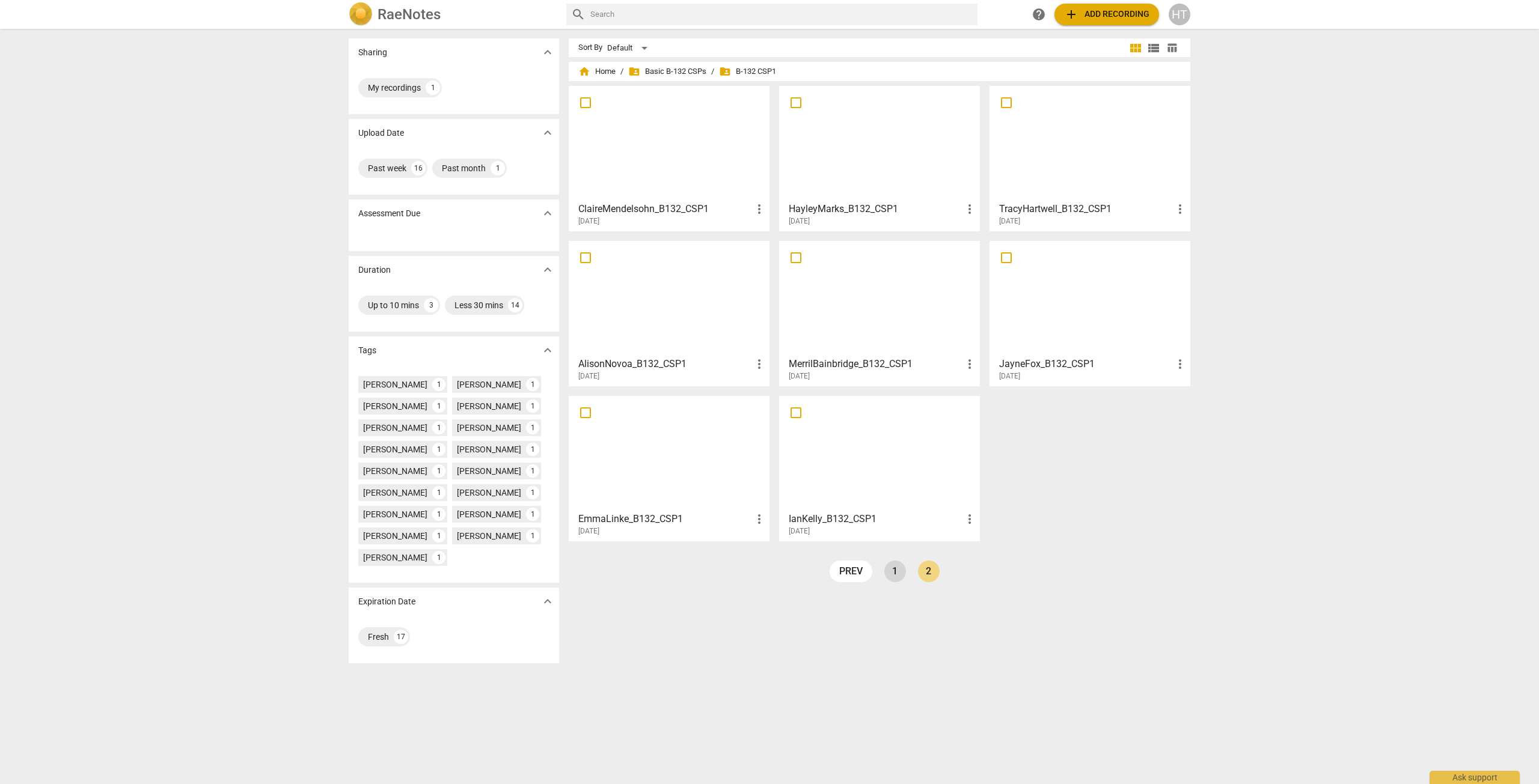
click at [887, 572] on link "1" at bounding box center [894, 571] width 21 height 21
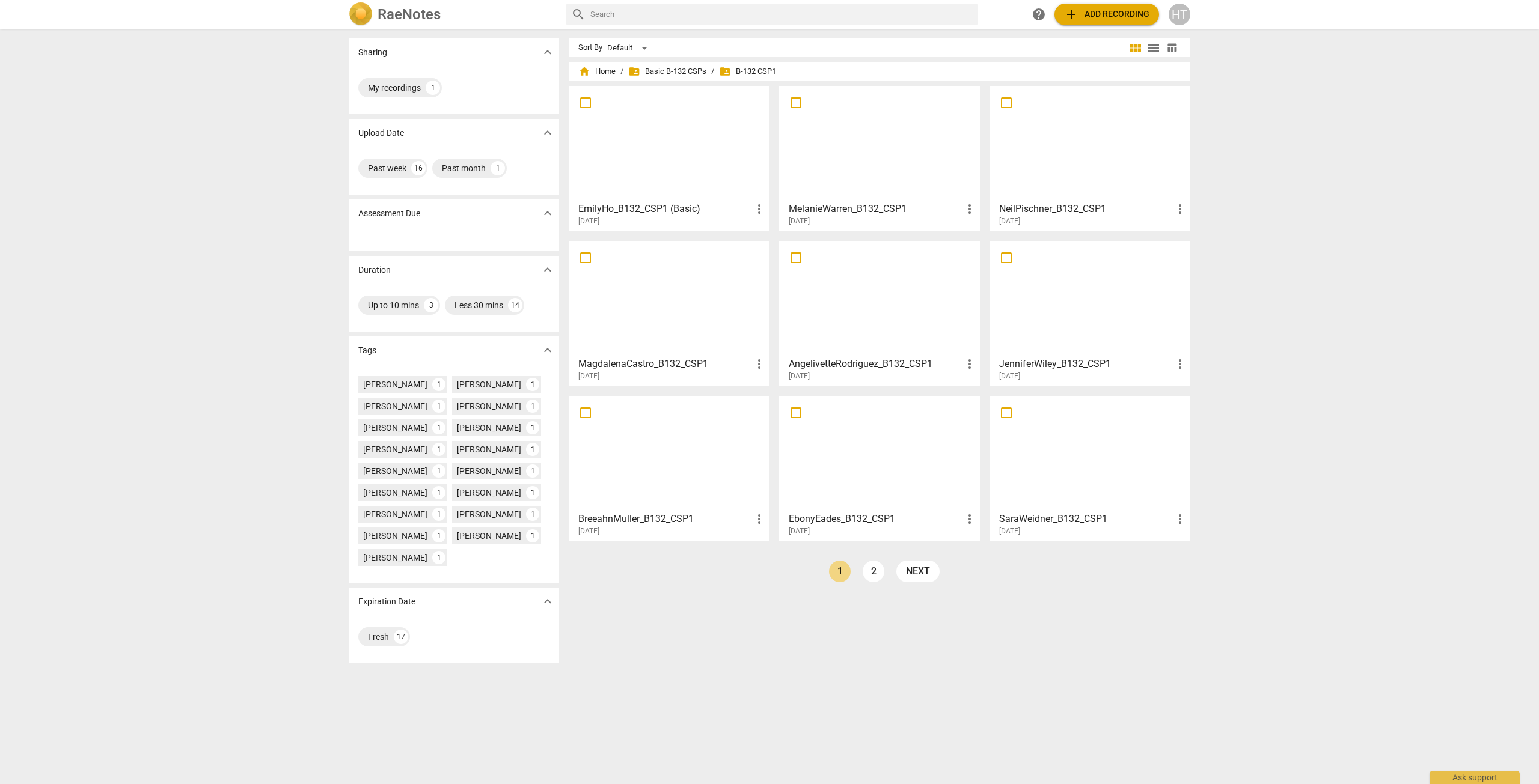
click at [674, 129] on div at bounding box center [669, 144] width 193 height 107
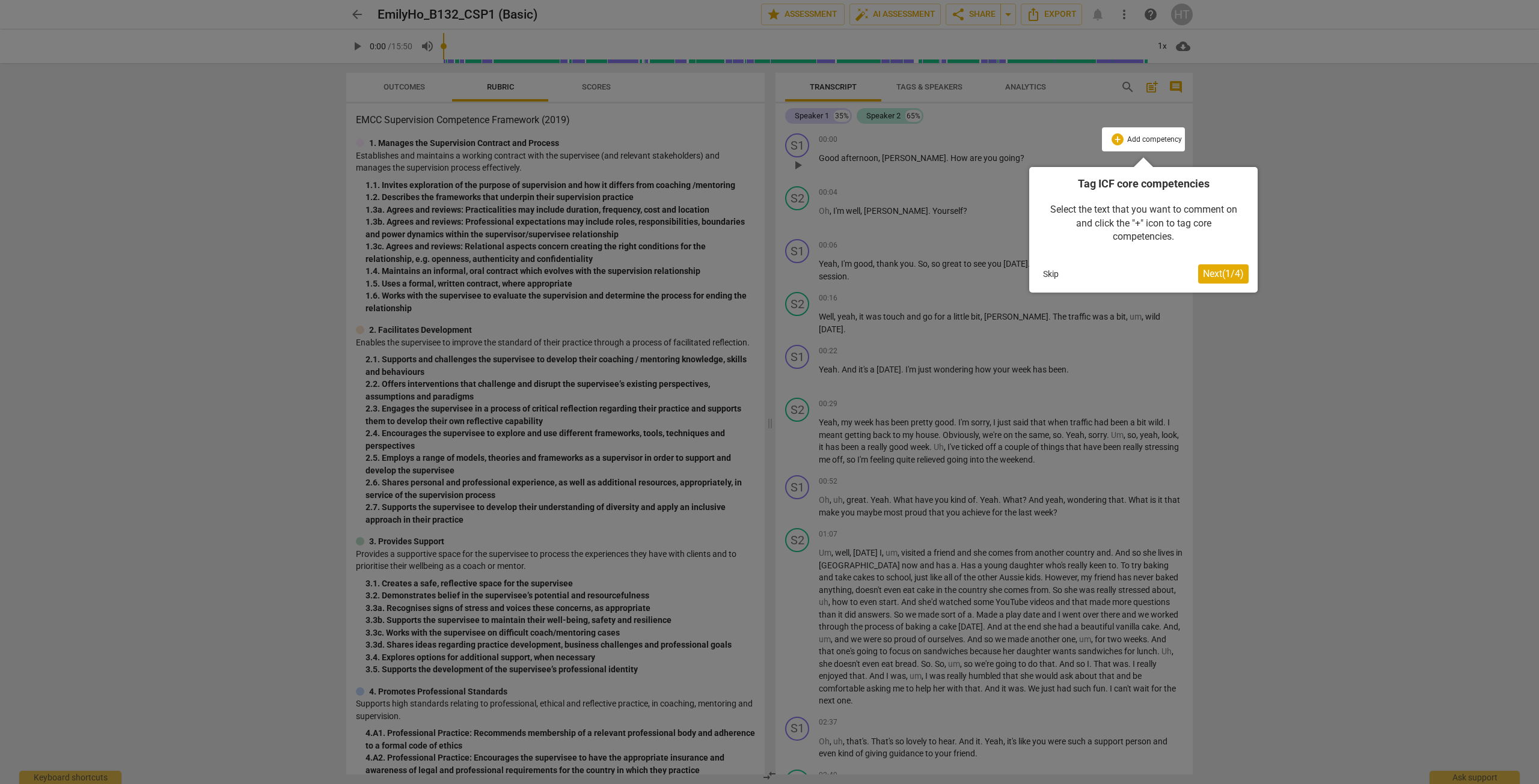
click at [1211, 280] on button "Next ( 1 / 4 )" at bounding box center [1223, 274] width 51 height 19
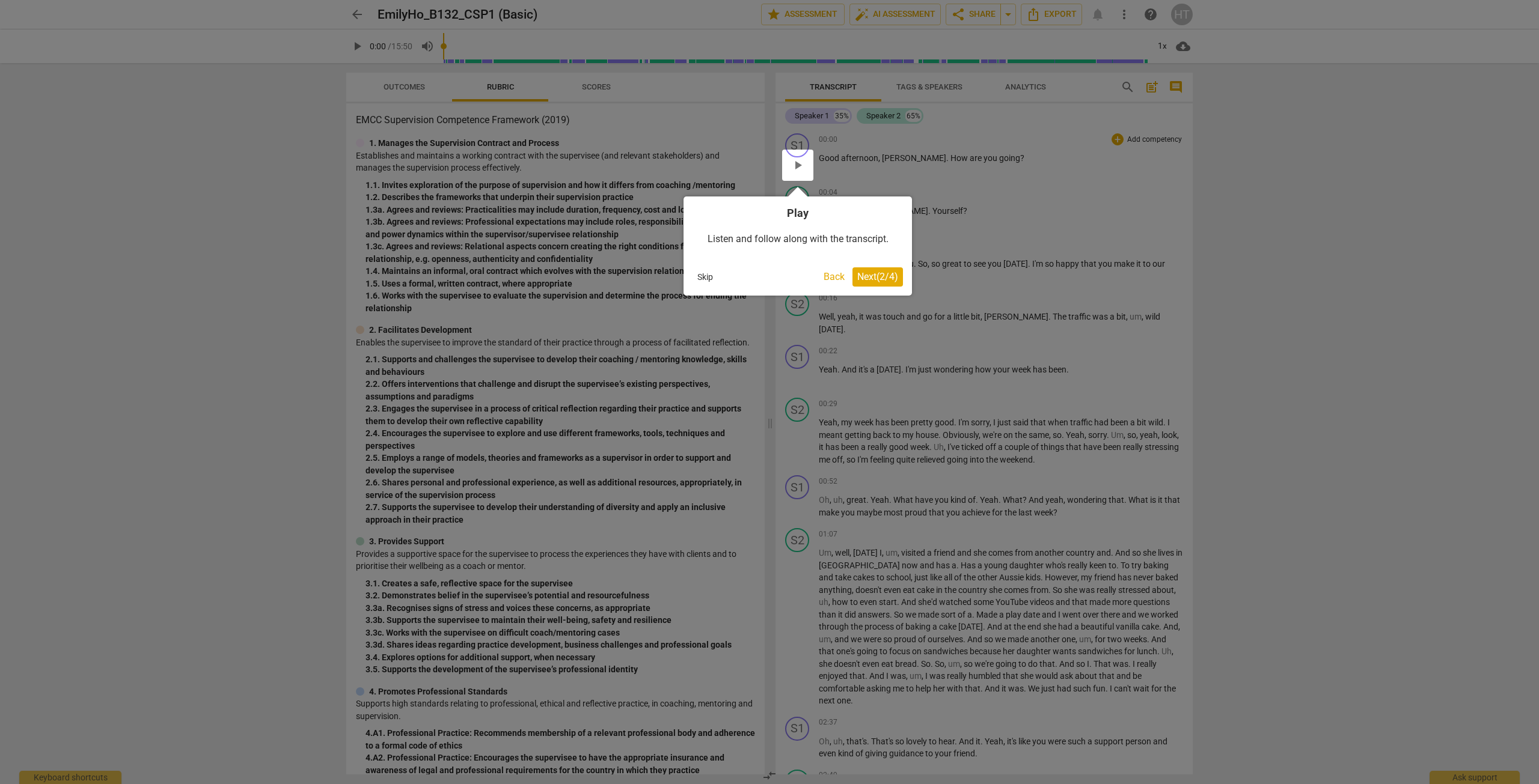
click at [884, 271] on span "Next ( 2 / 4 )" at bounding box center [878, 276] width 41 height 11
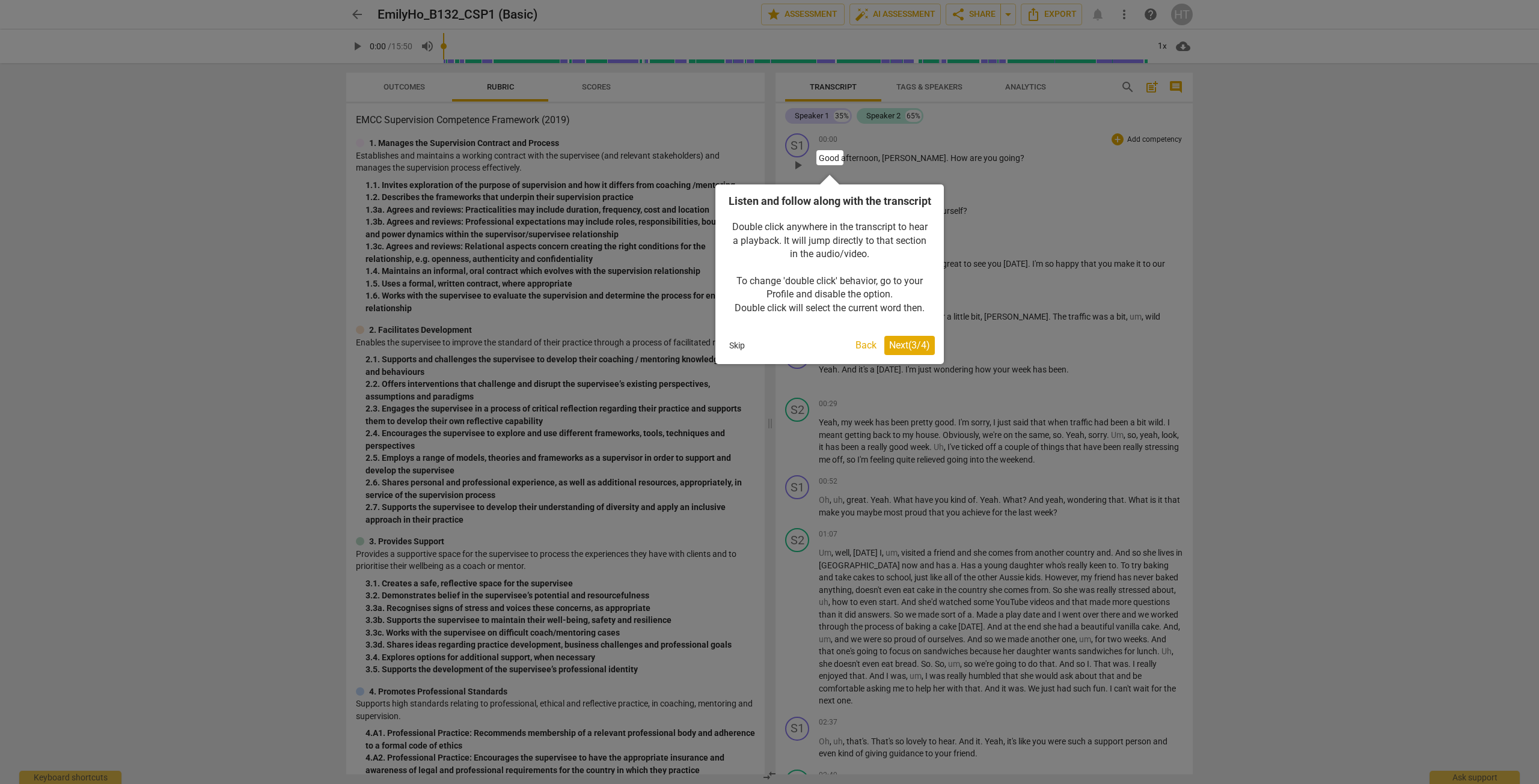
click at [910, 351] on span "Next ( 3 / 4 )" at bounding box center [910, 345] width 41 height 11
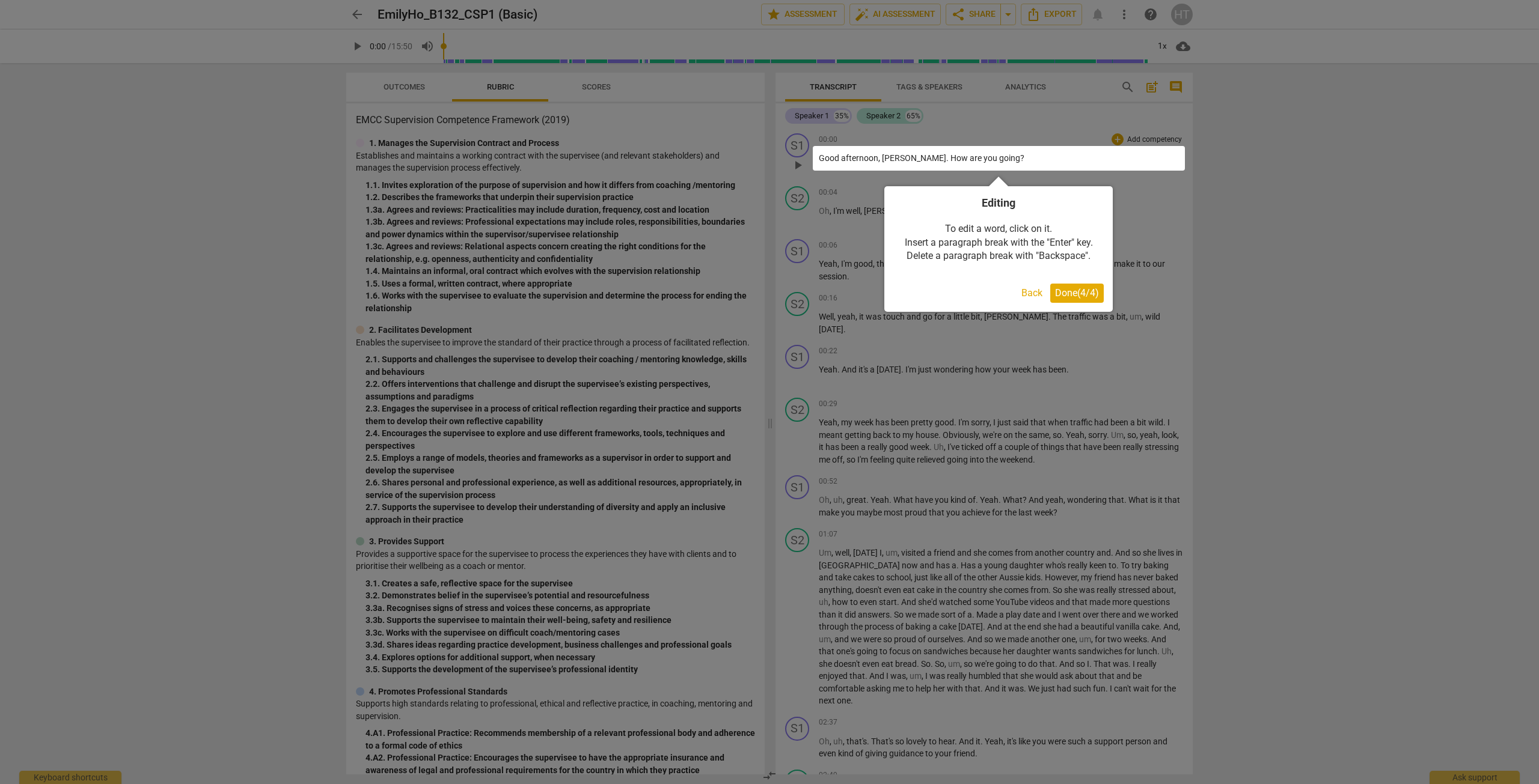
click at [1093, 295] on span "Done ( 4 / 4 )" at bounding box center [1076, 292] width 44 height 11
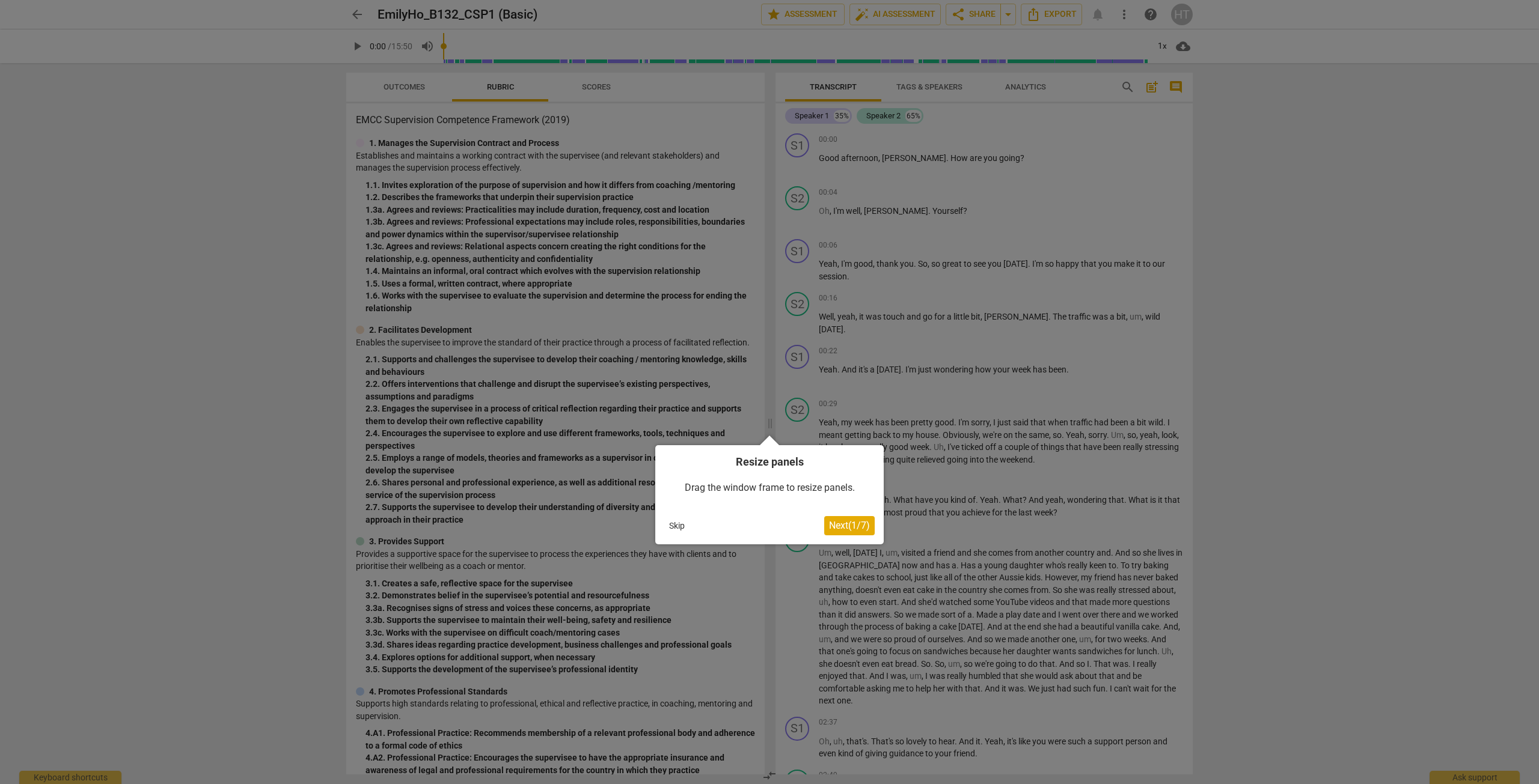
click at [353, 11] on div at bounding box center [770, 392] width 1539 height 784
click at [687, 524] on button "Skip" at bounding box center [676, 525] width 25 height 18
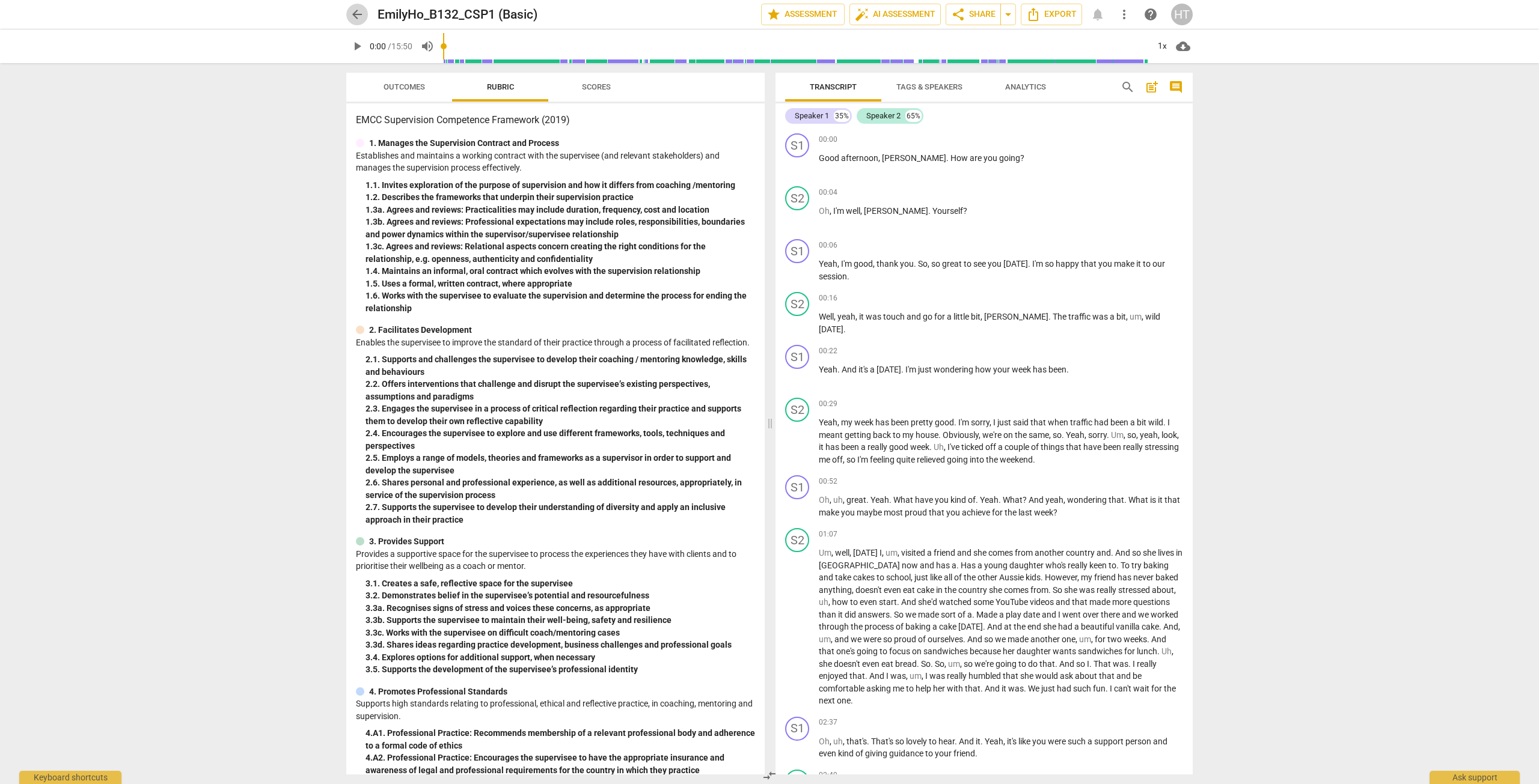
click at [351, 13] on span "arrow_back" at bounding box center [357, 14] width 15 height 15
